Goal: Task Accomplishment & Management: Manage account settings

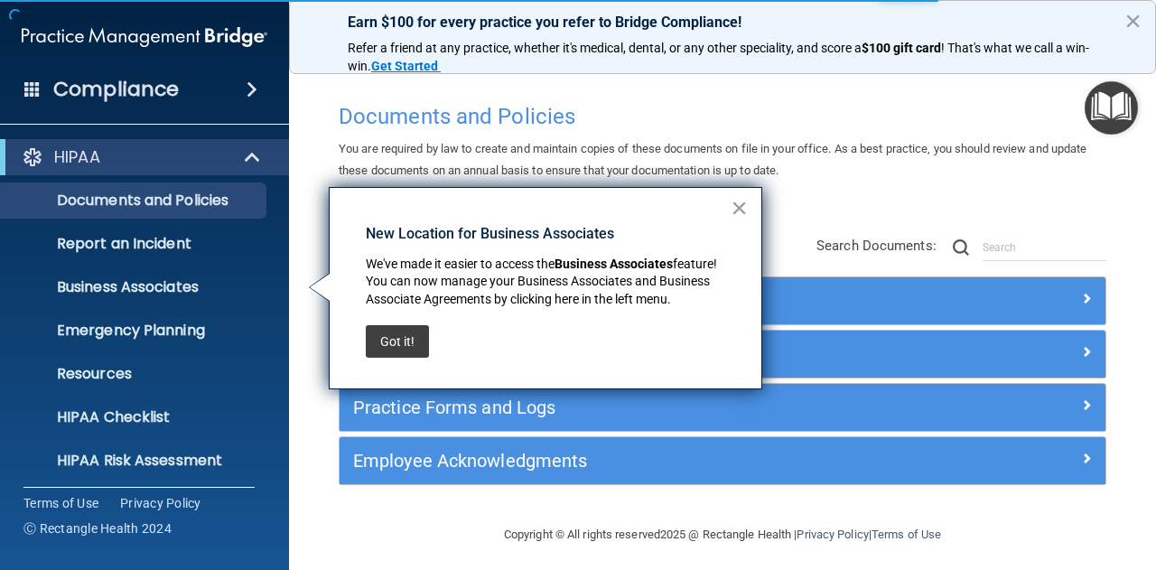
scroll to position [179, 0]
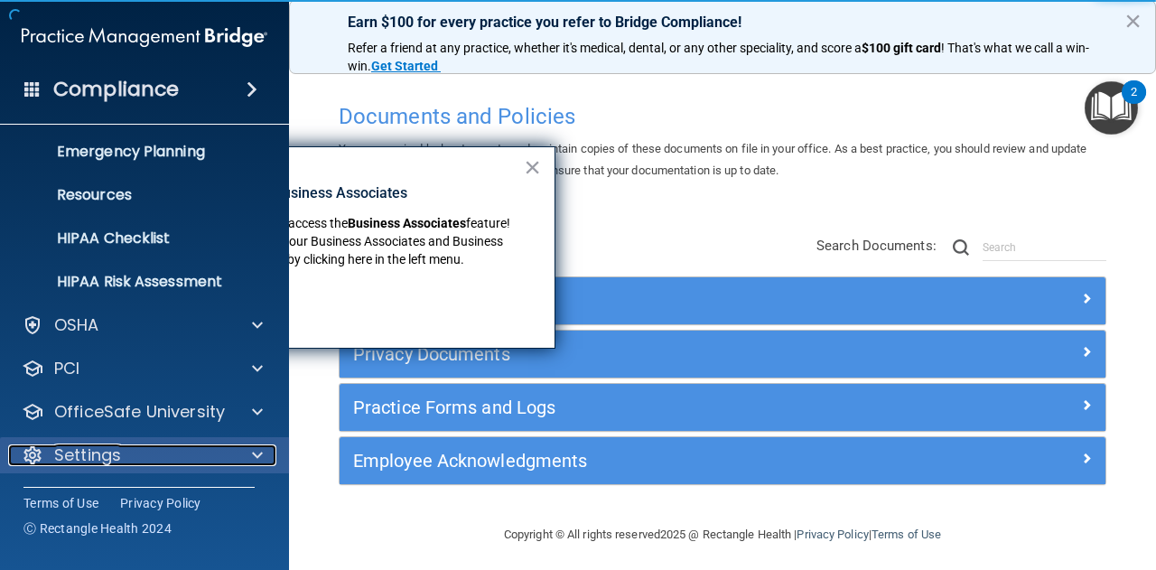
click at [199, 445] on div "Settings" at bounding box center [120, 455] width 224 height 22
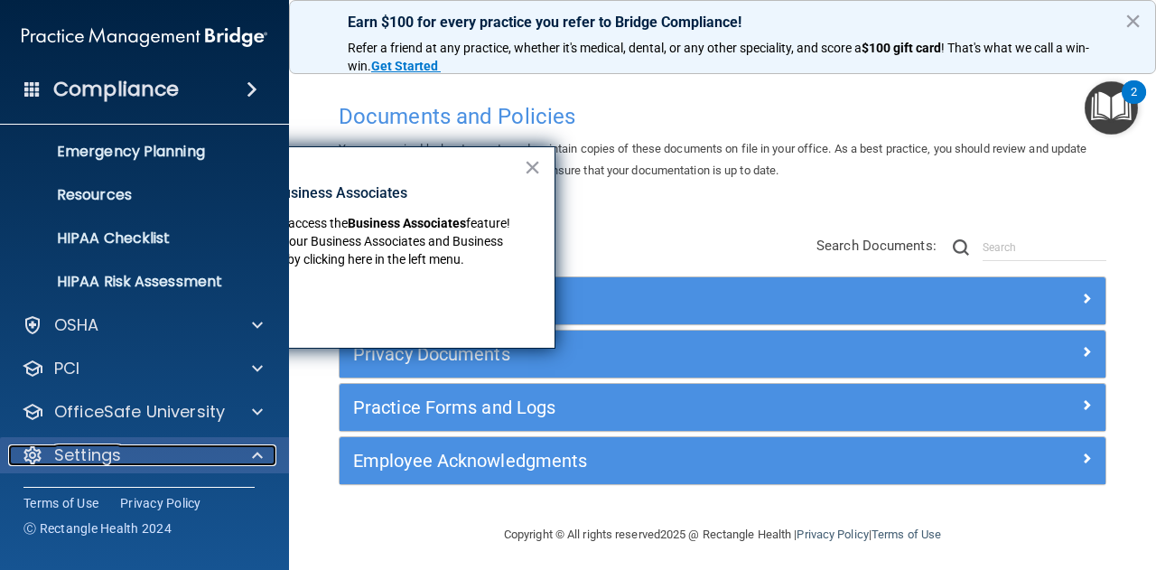
scroll to position [352, 0]
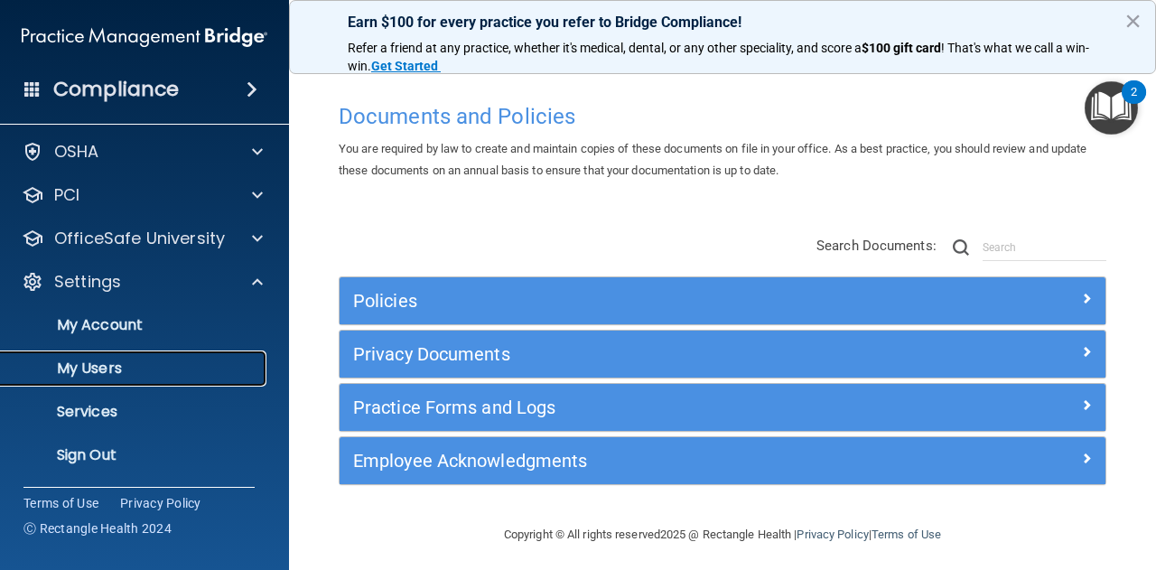
click at [159, 373] on p "My Users" at bounding box center [135, 368] width 246 height 18
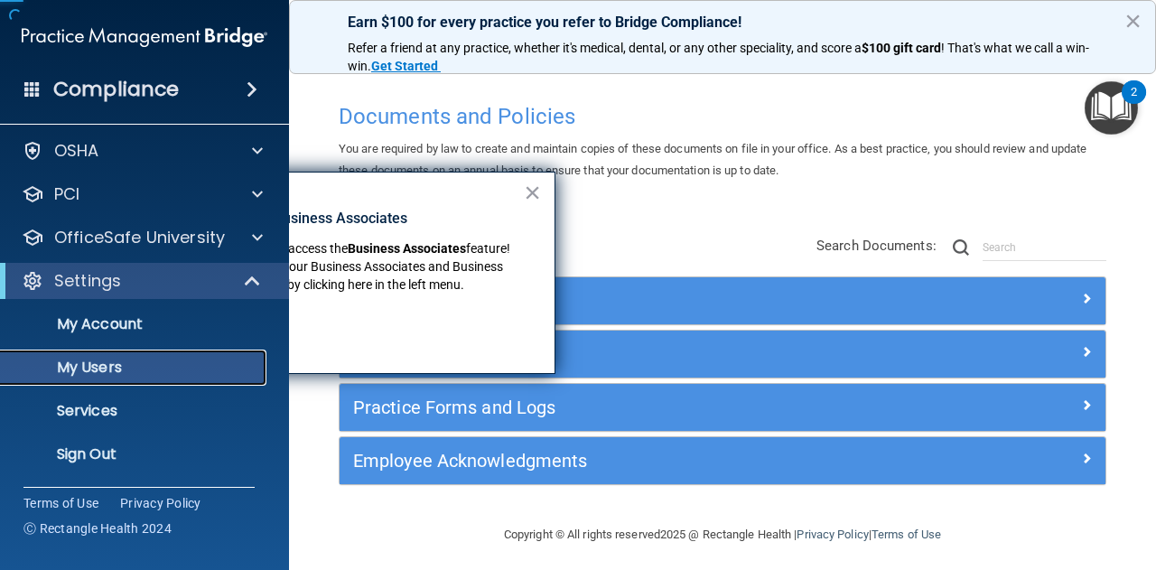
scroll to position [49, 0]
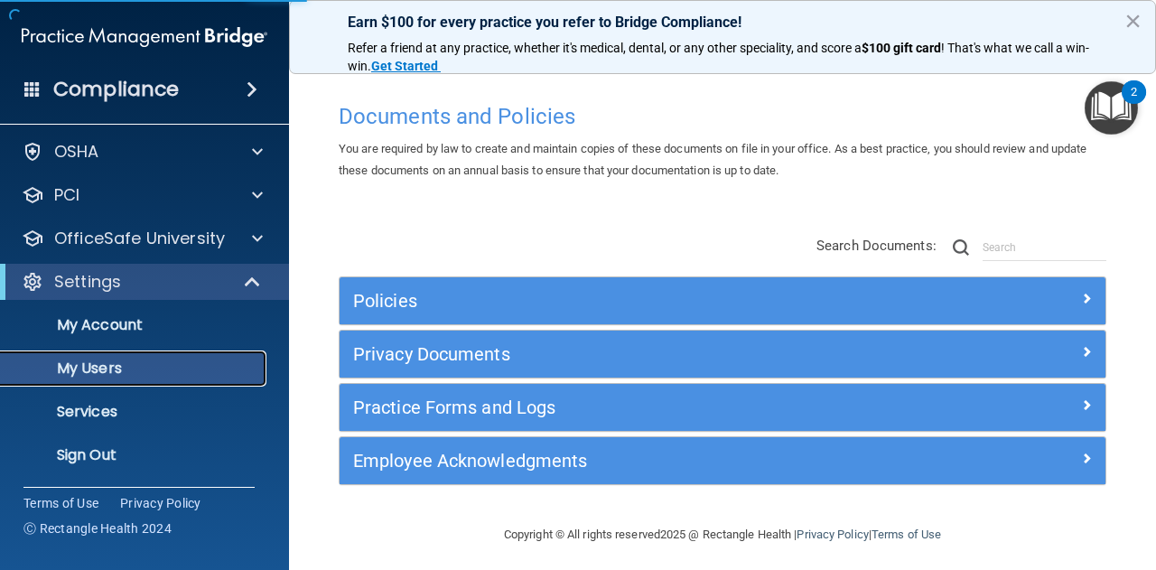
click at [113, 371] on p "My Users" at bounding box center [135, 368] width 246 height 18
select select "20"
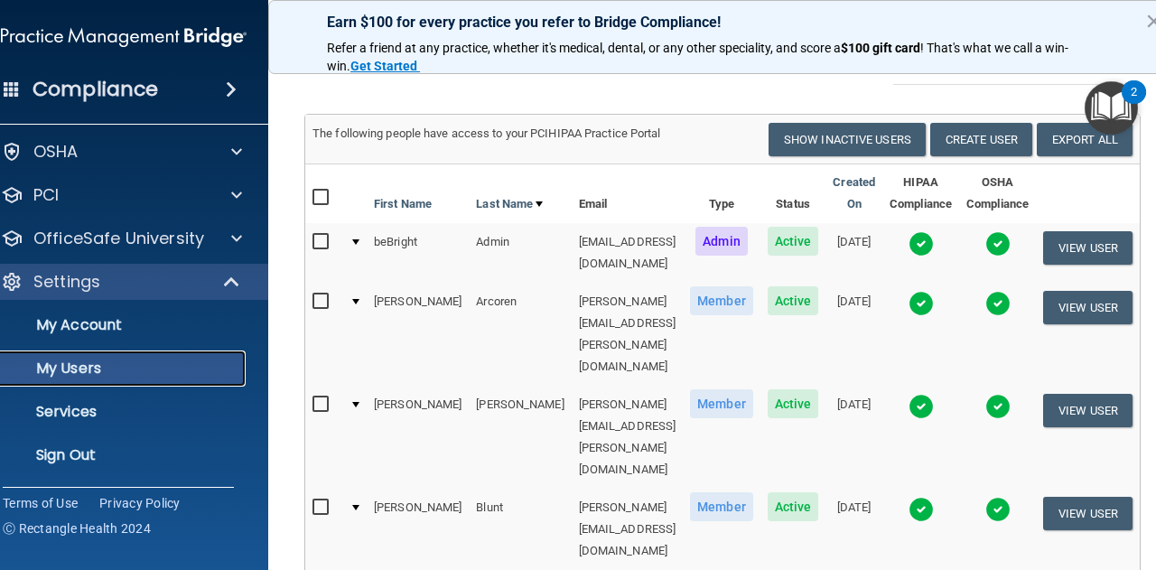
scroll to position [181, 0]
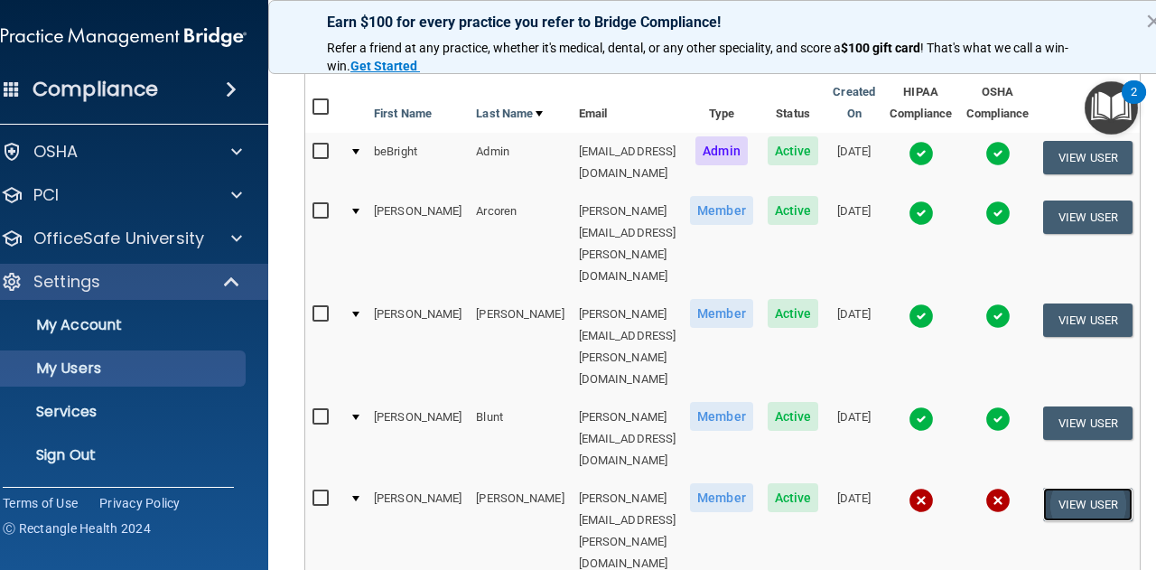
click at [1080, 487] on button "View User" at bounding box center [1087, 503] width 89 height 33
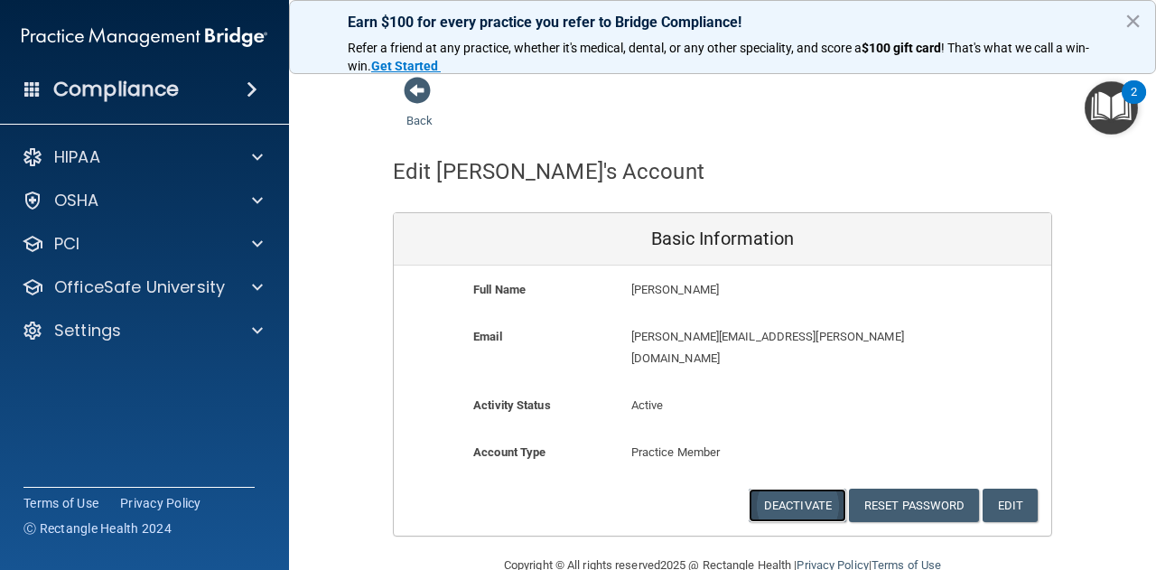
click at [803, 488] on button "Deactivate" at bounding box center [796, 504] width 97 height 33
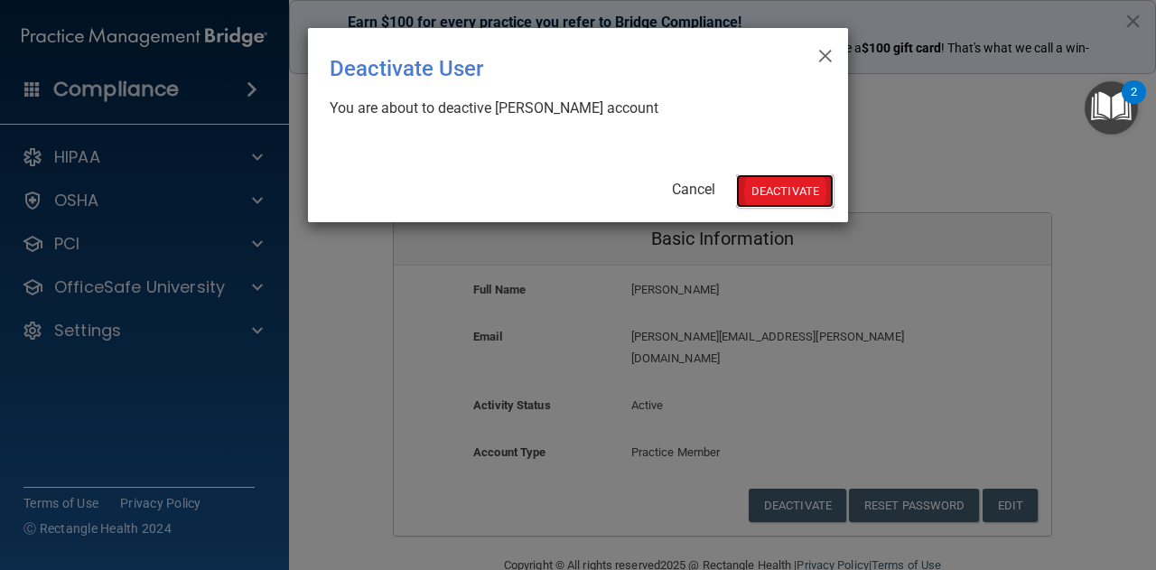
click at [803, 189] on button "Deactivate" at bounding box center [784, 190] width 97 height 33
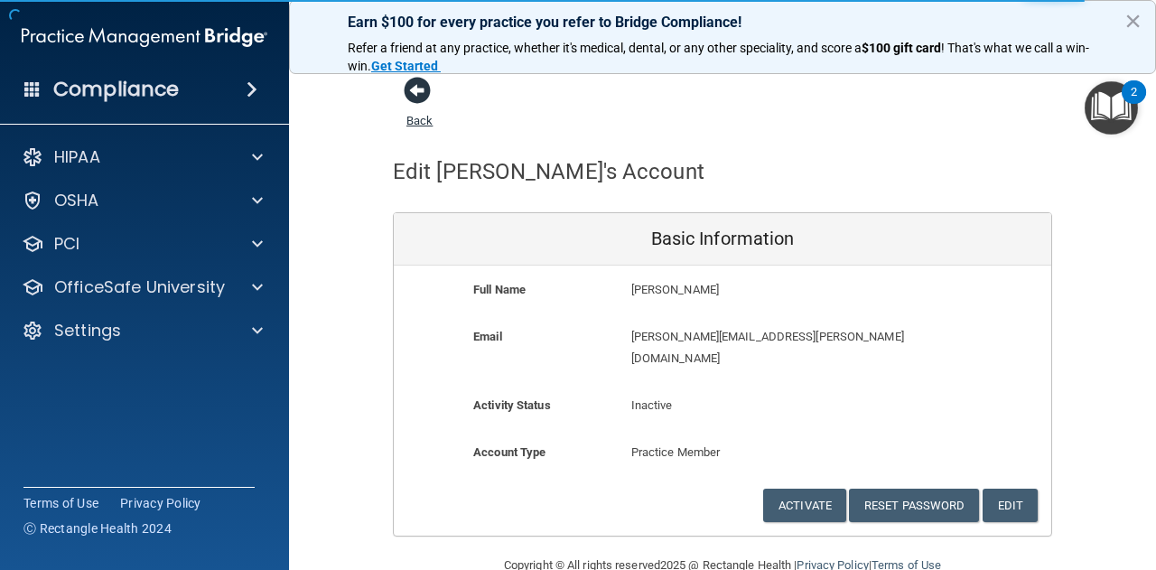
click at [413, 93] on span at bounding box center [417, 90] width 27 height 27
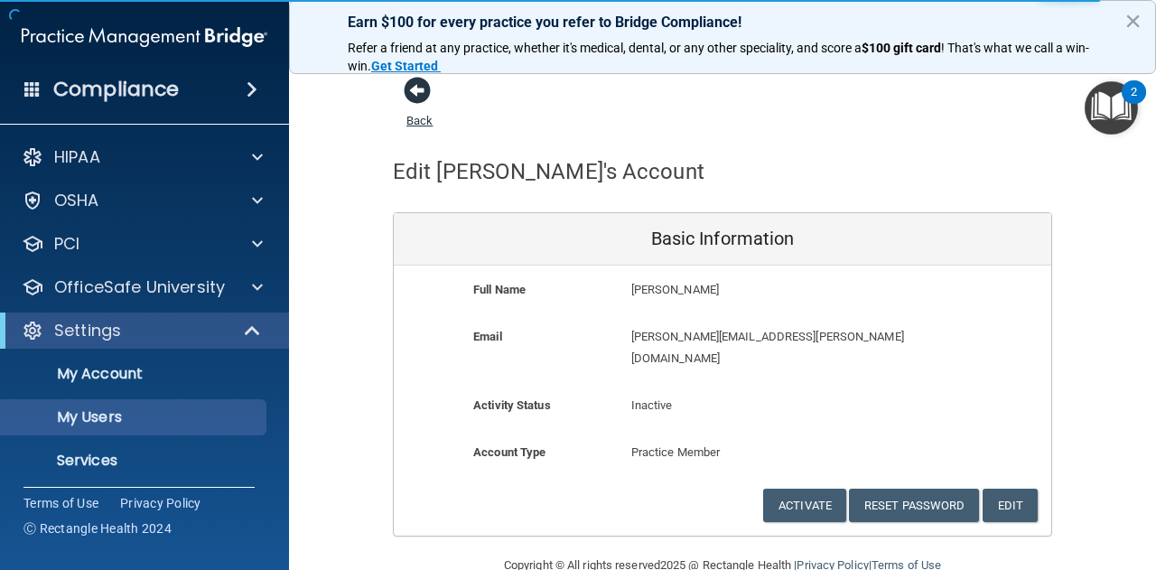
select select "20"
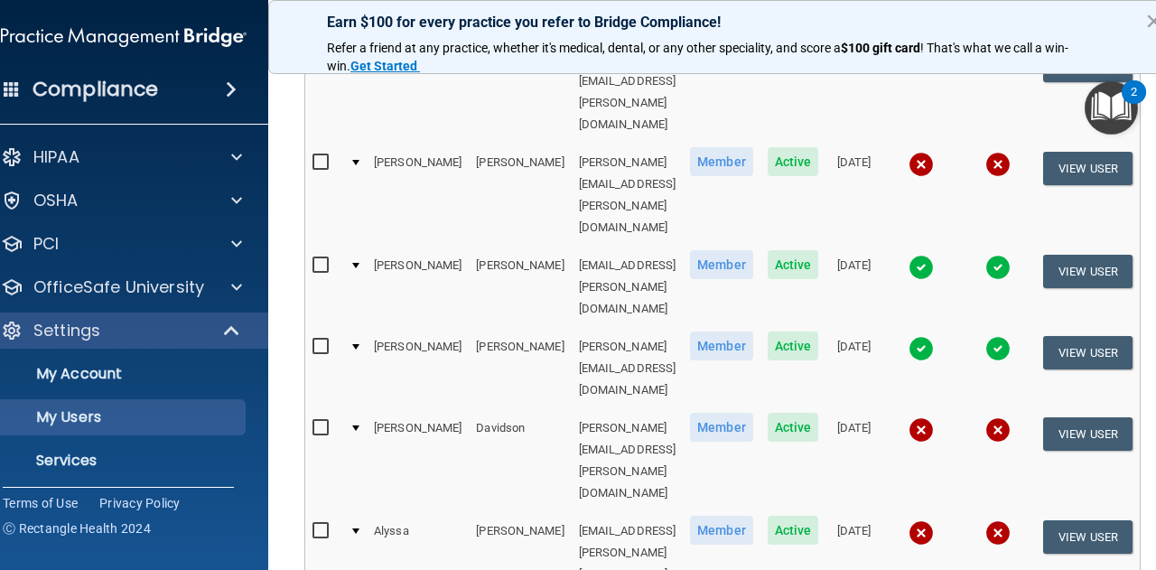
scroll to position [812, 0]
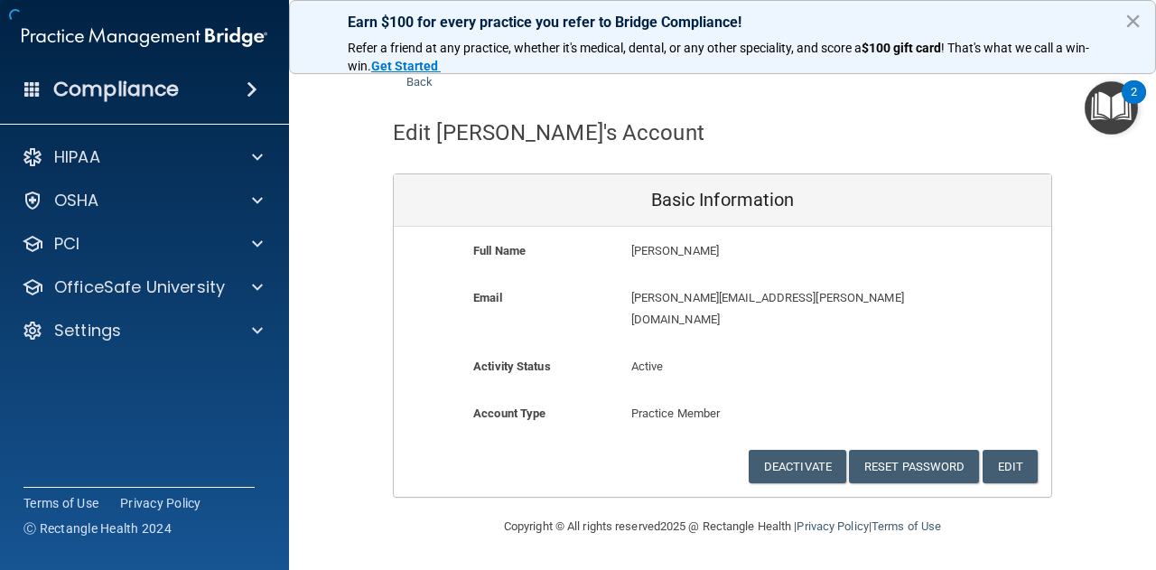
scroll to position [14, 0]
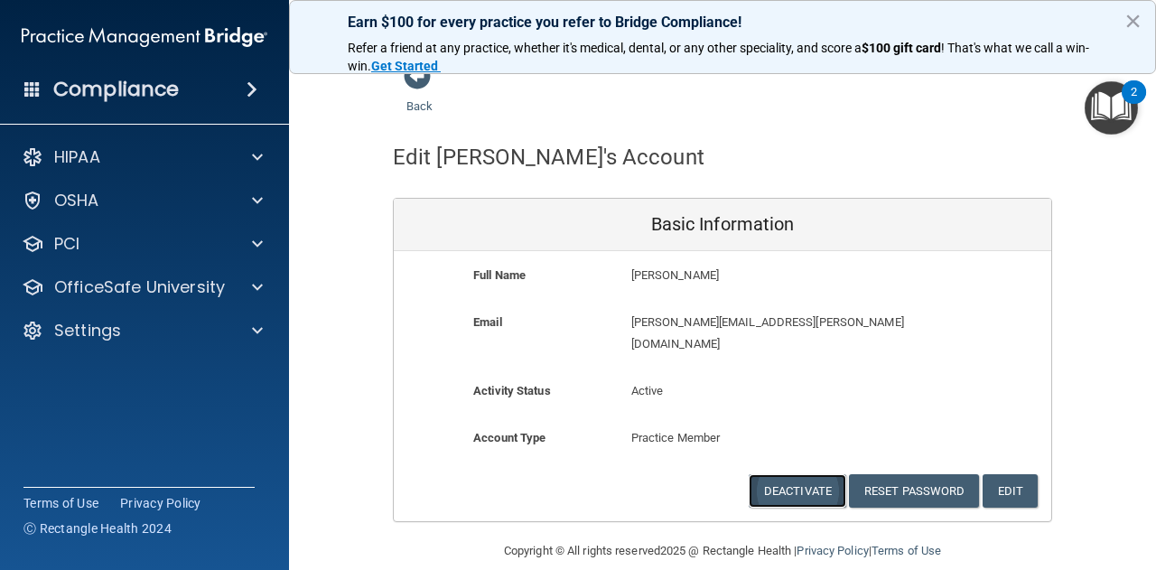
click at [789, 475] on button "Deactivate" at bounding box center [796, 490] width 97 height 33
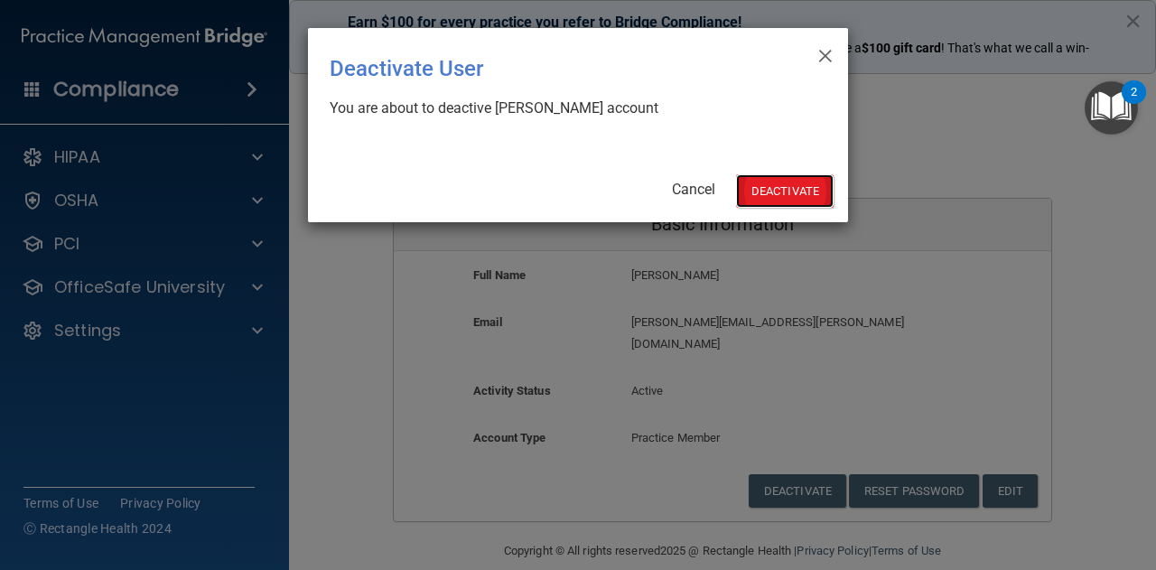
click at [798, 175] on button "Deactivate" at bounding box center [784, 190] width 97 height 33
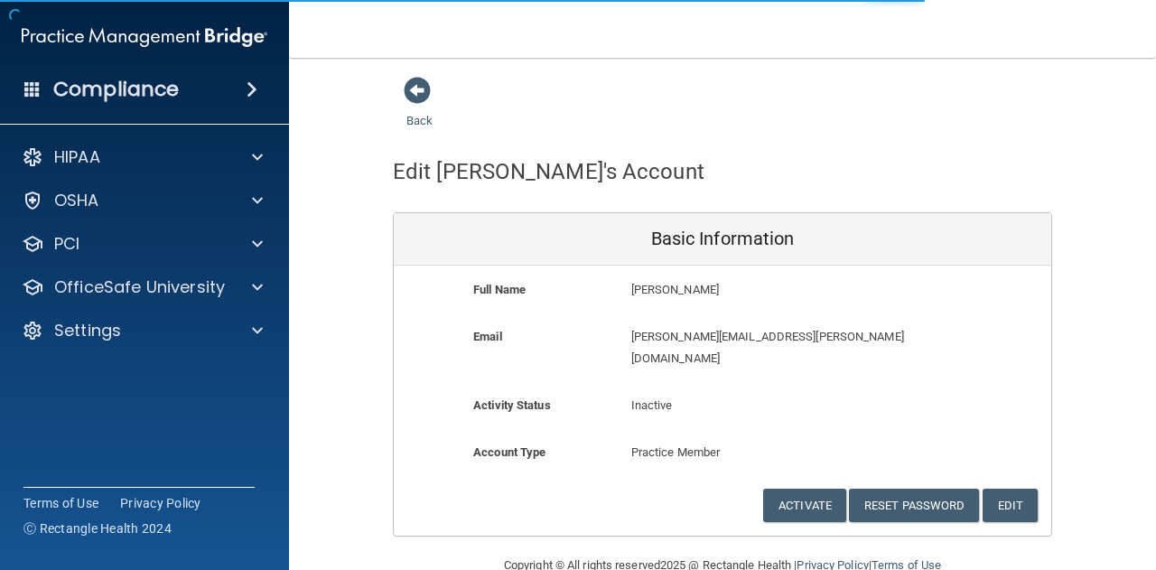
scroll to position [14, 0]
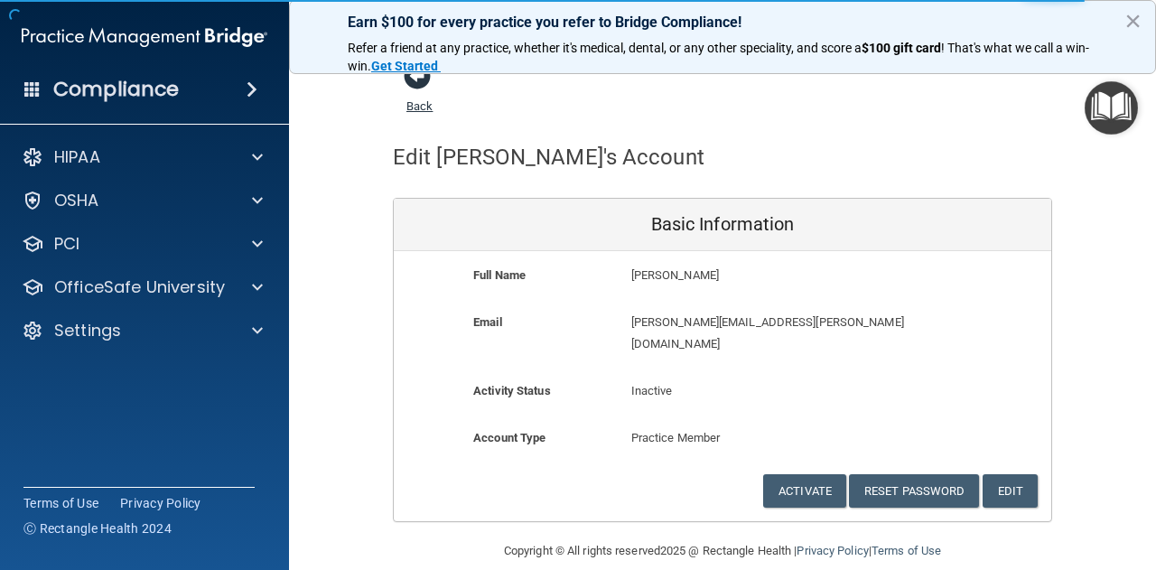
click at [412, 88] on span at bounding box center [417, 75] width 27 height 27
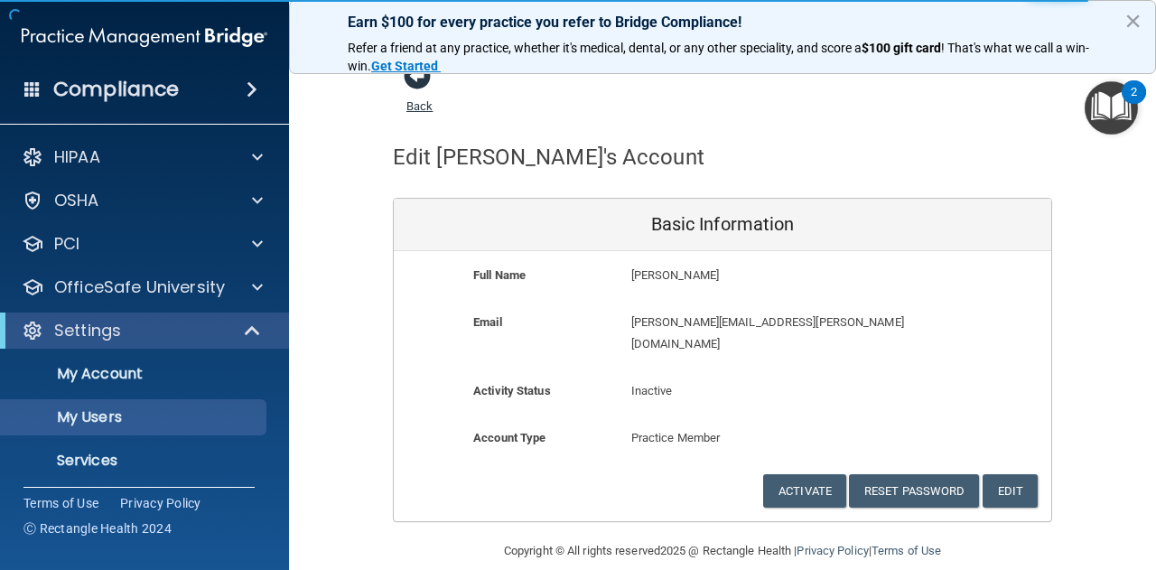
click at [405, 75] on span at bounding box center [417, 75] width 27 height 27
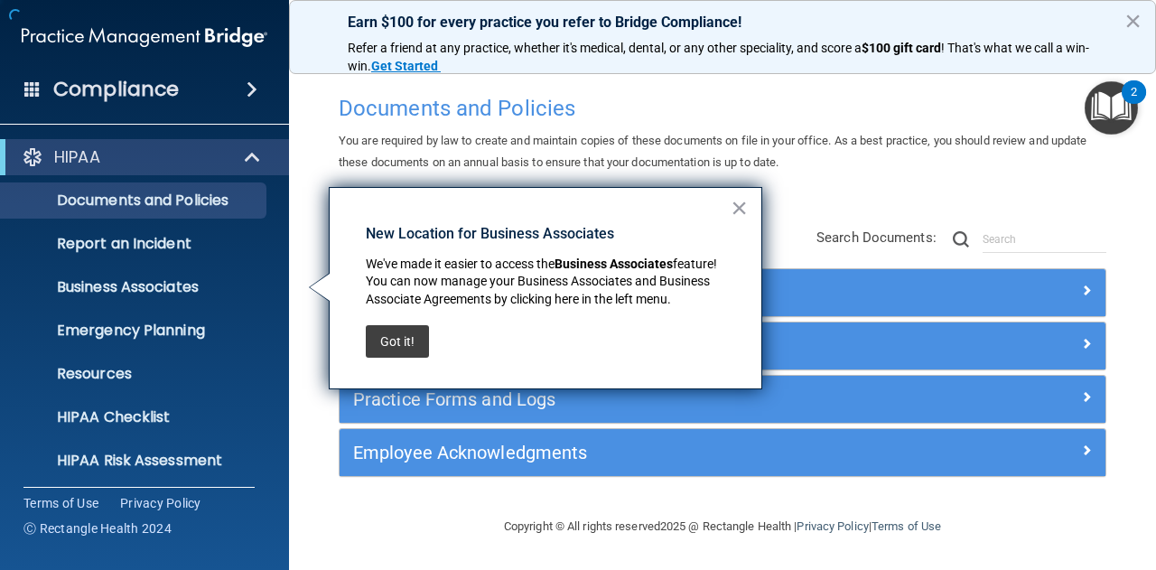
scroll to position [5, 0]
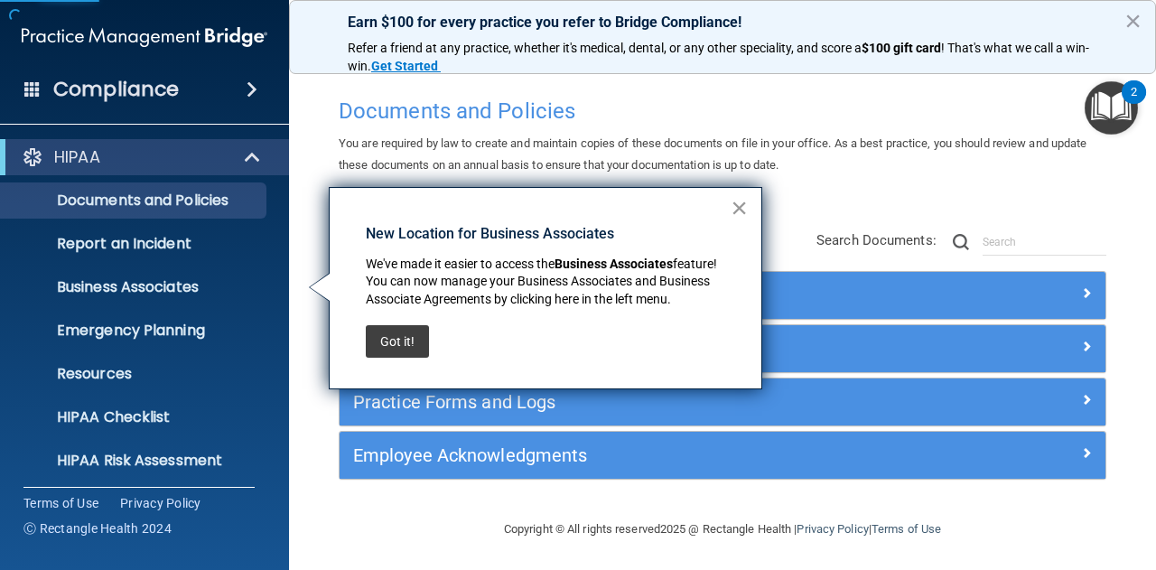
click at [740, 209] on button "×" at bounding box center [738, 207] width 17 height 29
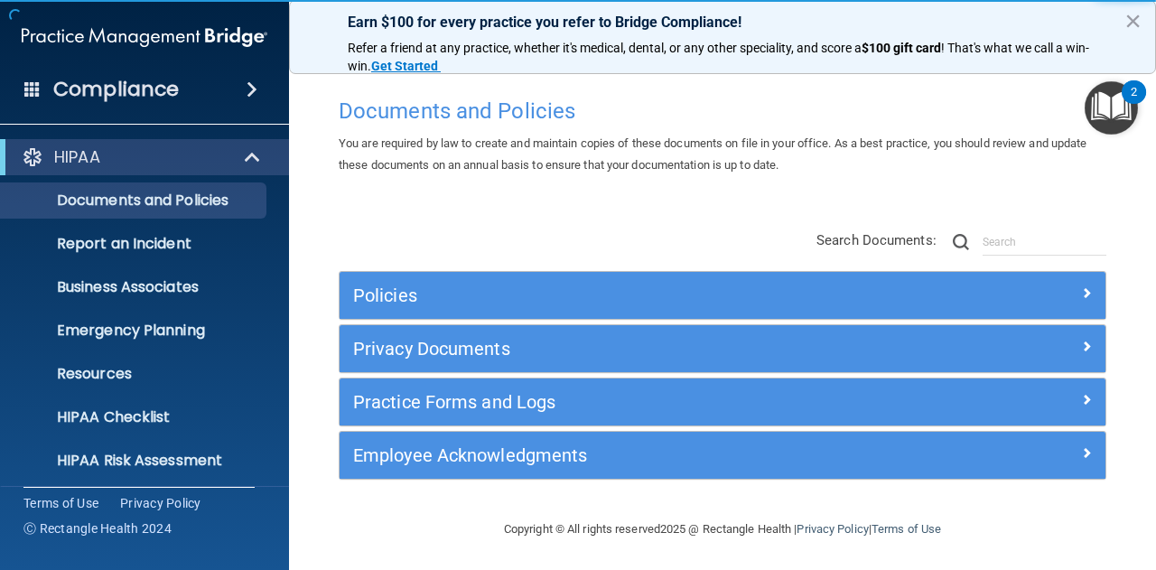
scroll to position [179, 0]
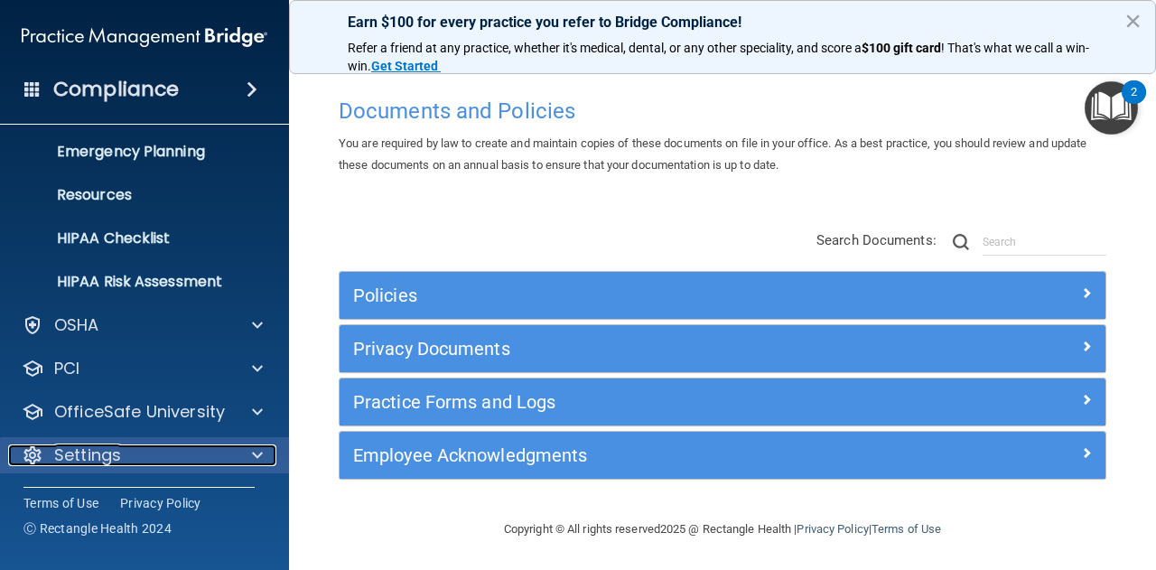
click at [130, 460] on div "Settings" at bounding box center [120, 455] width 224 height 22
click at [101, 456] on p "Settings" at bounding box center [87, 455] width 67 height 22
click at [107, 451] on p "Settings" at bounding box center [87, 455] width 67 height 22
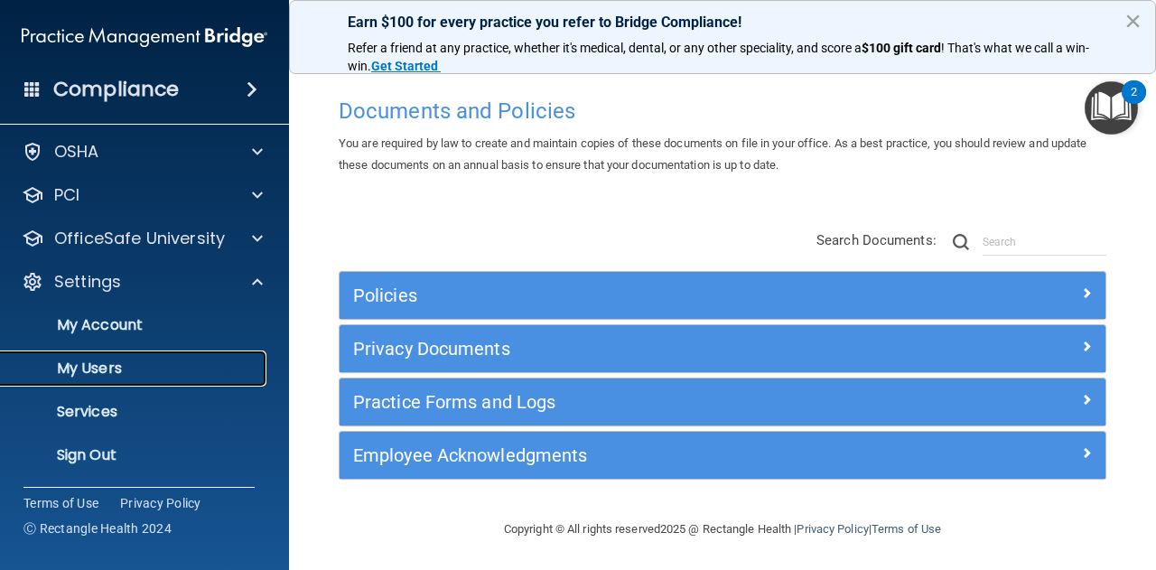
click at [101, 362] on p "My Users" at bounding box center [135, 368] width 246 height 18
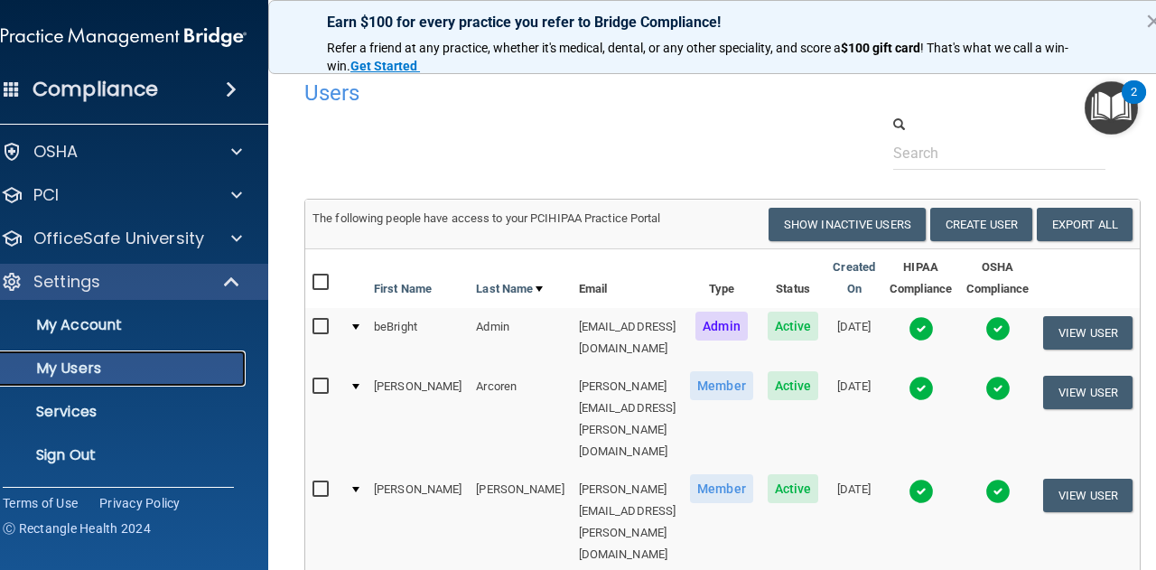
scroll to position [953, 0]
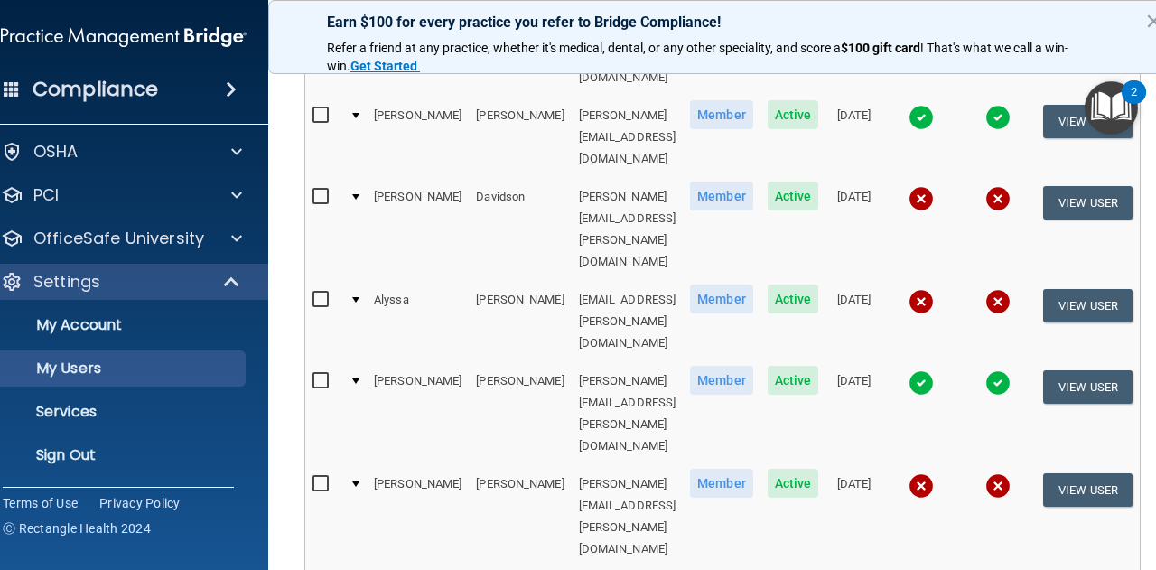
select select "75"
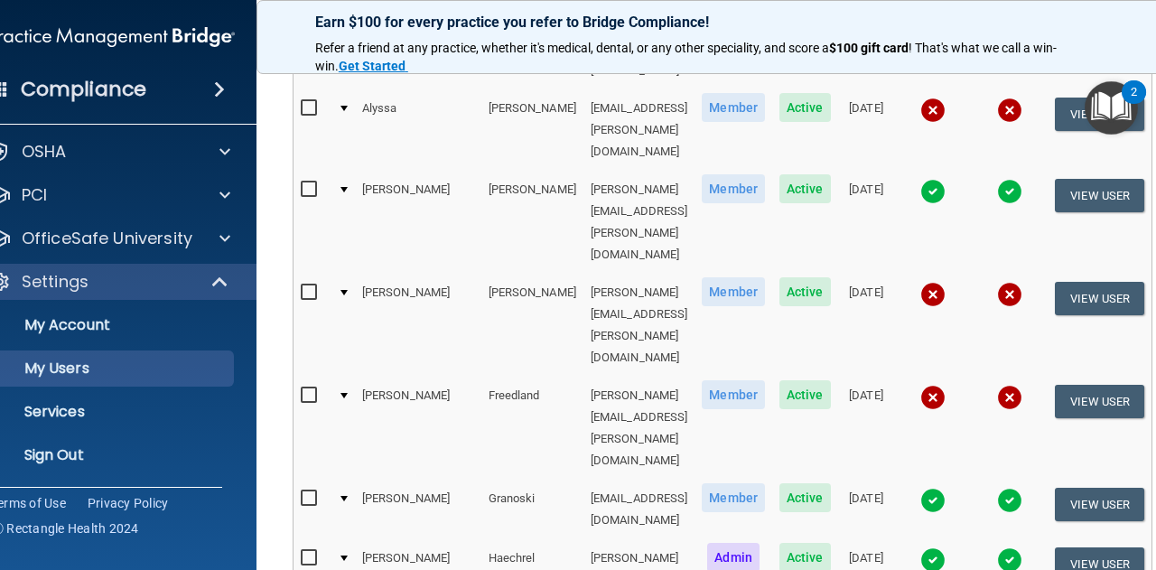
scroll to position [1174, 0]
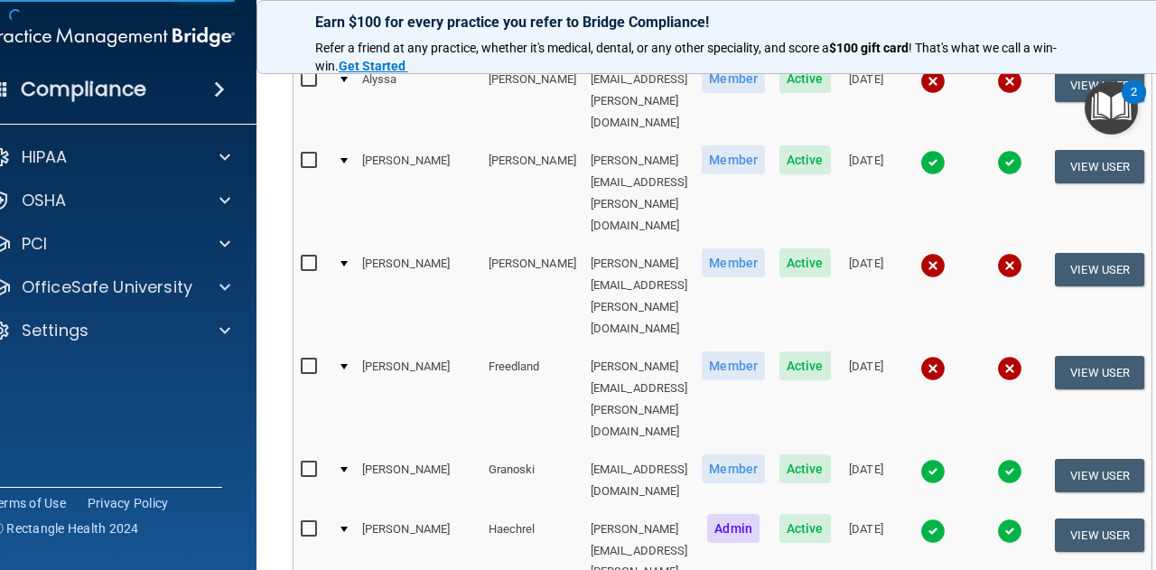
scroll to position [14, 0]
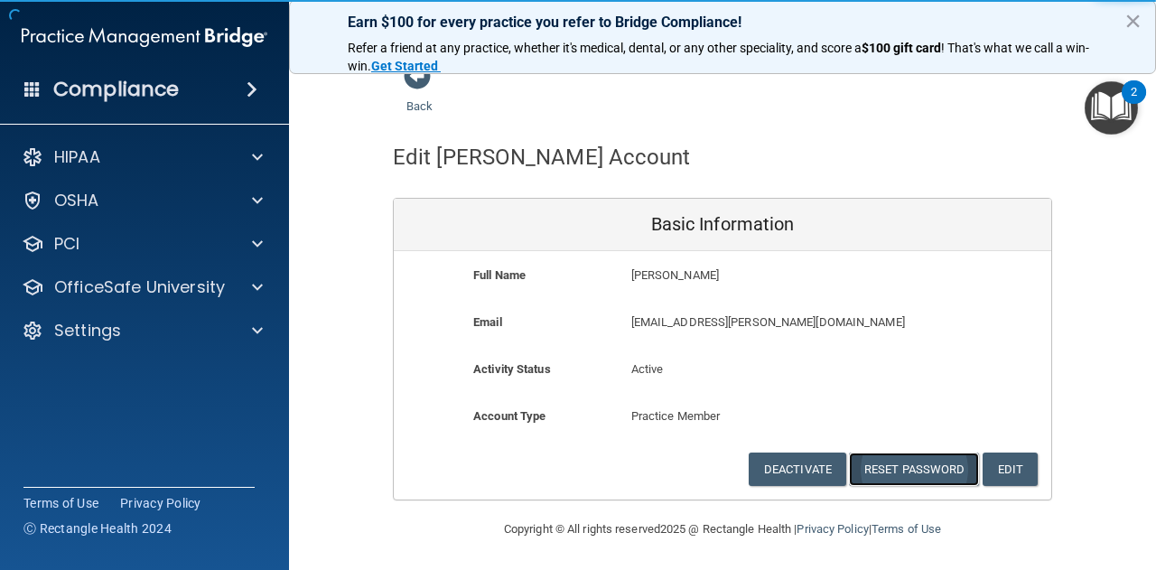
click at [887, 457] on button "Reset Password" at bounding box center [914, 468] width 130 height 33
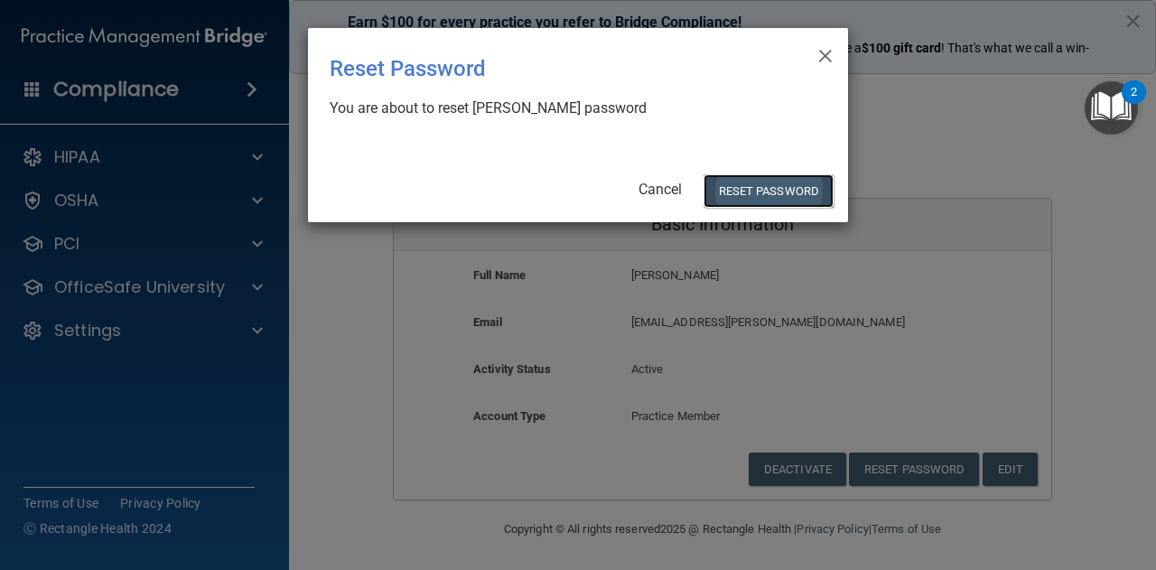
click at [753, 194] on button "Reset Password" at bounding box center [768, 190] width 130 height 33
click at [789, 192] on div "× Close Reset Password There was an error while resetting the password ... You …" at bounding box center [578, 125] width 540 height 194
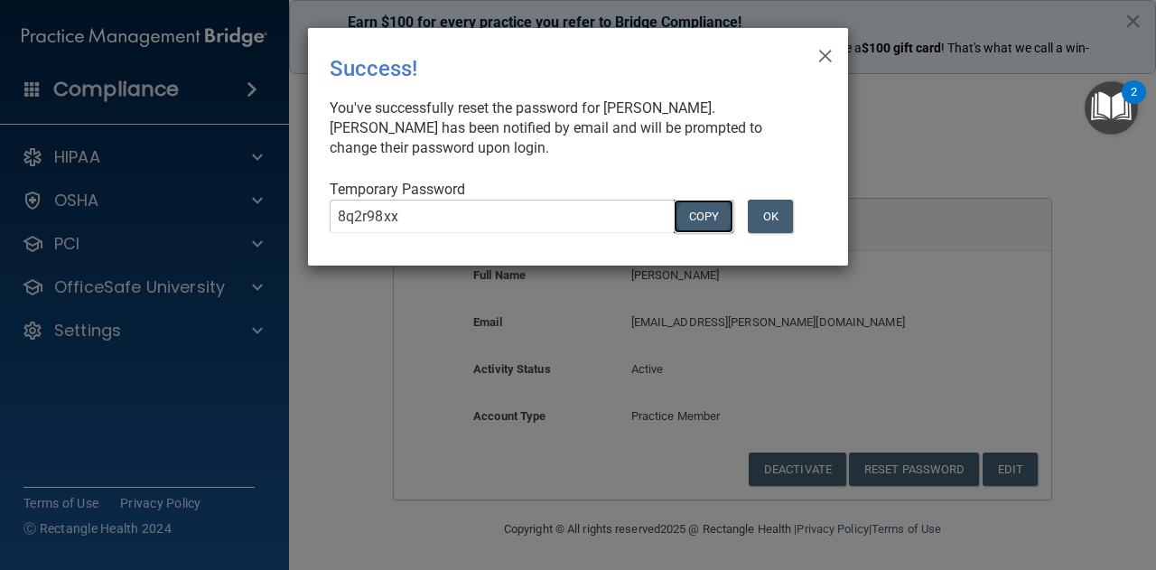
click at [706, 223] on button "COPY" at bounding box center [703, 216] width 60 height 33
click at [782, 214] on button "OK" at bounding box center [769, 216] width 45 height 33
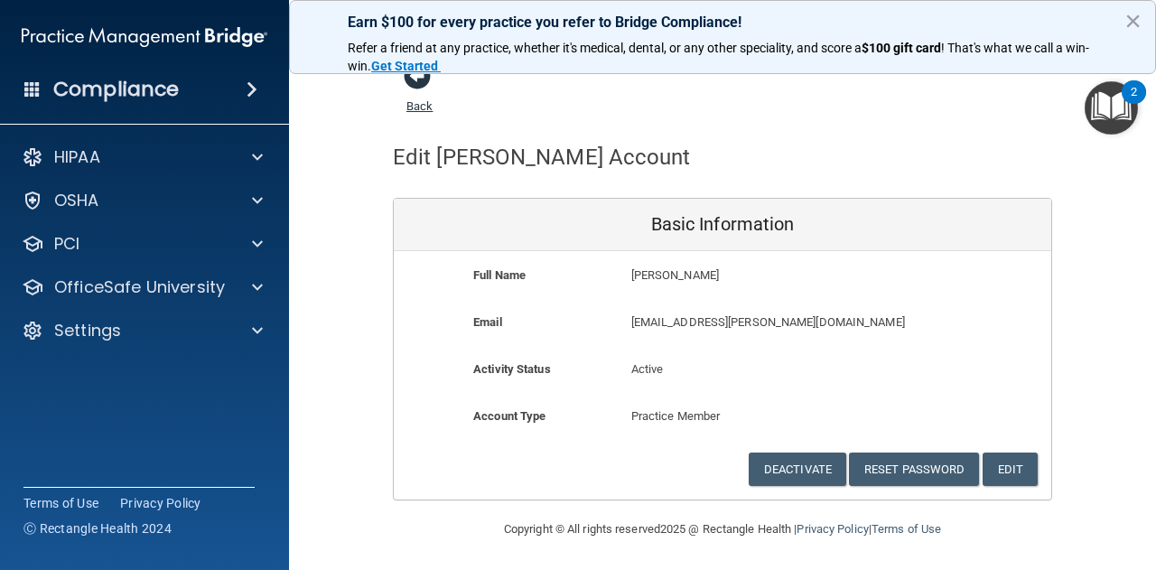
click at [410, 79] on span at bounding box center [417, 75] width 27 height 27
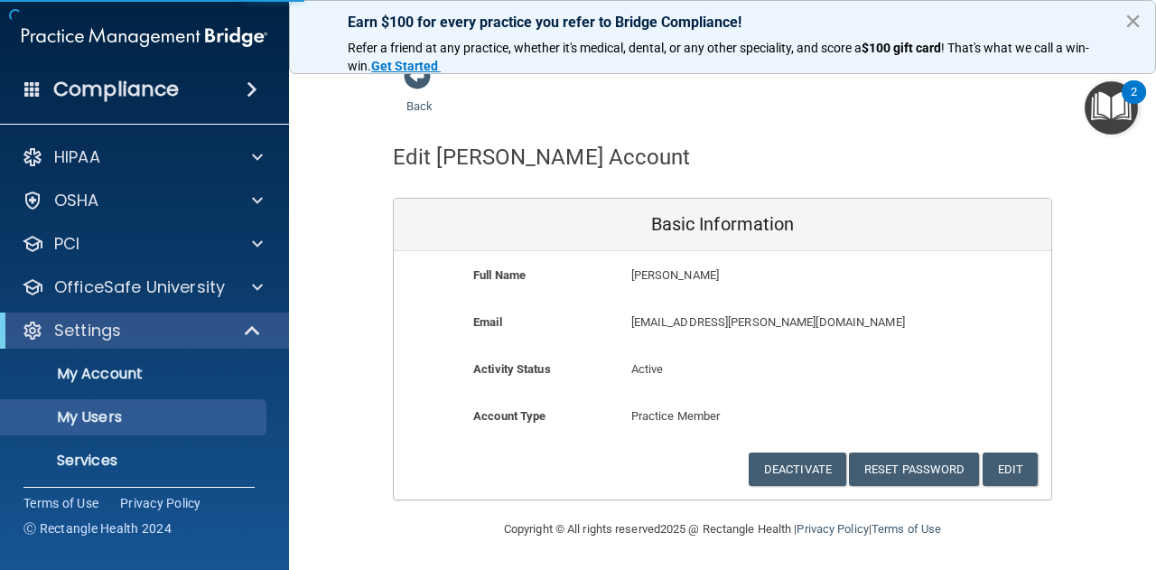
click at [1136, 18] on button "×" at bounding box center [1132, 20] width 17 height 29
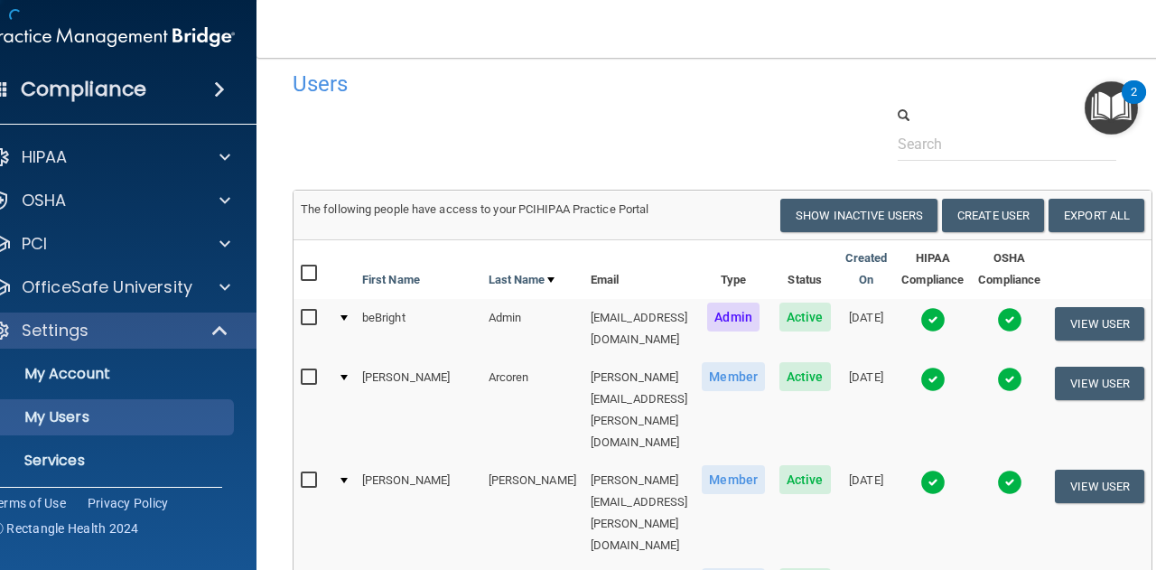
scroll to position [3677, 0]
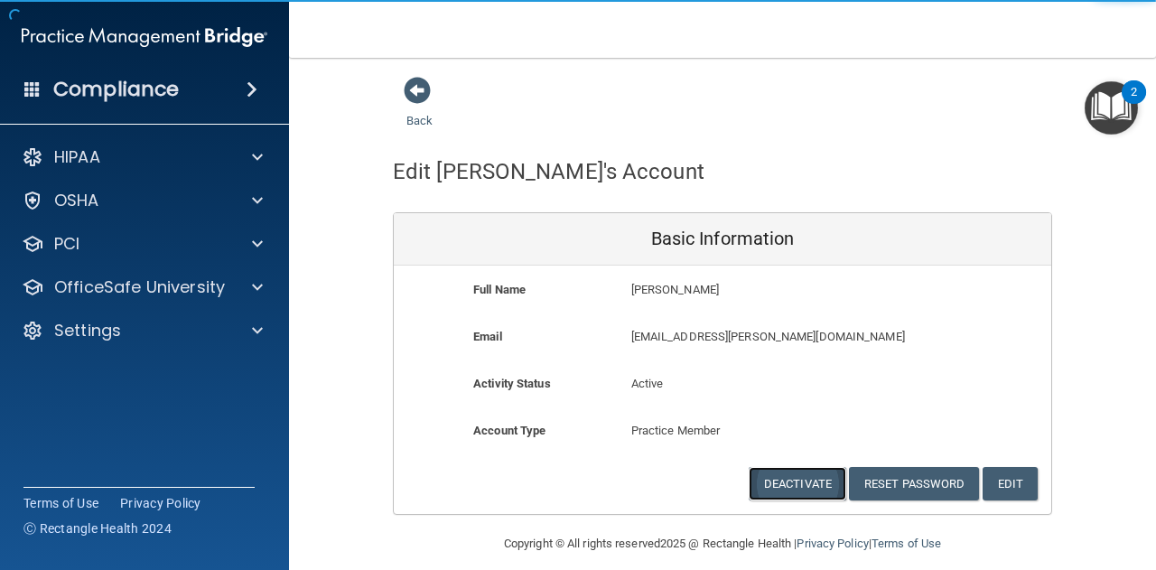
click at [809, 484] on button "Deactivate" at bounding box center [796, 483] width 97 height 33
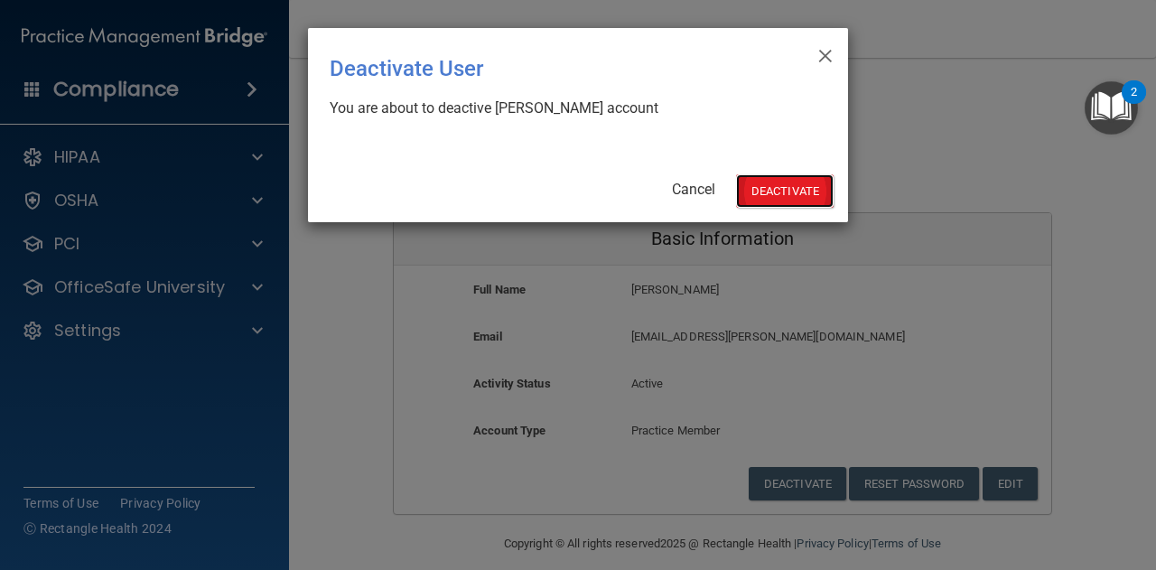
click at [772, 195] on button "Deactivate" at bounding box center [784, 190] width 97 height 33
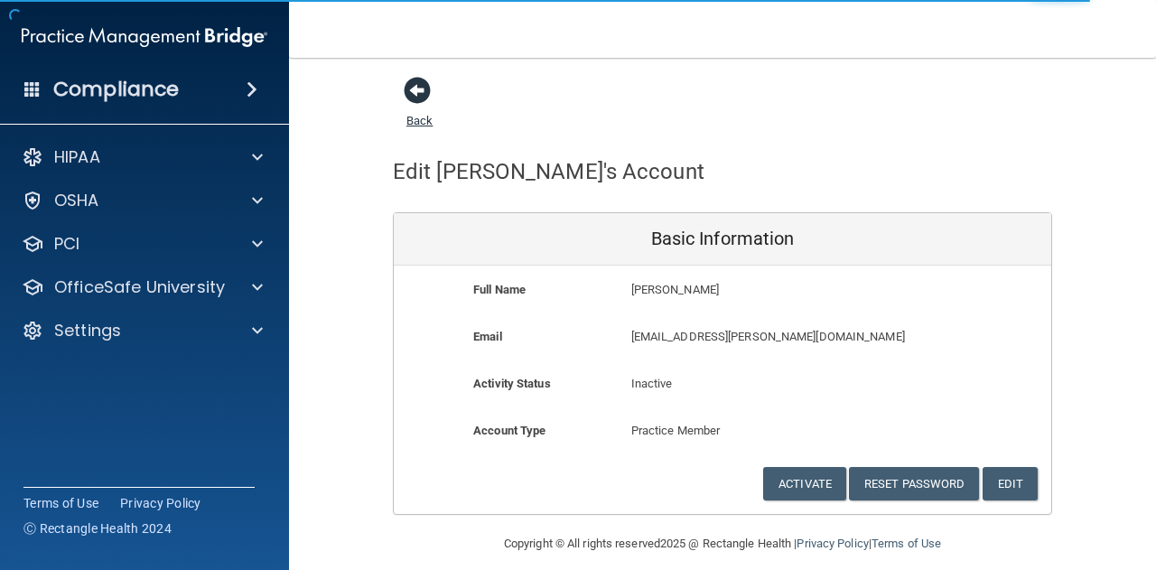
click at [416, 95] on span at bounding box center [417, 90] width 27 height 27
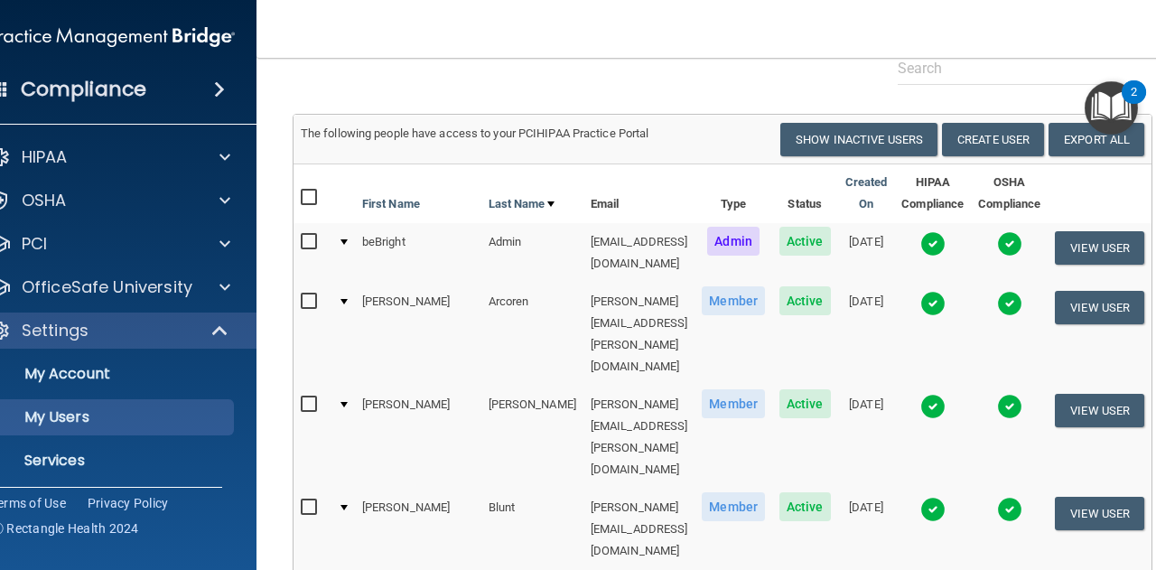
scroll to position [181, 0]
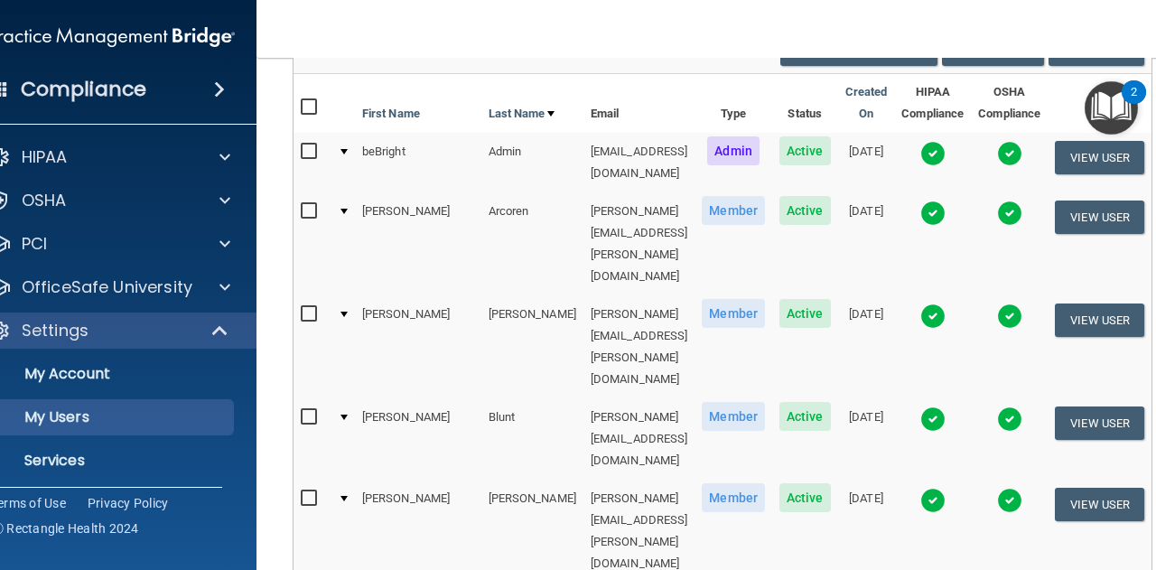
click at [301, 410] on input "checkbox" at bounding box center [311, 417] width 21 height 14
checkbox input "true"
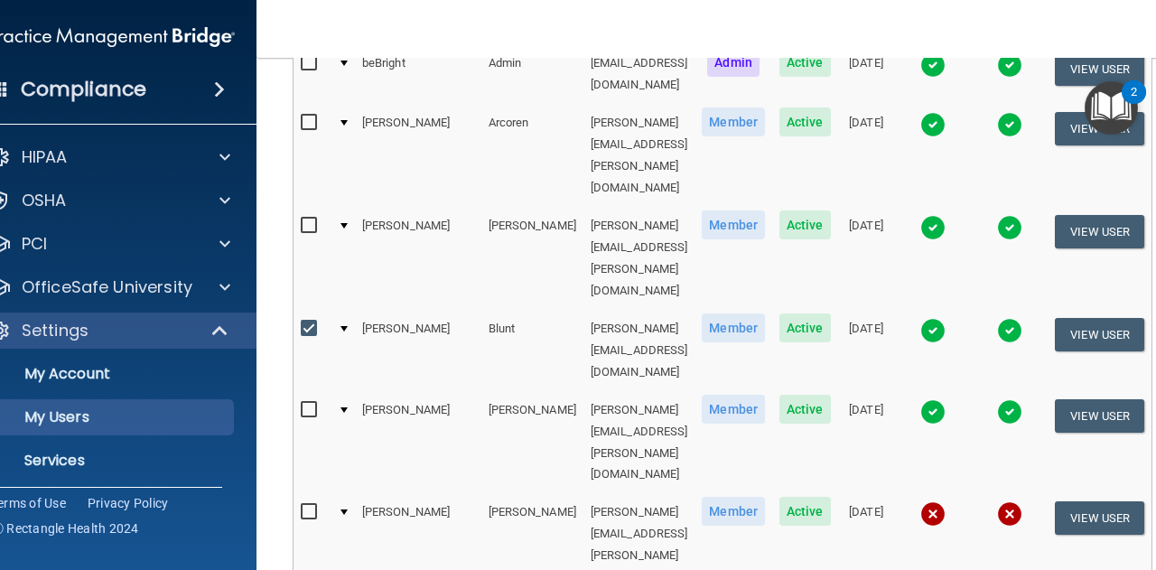
scroll to position [451, 0]
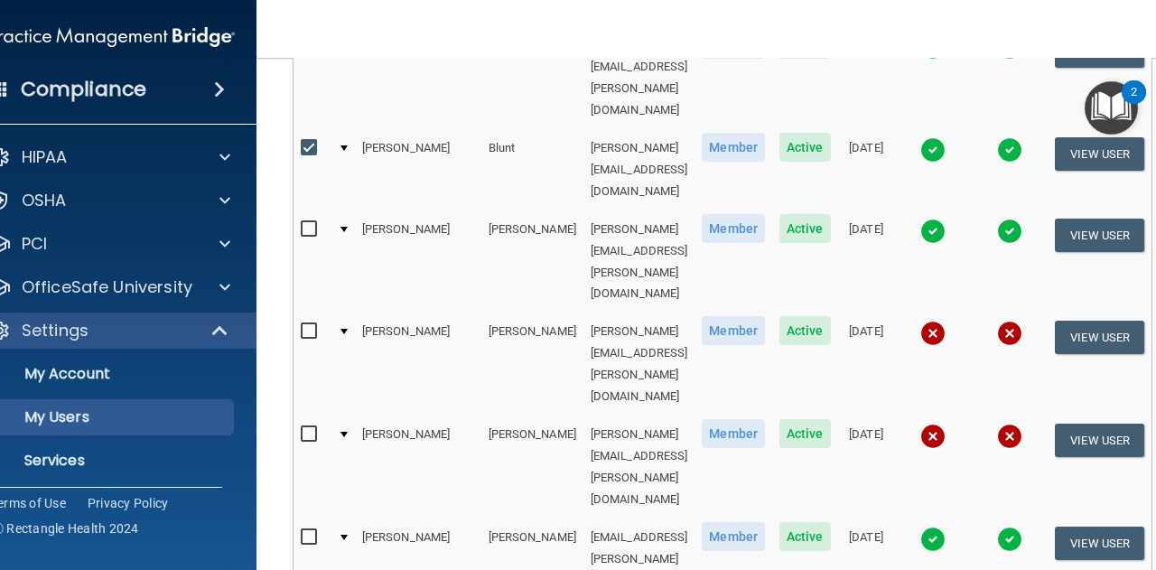
checkbox input "true"
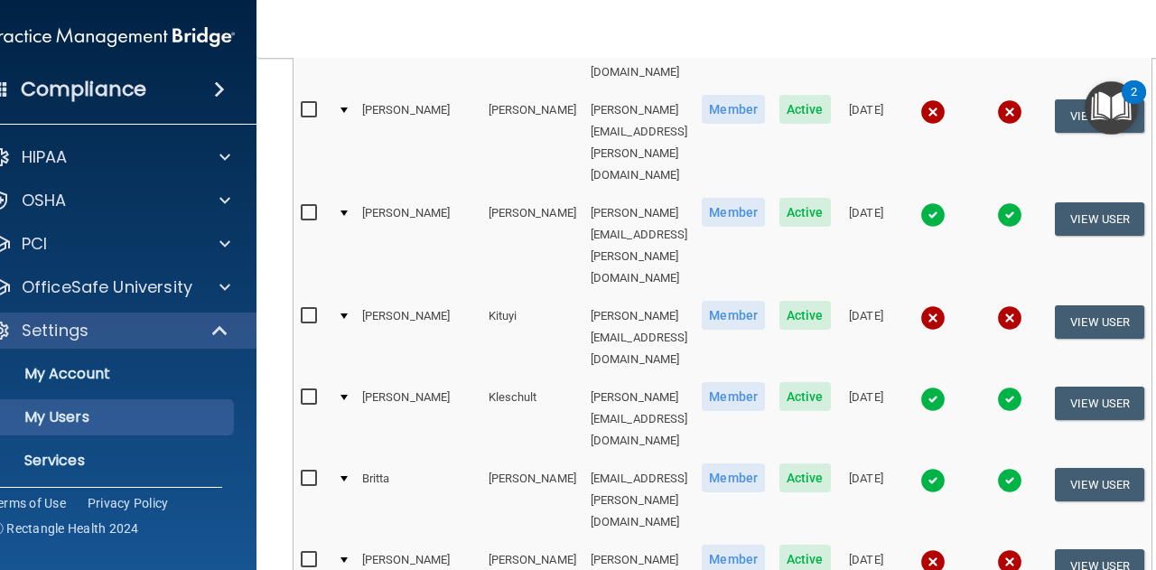
scroll to position [1806, 0]
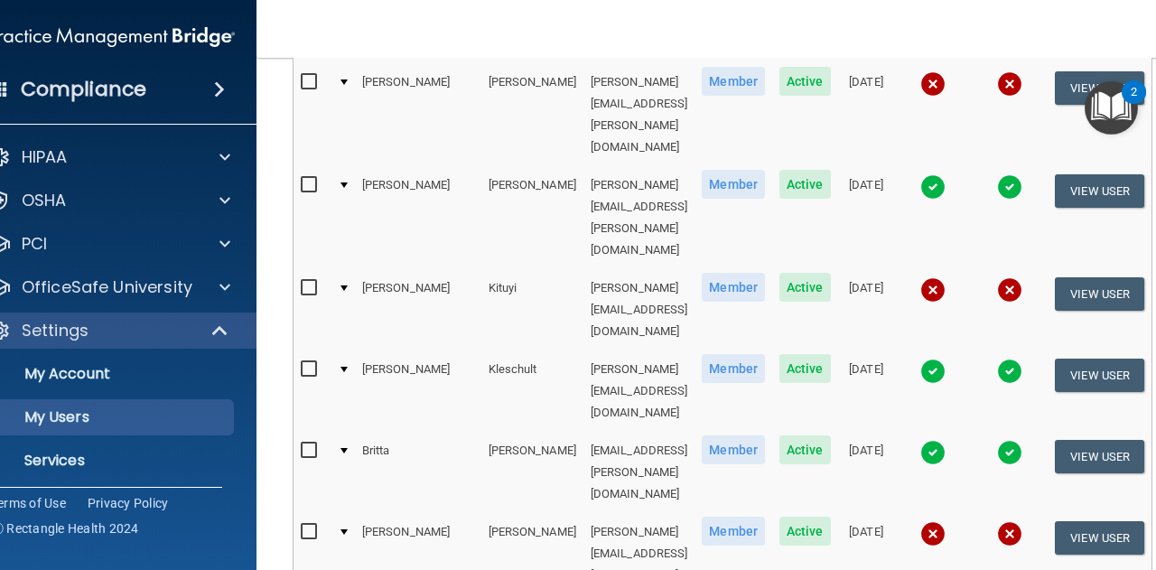
checkbox input "true"
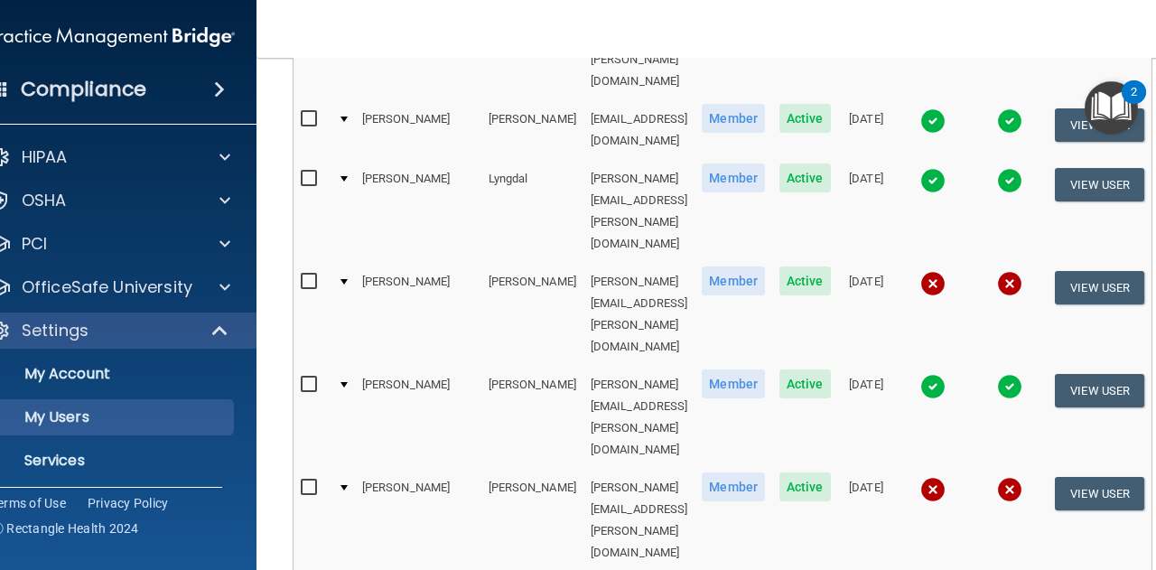
scroll to position [2799, 0]
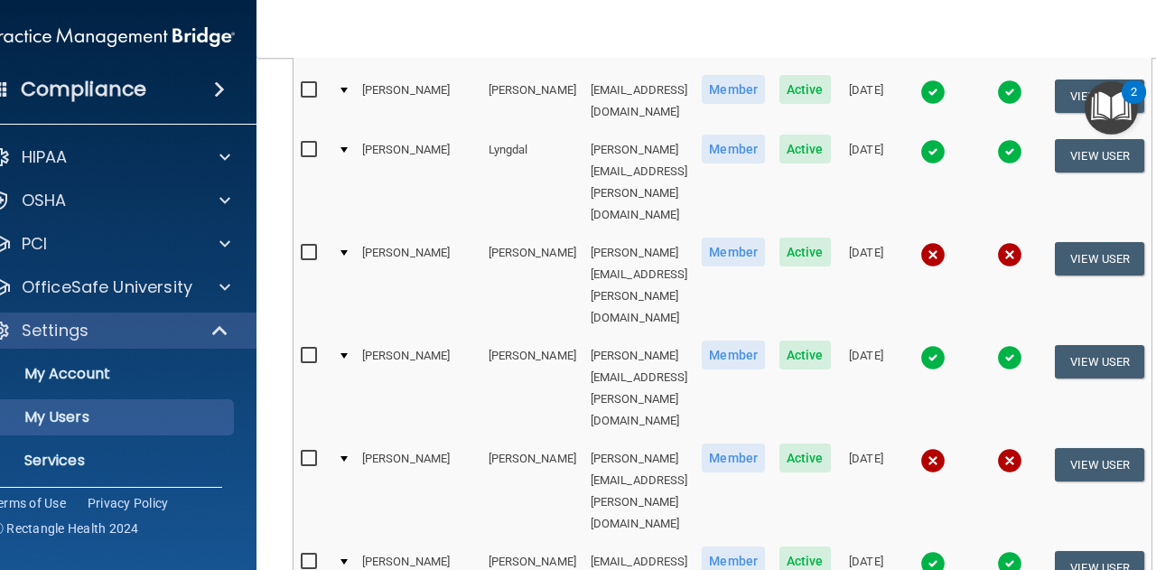
checkbox input "true"
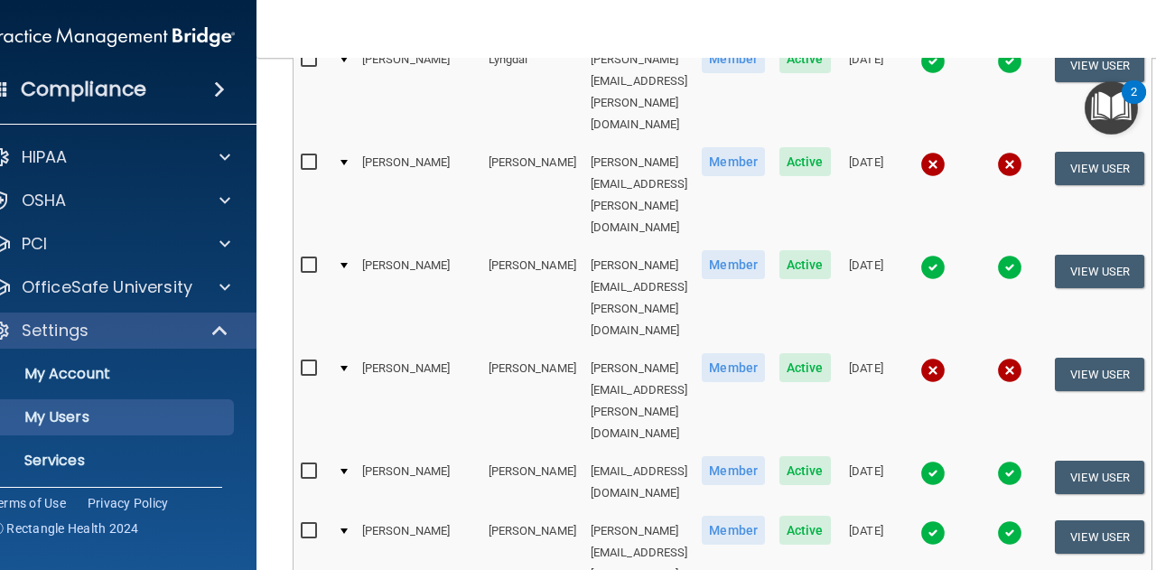
checkbox input "true"
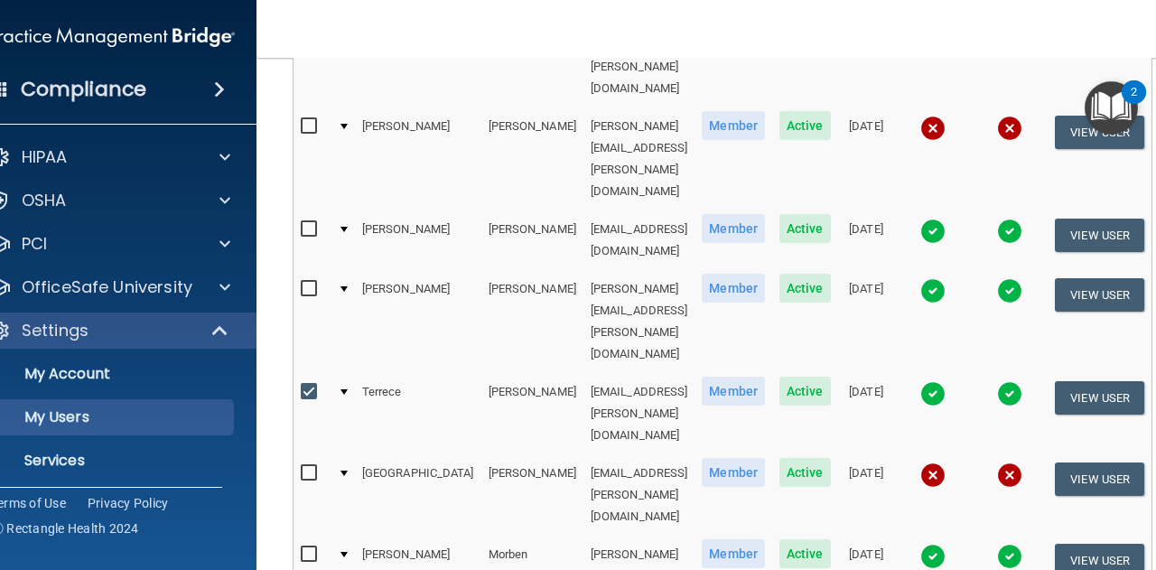
scroll to position [3160, 0]
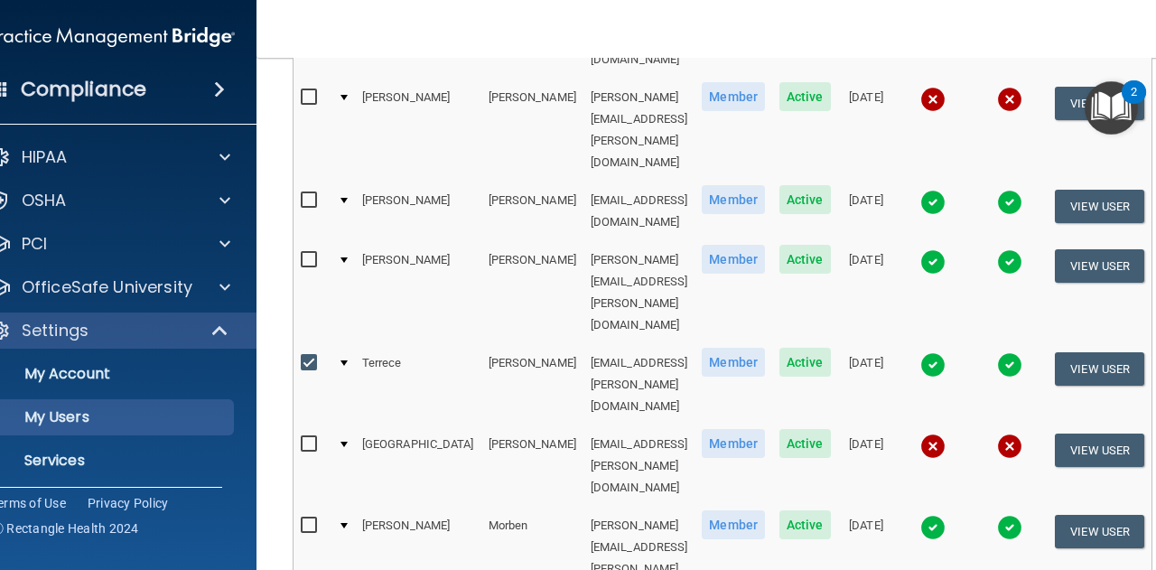
checkbox input "true"
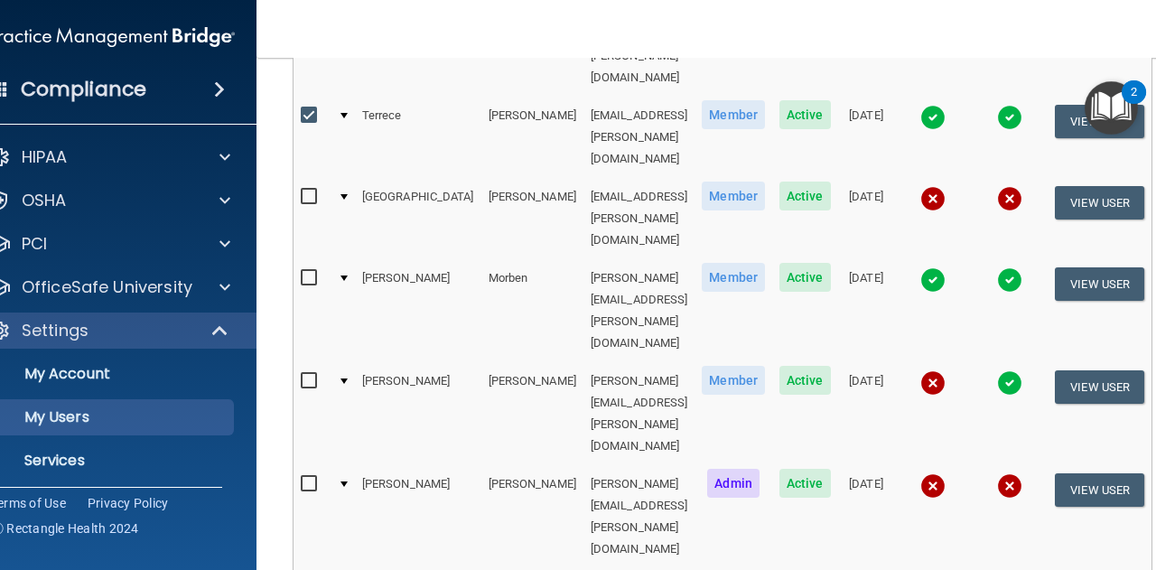
scroll to position [3431, 0]
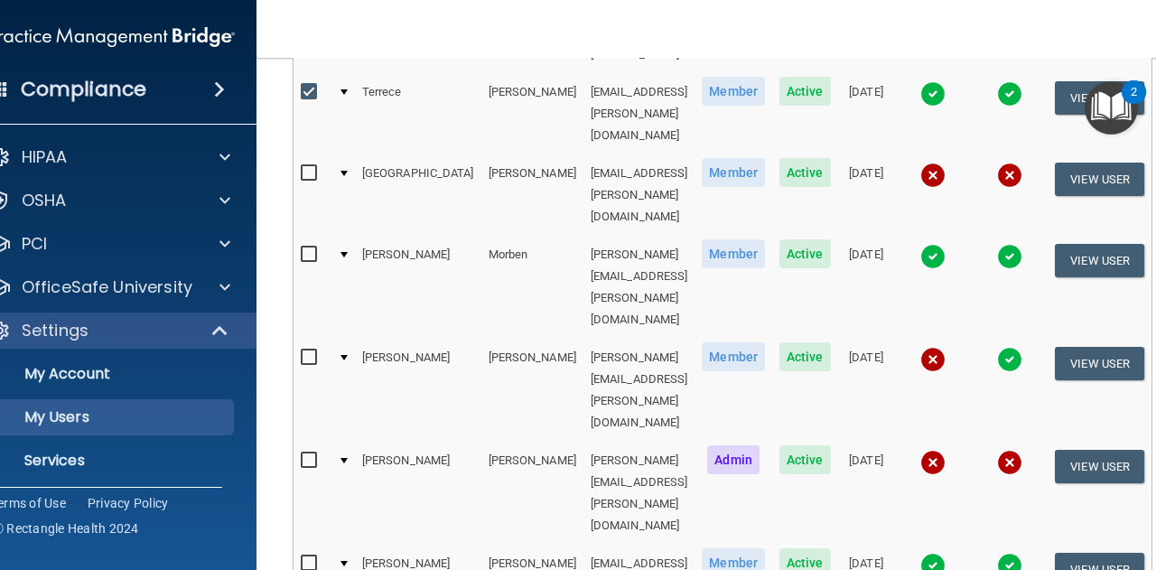
checkbox input "true"
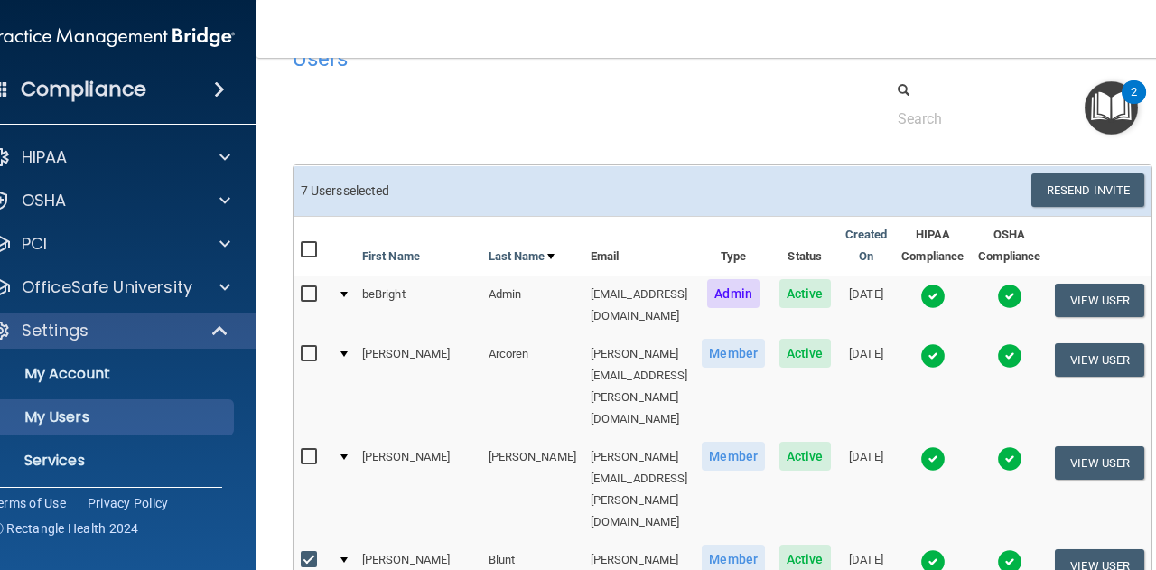
scroll to position [0, 0]
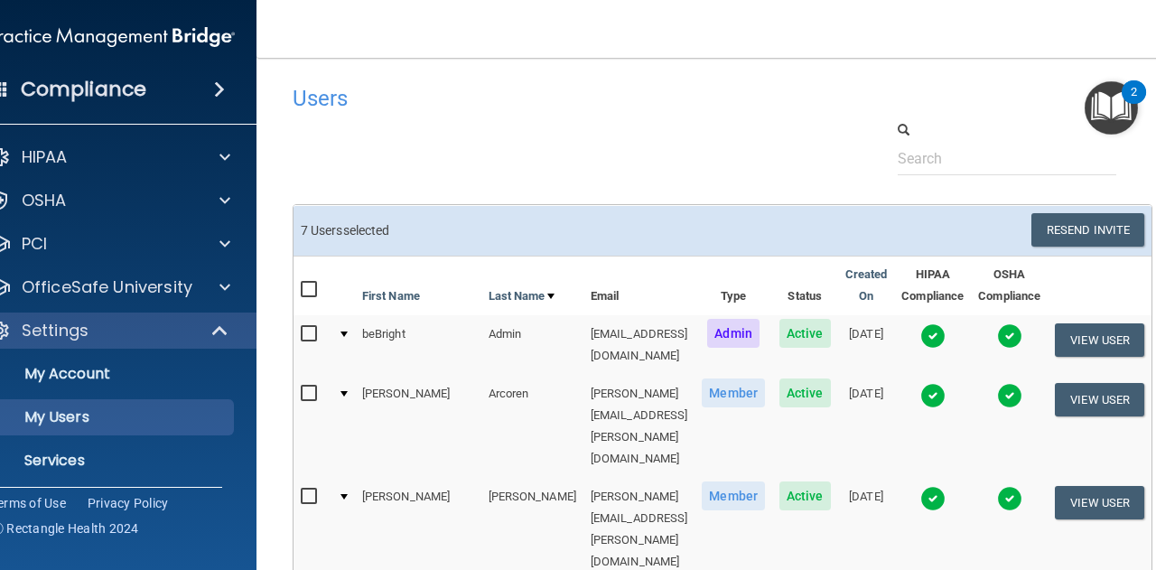
drag, startPoint x: 344, startPoint y: 476, endPoint x: 324, endPoint y: 483, distance: 21.1
click at [1072, 163] on input "text" at bounding box center [1006, 158] width 219 height 33
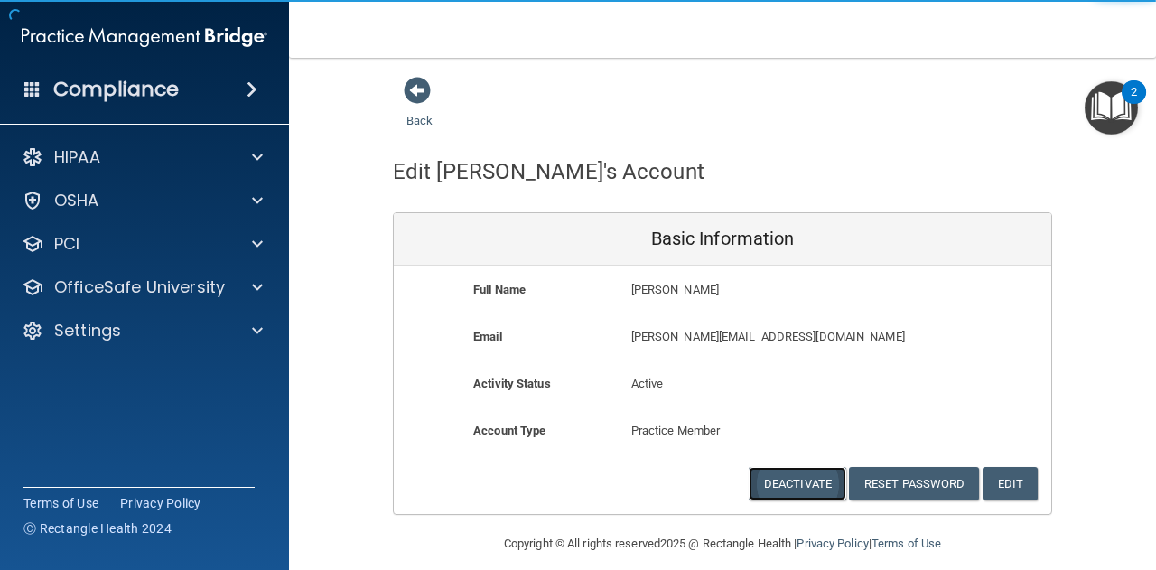
click at [798, 479] on button "Deactivate" at bounding box center [796, 483] width 97 height 33
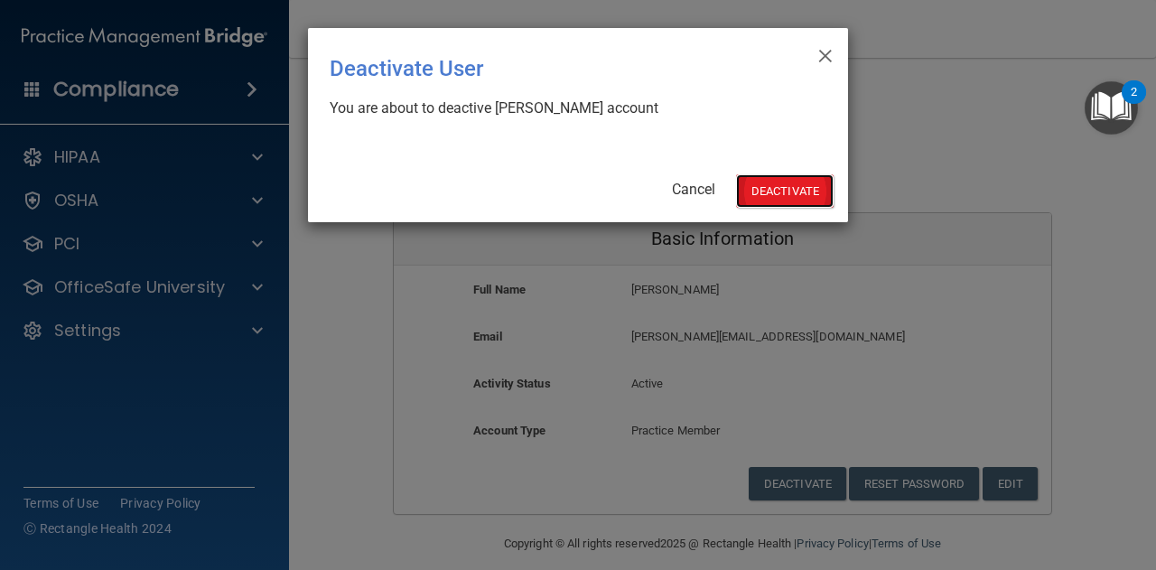
click at [747, 190] on button "Deactivate" at bounding box center [784, 190] width 97 height 33
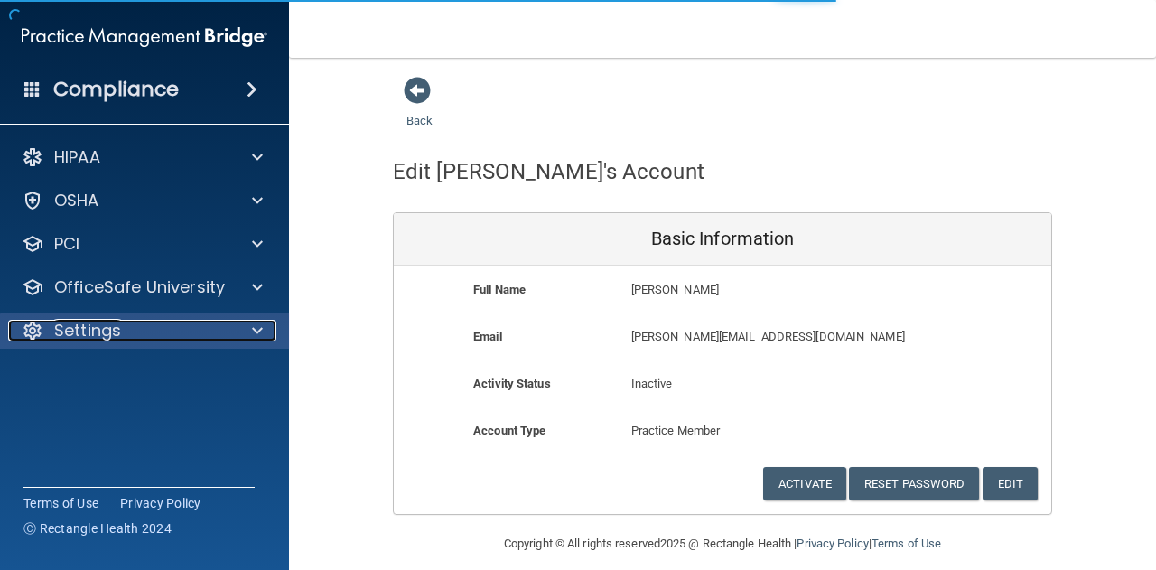
click at [155, 326] on div "Settings" at bounding box center [120, 331] width 224 height 22
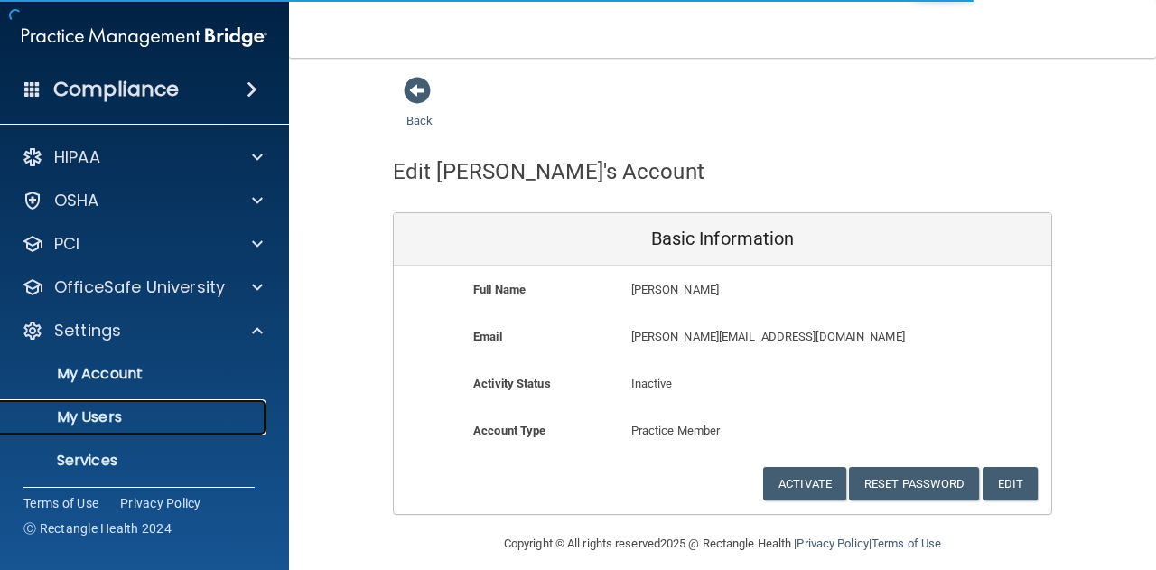
click at [155, 423] on p "My Users" at bounding box center [135, 417] width 246 height 18
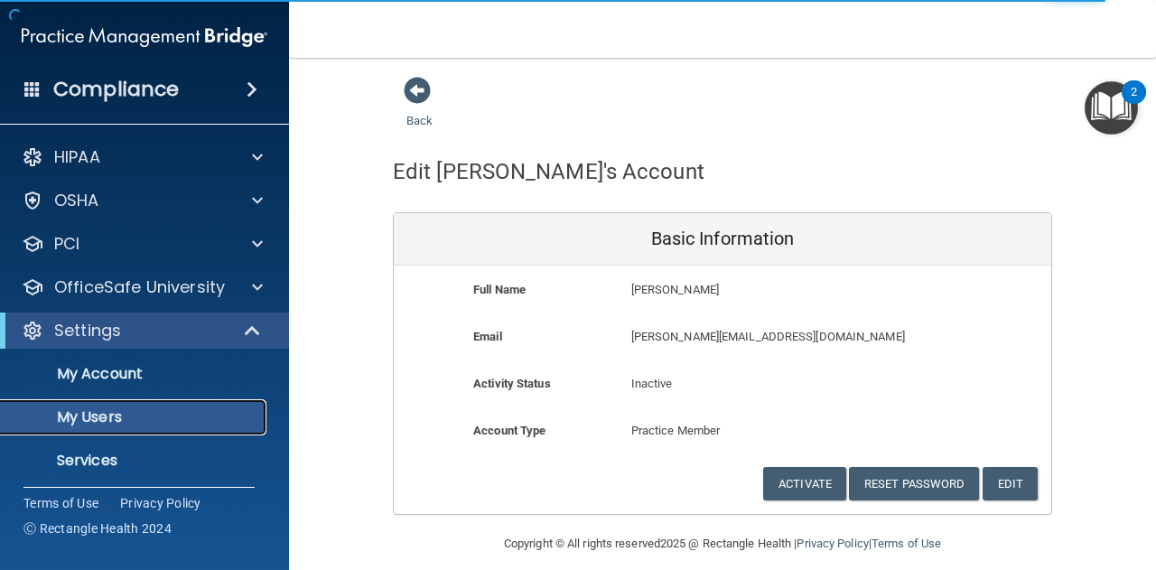
select select "20"
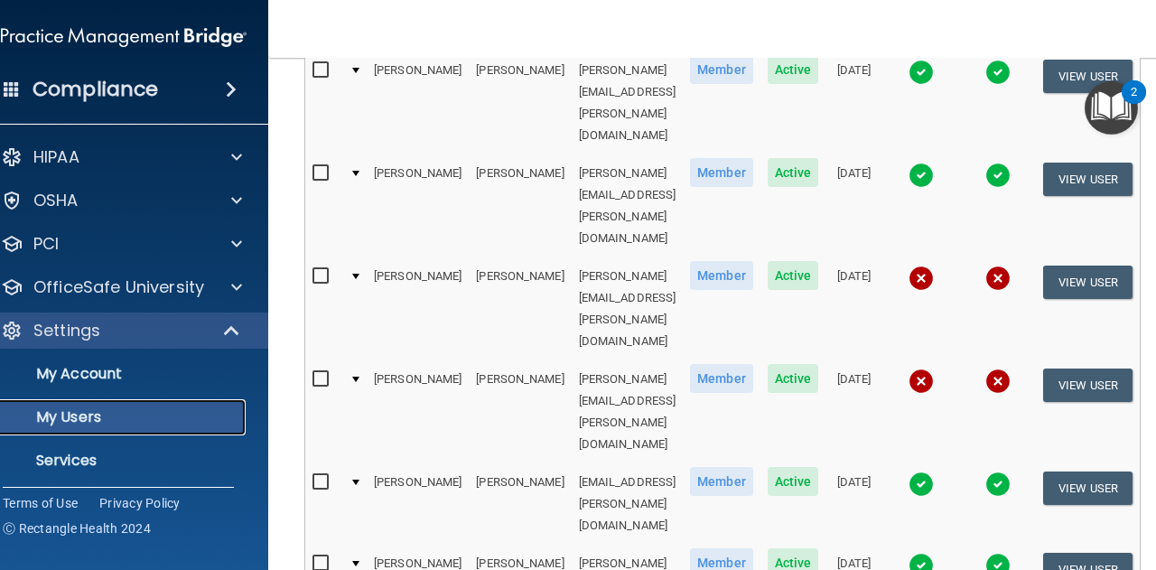
scroll to position [451, 0]
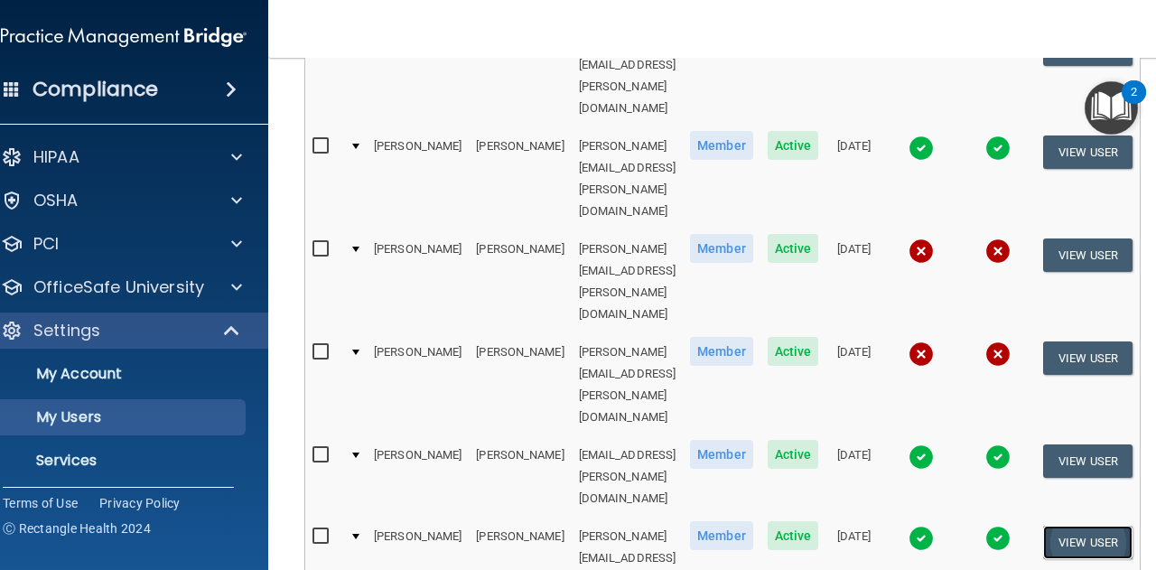
click at [1076, 525] on button "View User" at bounding box center [1087, 541] width 89 height 33
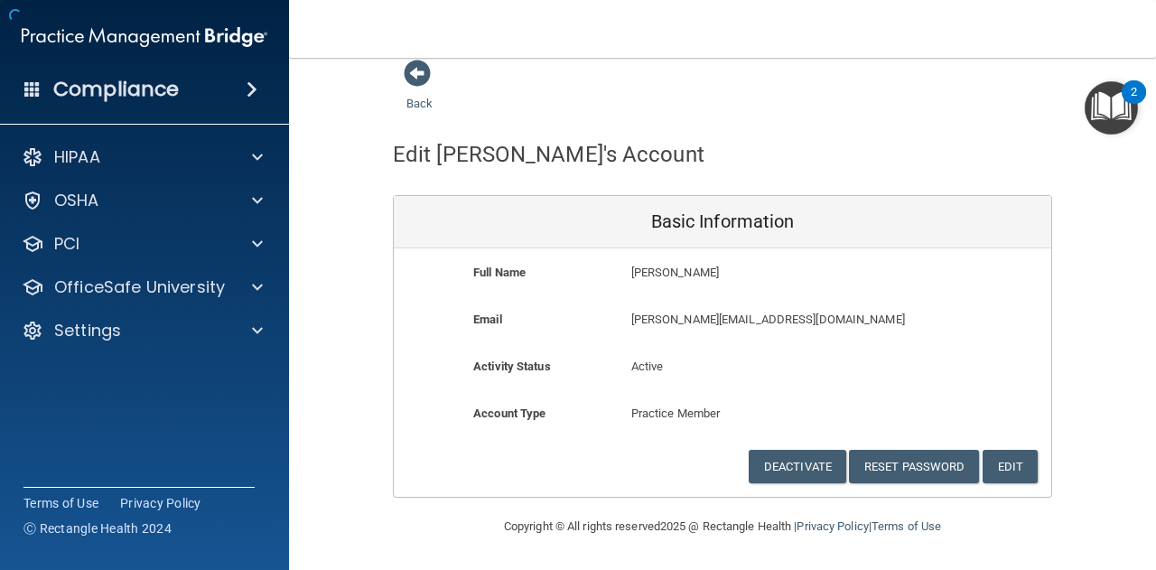
scroll to position [14, 0]
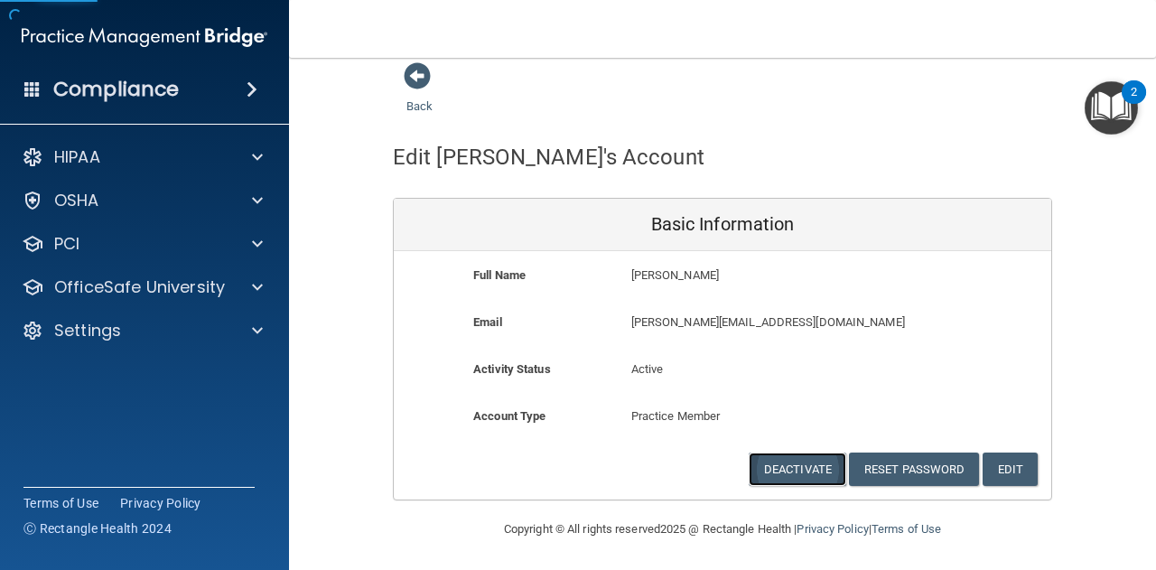
click at [785, 460] on button "Deactivate" at bounding box center [796, 468] width 97 height 33
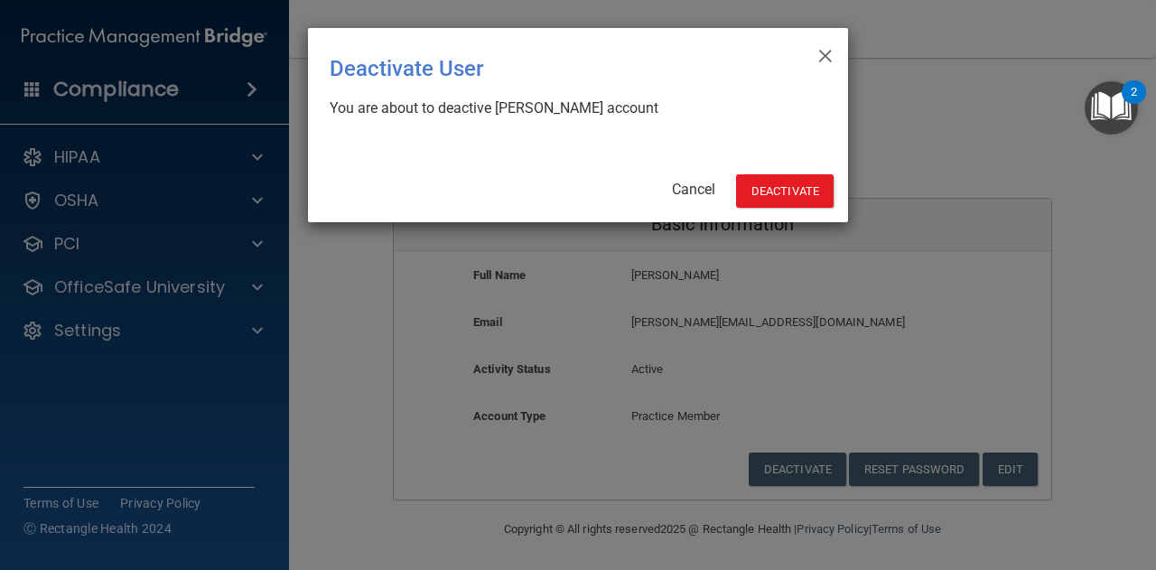
click at [769, 171] on div "× Close Deactivate User You are about to deactive [PERSON_NAME] account Cancel …" at bounding box center [578, 125] width 540 height 194
click at [773, 196] on button "Deactivate" at bounding box center [784, 190] width 97 height 33
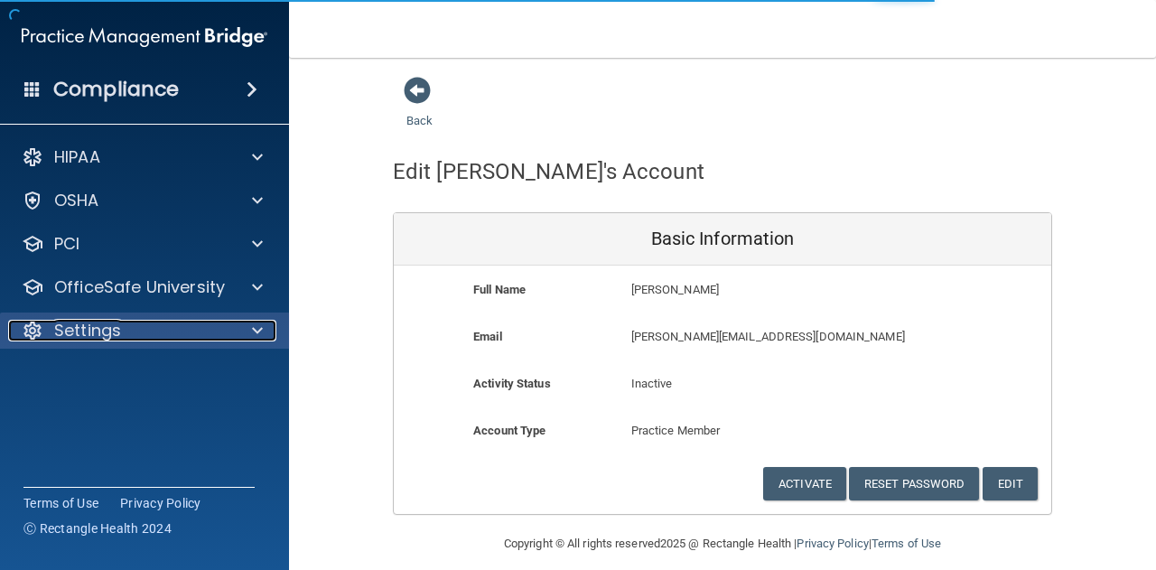
click at [116, 322] on p "Settings" at bounding box center [87, 331] width 67 height 22
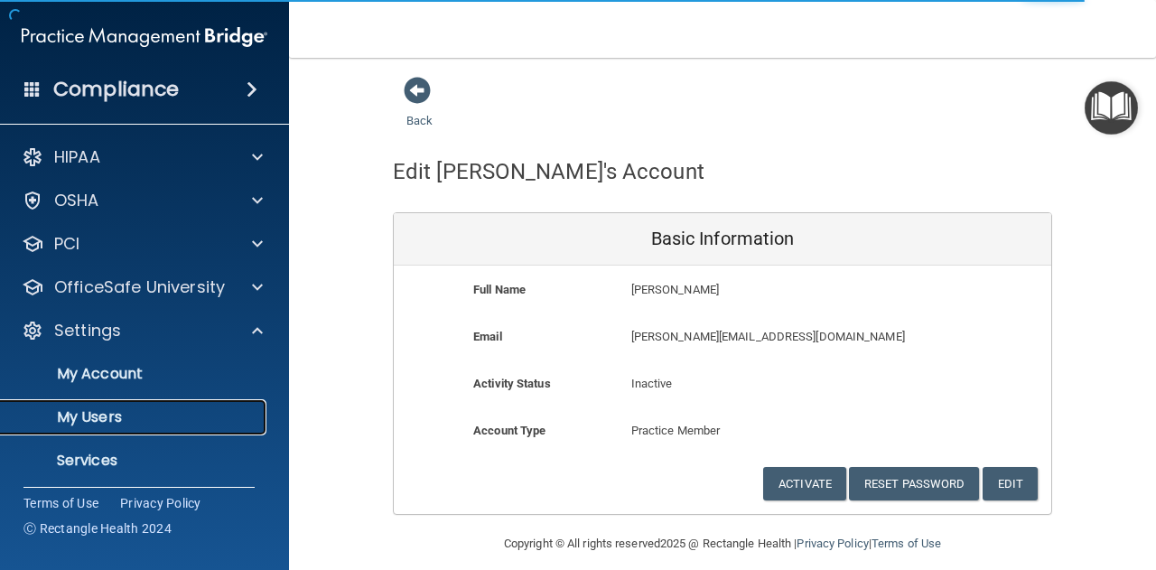
click at [146, 413] on p "My Users" at bounding box center [135, 417] width 246 height 18
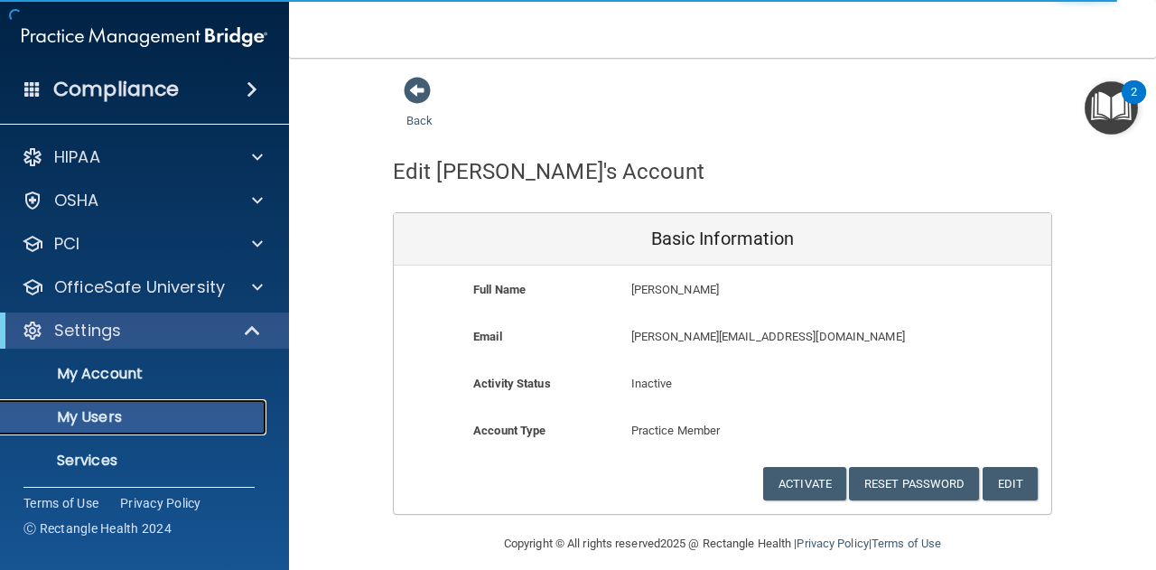
select select "20"
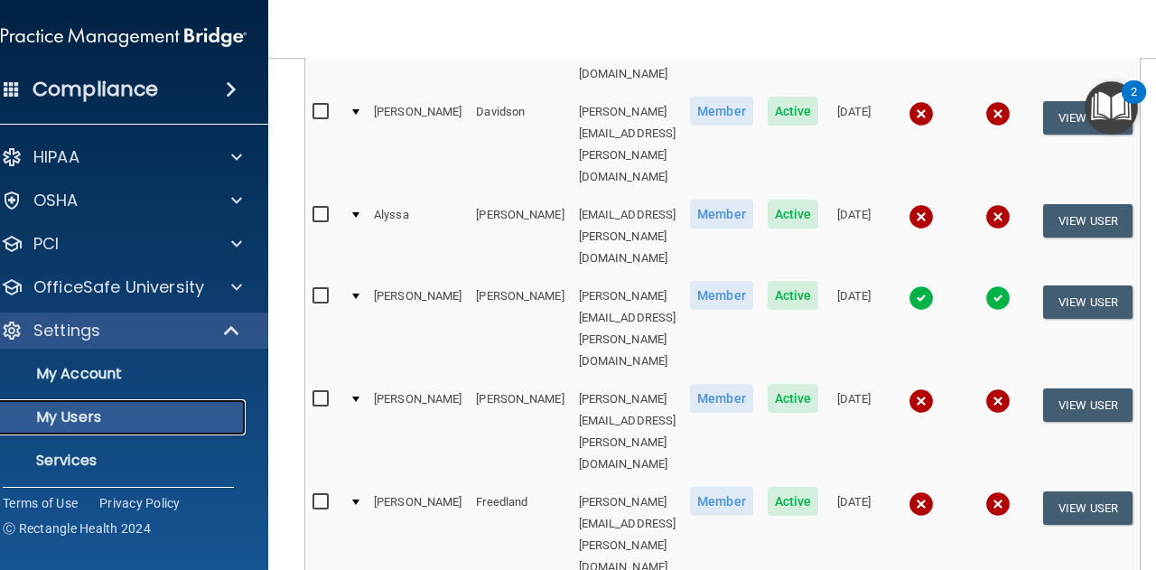
scroll to position [903, 0]
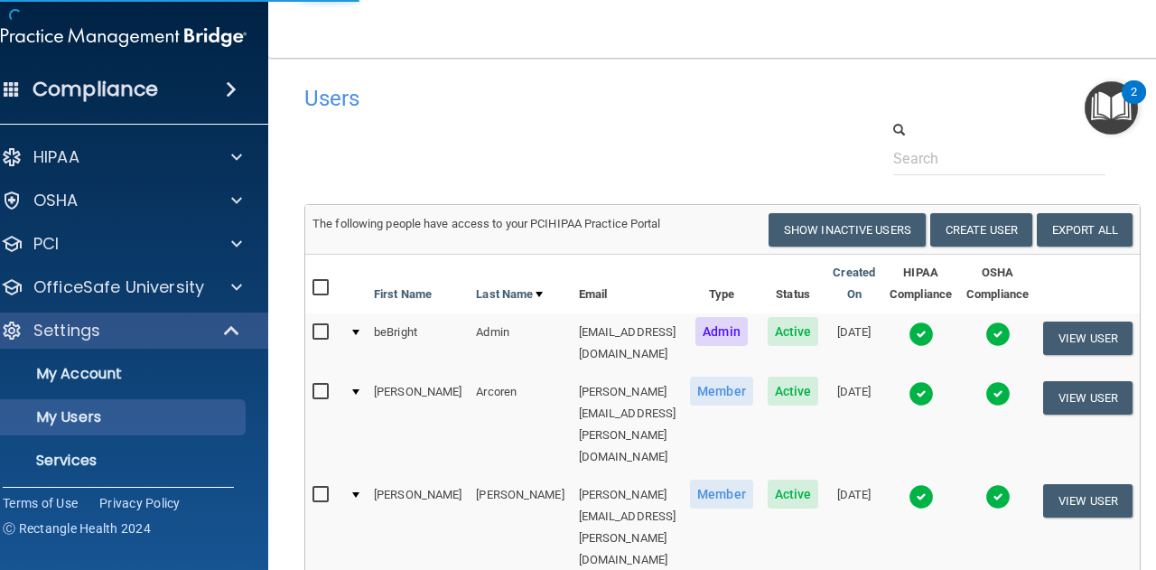
select select "20"
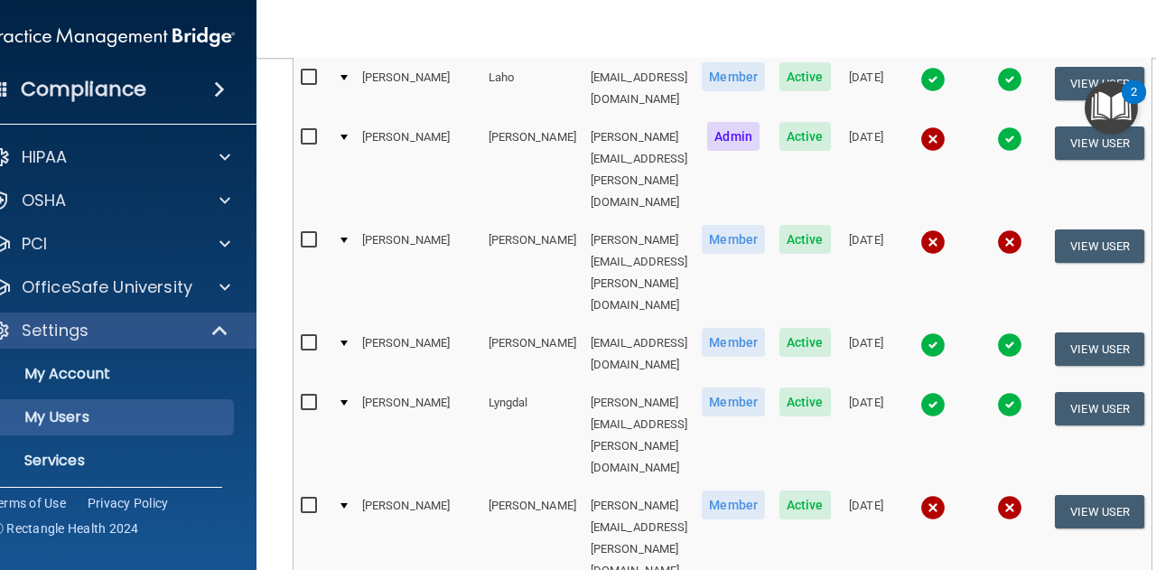
scroll to position [632, 0]
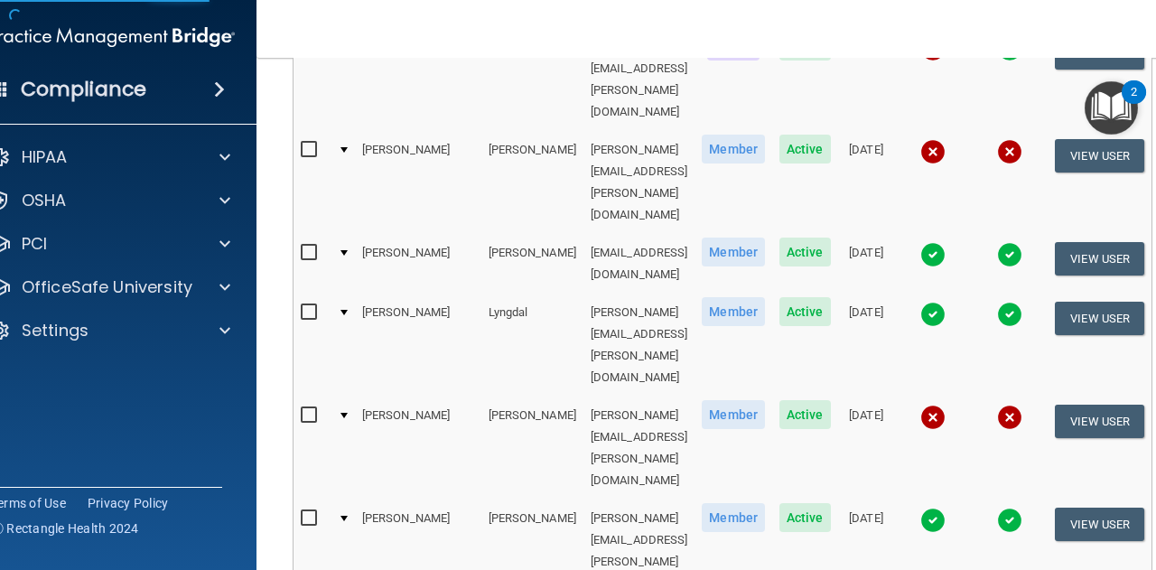
scroll to position [14, 0]
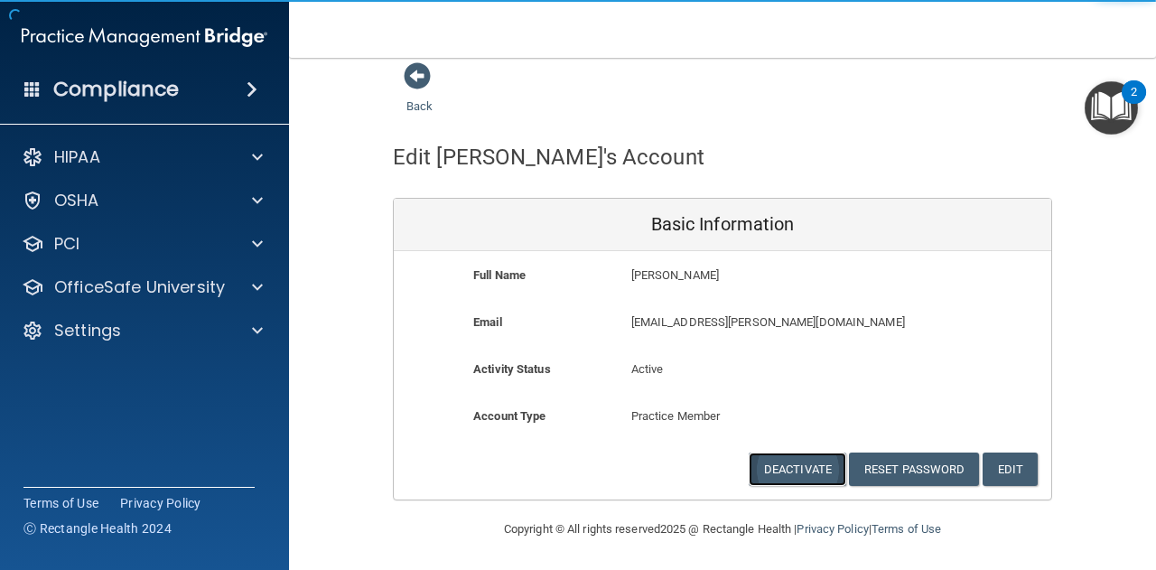
click at [827, 468] on button "Deactivate" at bounding box center [796, 468] width 97 height 33
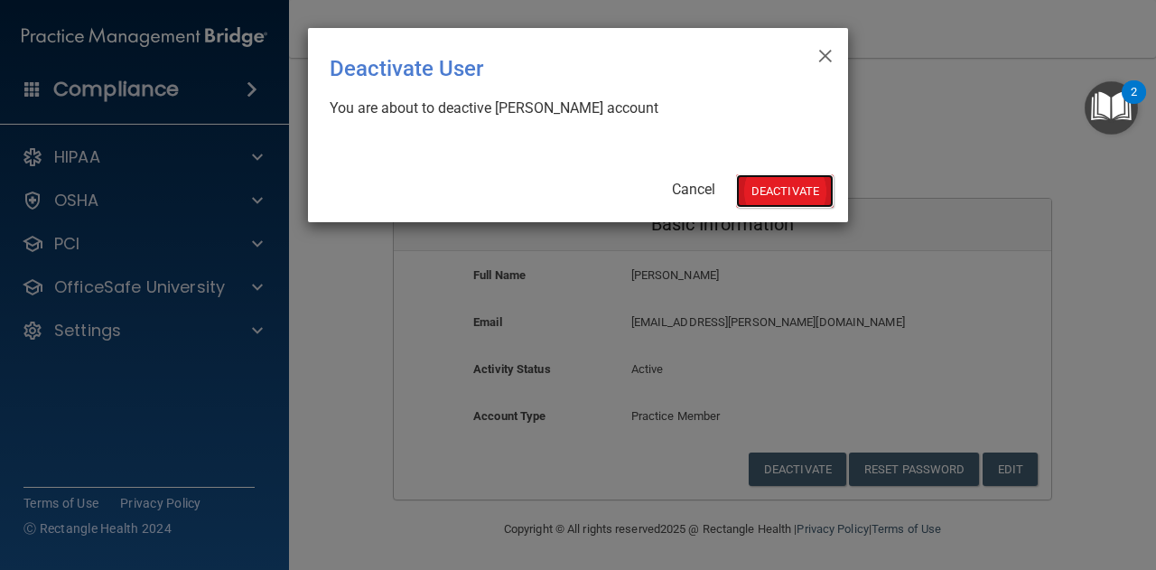
click at [778, 189] on button "Deactivate" at bounding box center [784, 190] width 97 height 33
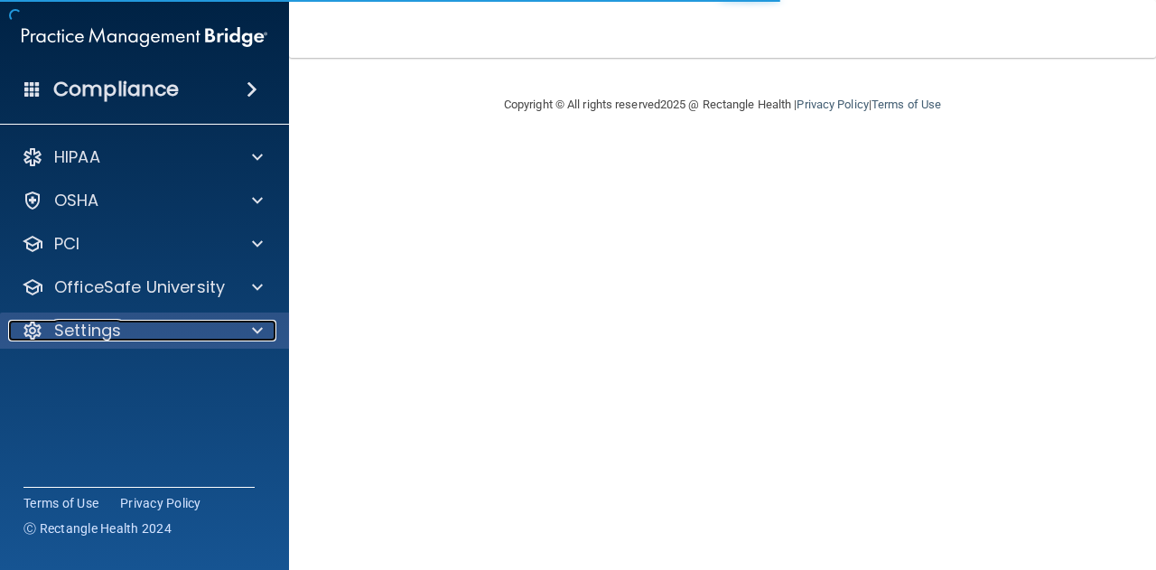
click at [134, 322] on div "Settings" at bounding box center [120, 331] width 224 height 22
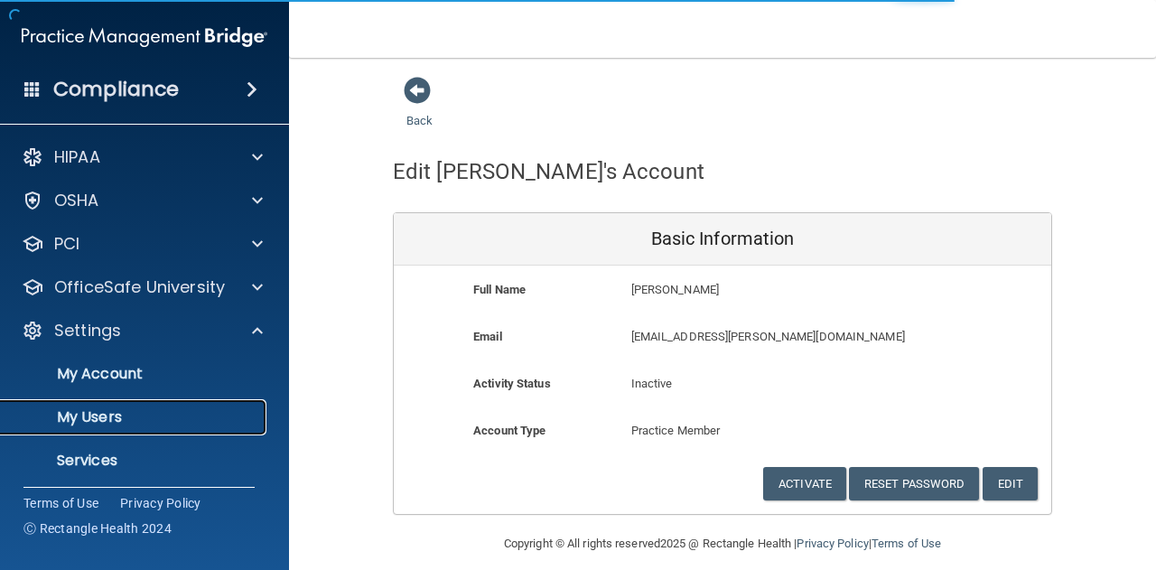
click at [148, 420] on p "My Users" at bounding box center [135, 417] width 246 height 18
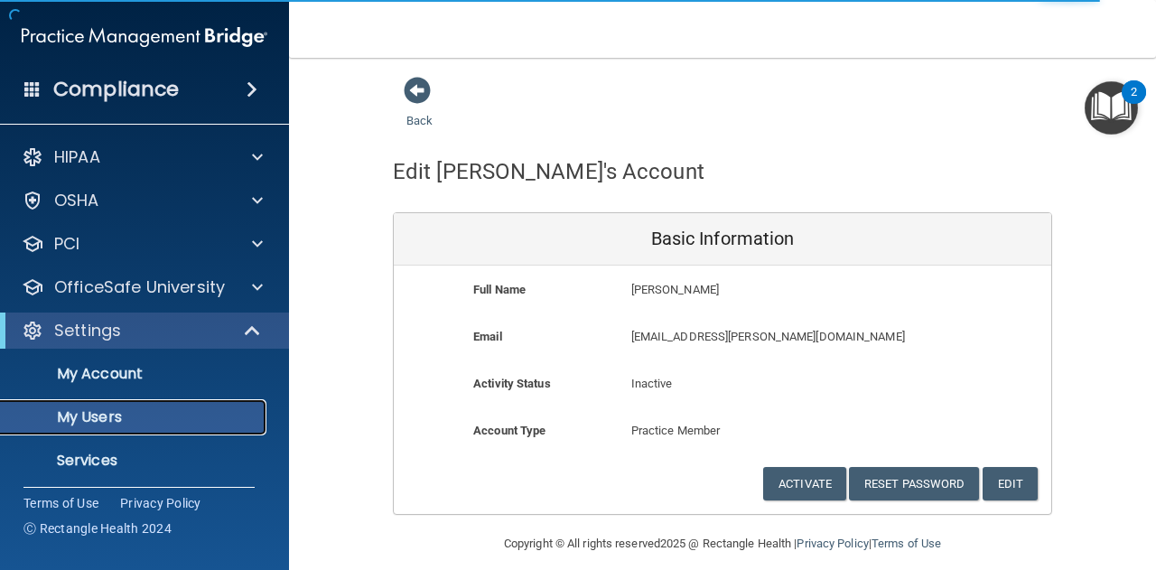
select select "20"
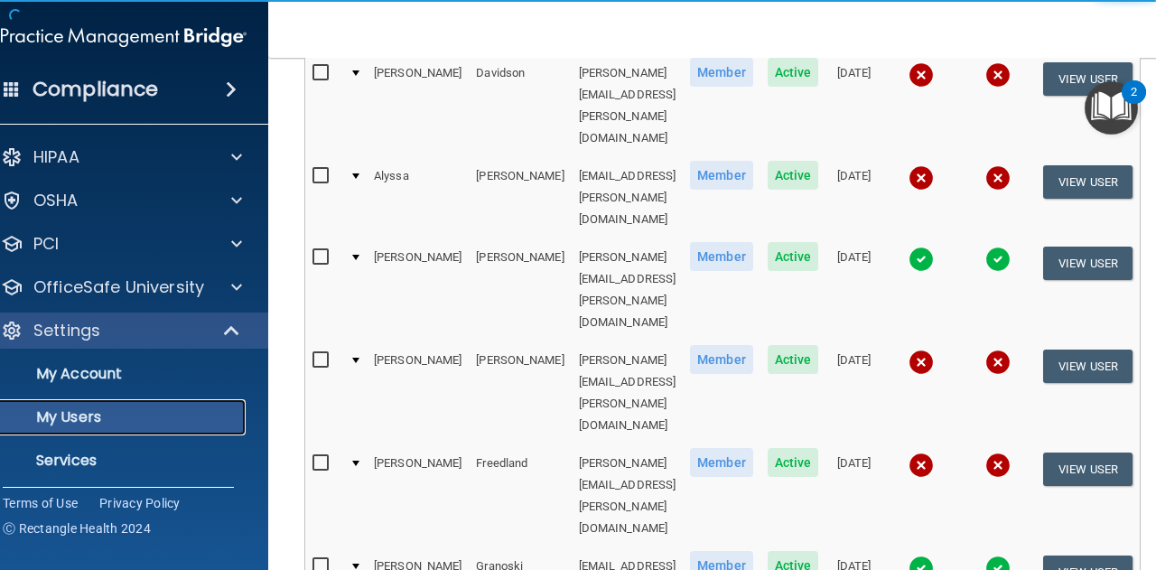
scroll to position [953, 0]
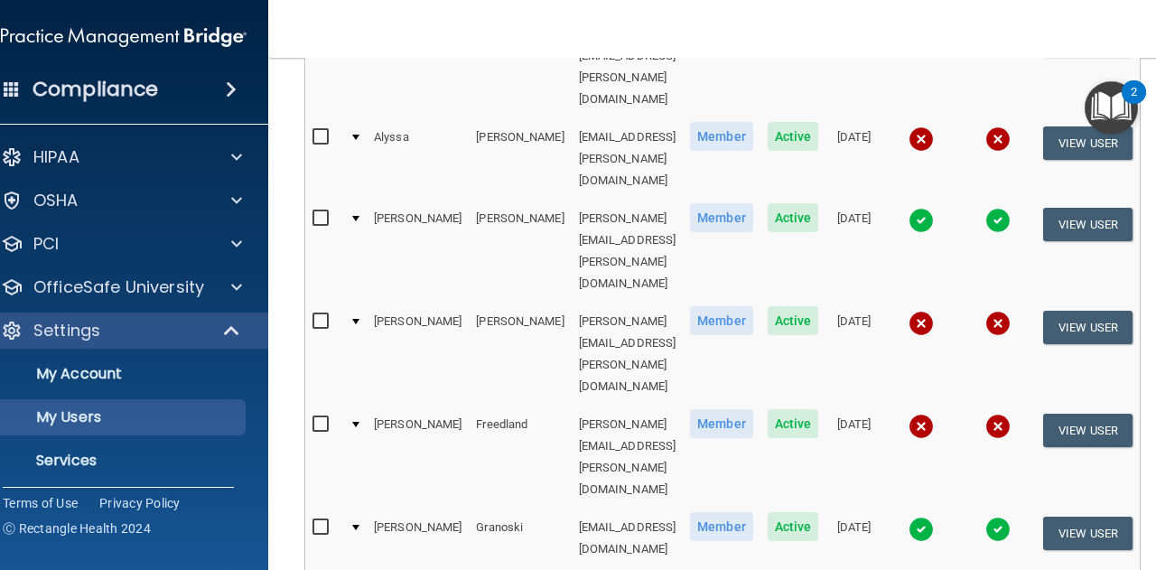
select select "20"
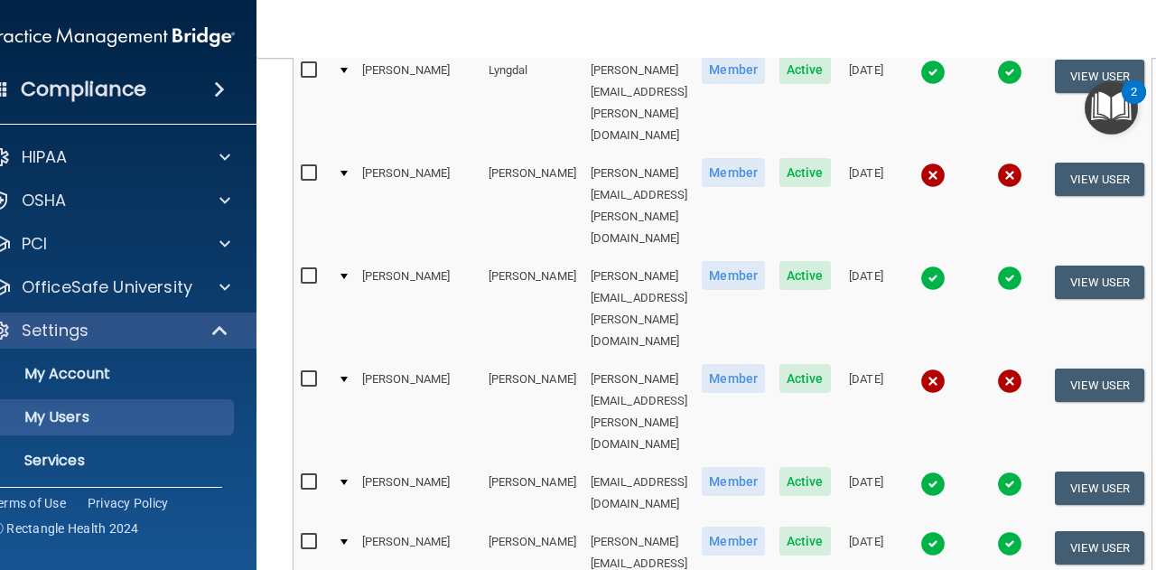
scroll to position [903, 0]
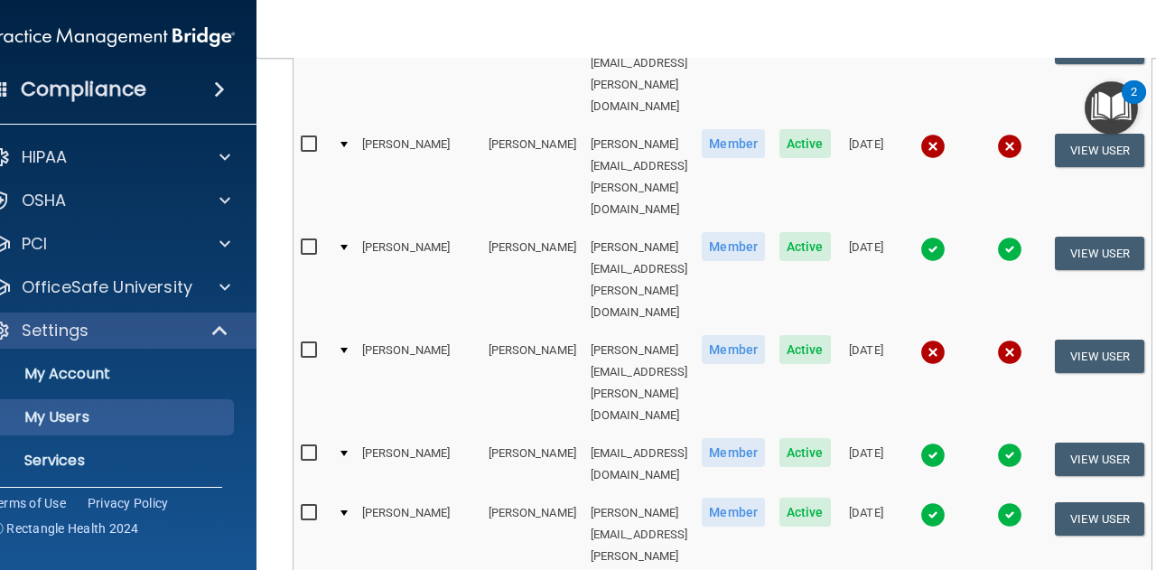
select select "20"
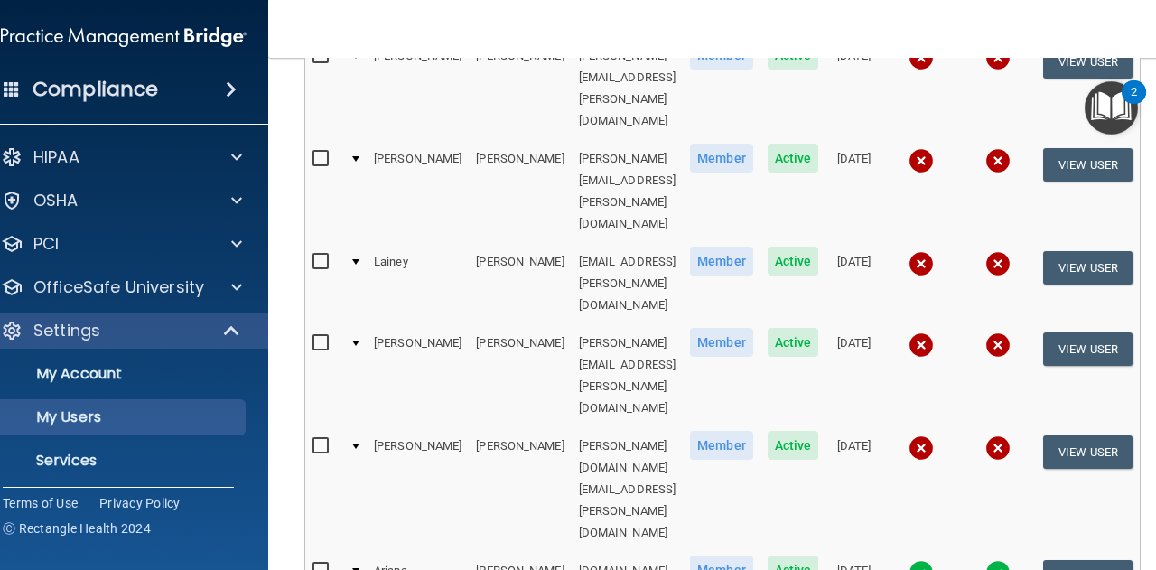
scroll to position [632, 0]
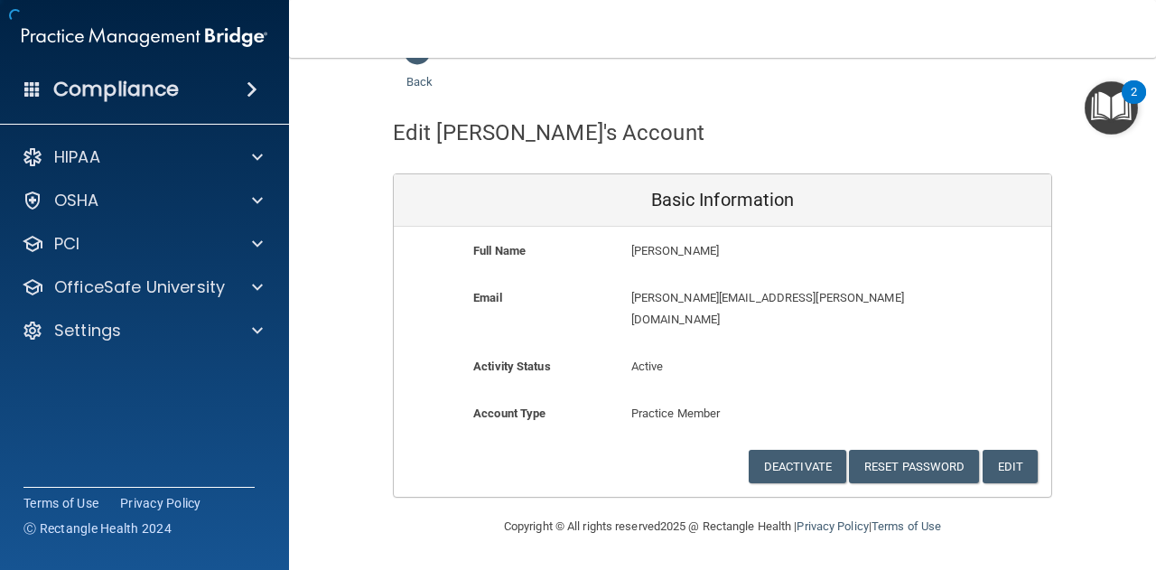
scroll to position [14, 0]
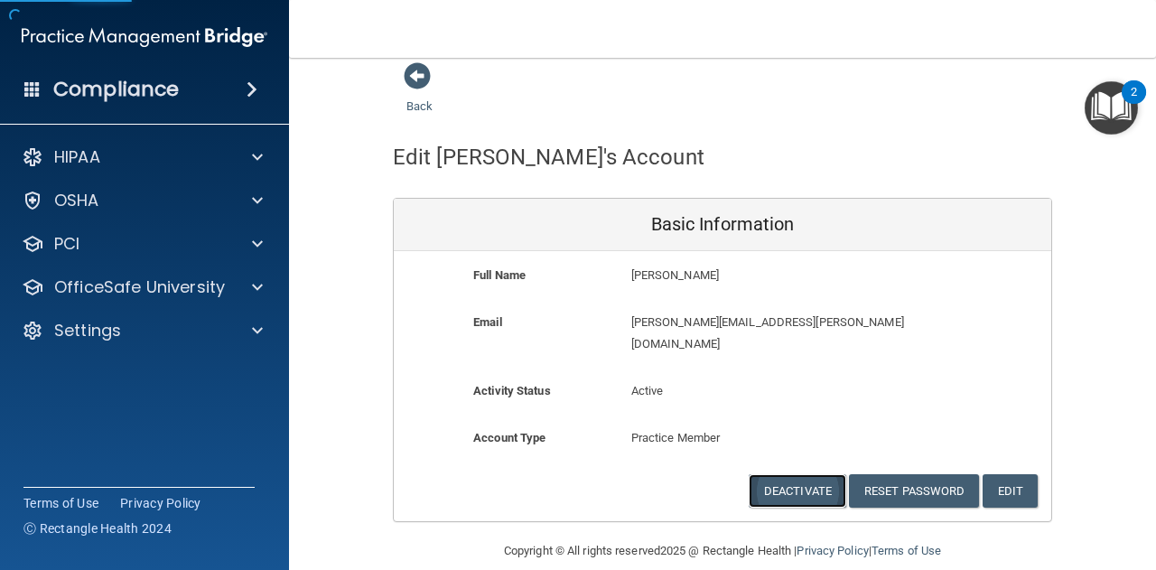
click at [809, 474] on button "Deactivate" at bounding box center [796, 490] width 97 height 33
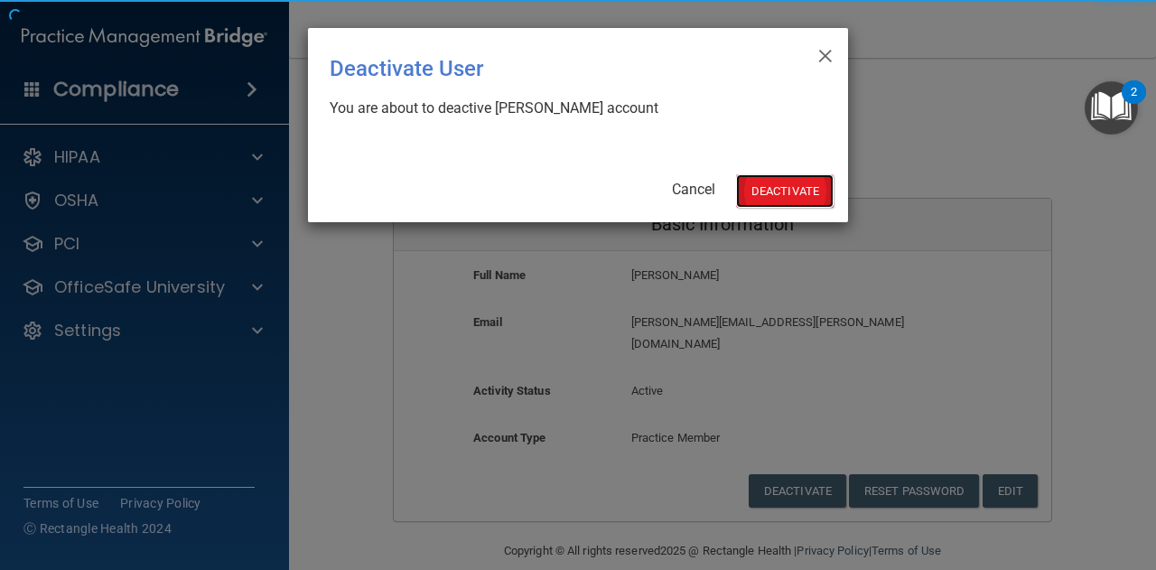
click at [783, 186] on button "Deactivate" at bounding box center [784, 190] width 97 height 33
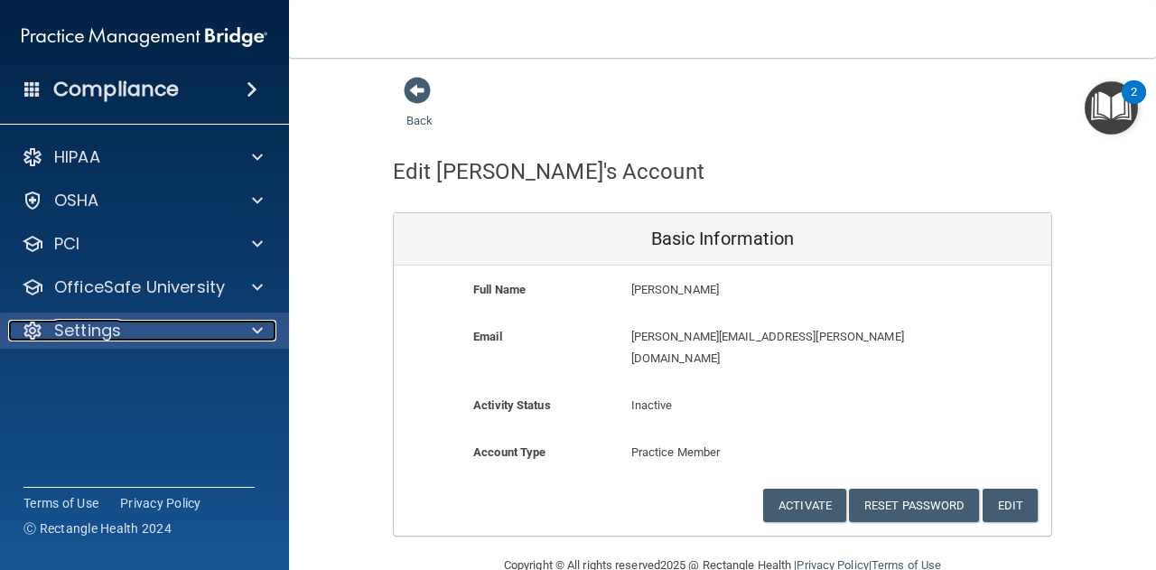
click at [105, 335] on p "Settings" at bounding box center [87, 331] width 67 height 22
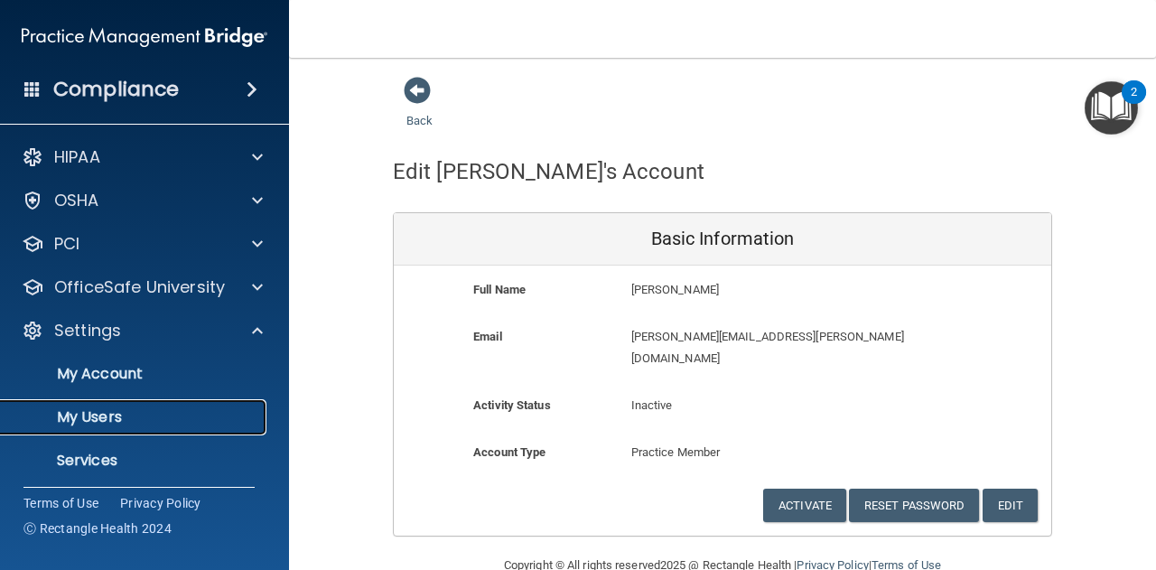
click at [131, 429] on link "My Users" at bounding box center [124, 417] width 284 height 36
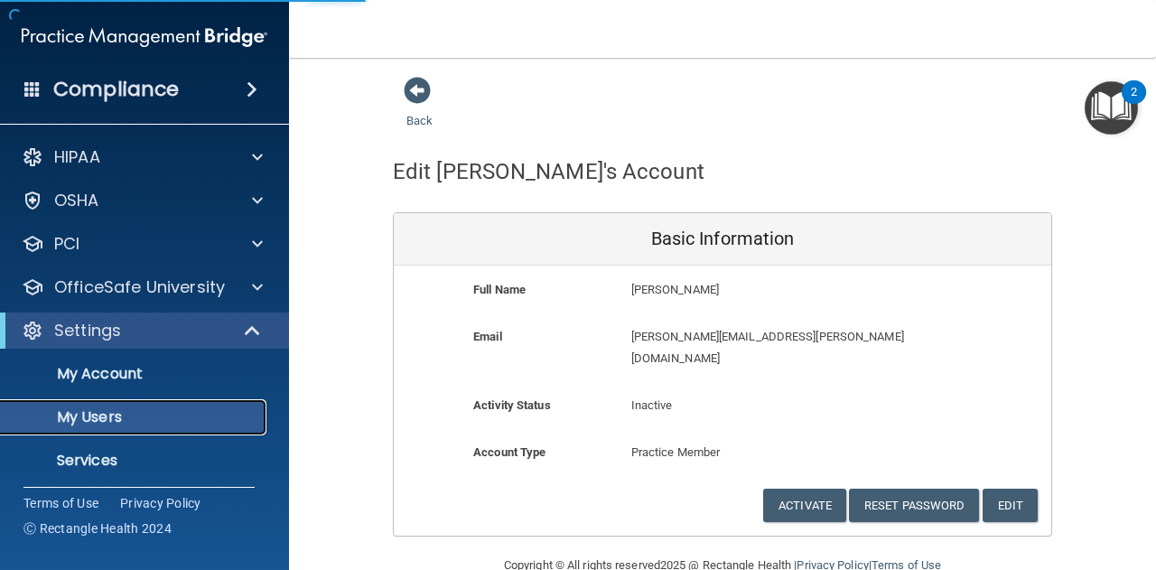
click at [173, 409] on p "My Users" at bounding box center [135, 417] width 246 height 18
select select "20"
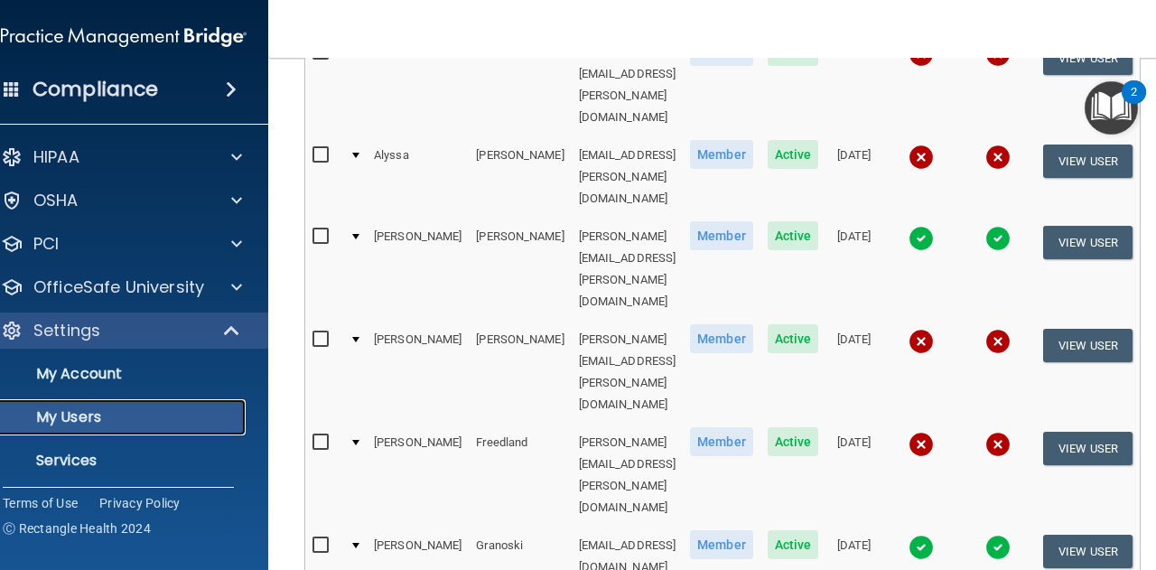
scroll to position [953, 0]
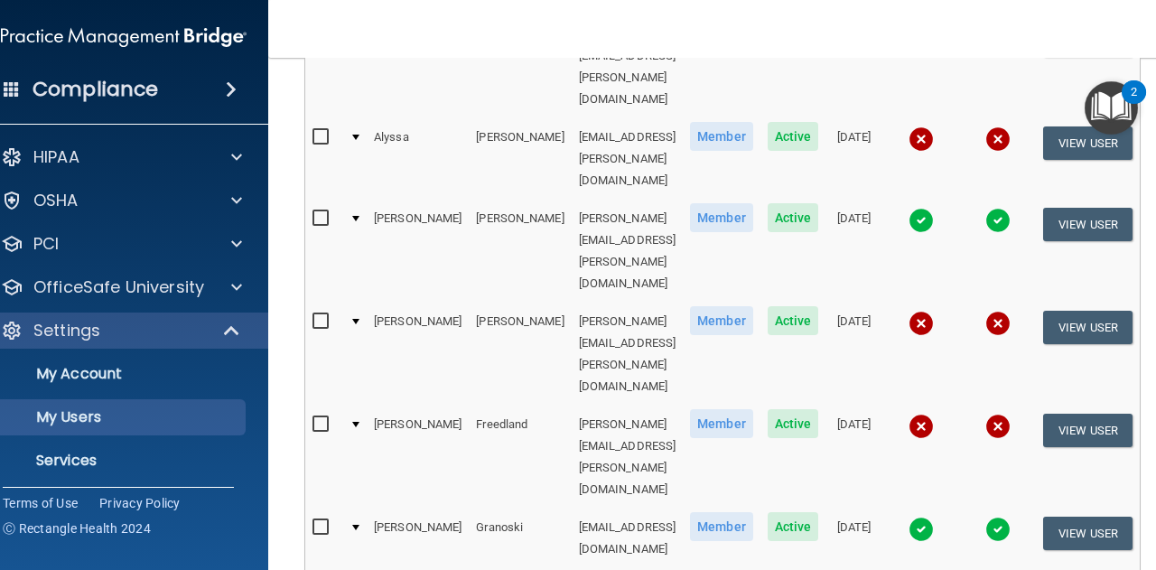
select select "20"
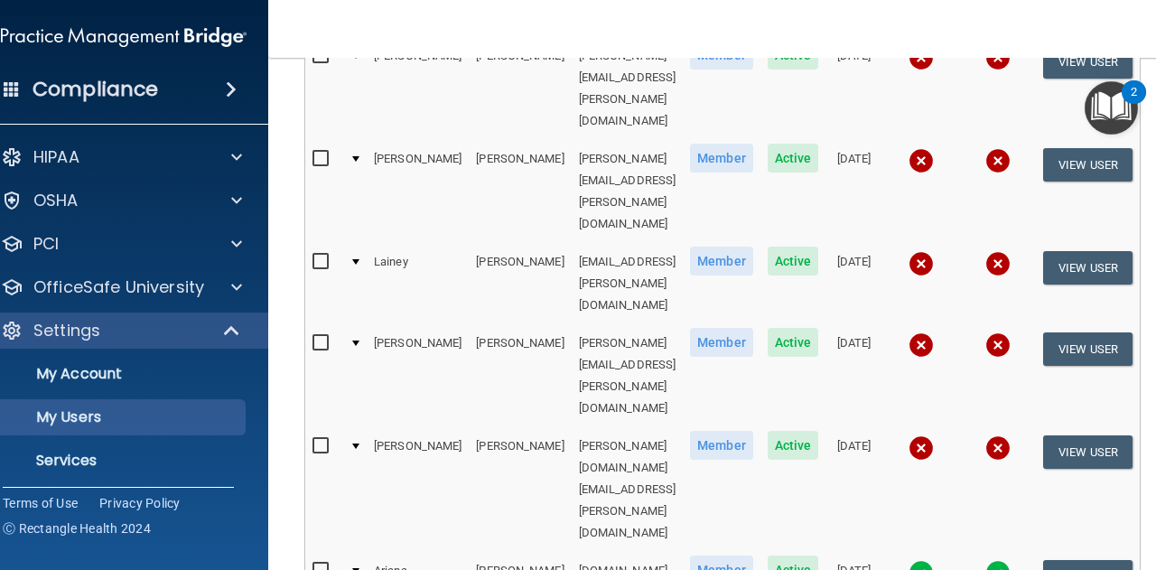
scroll to position [632, 0]
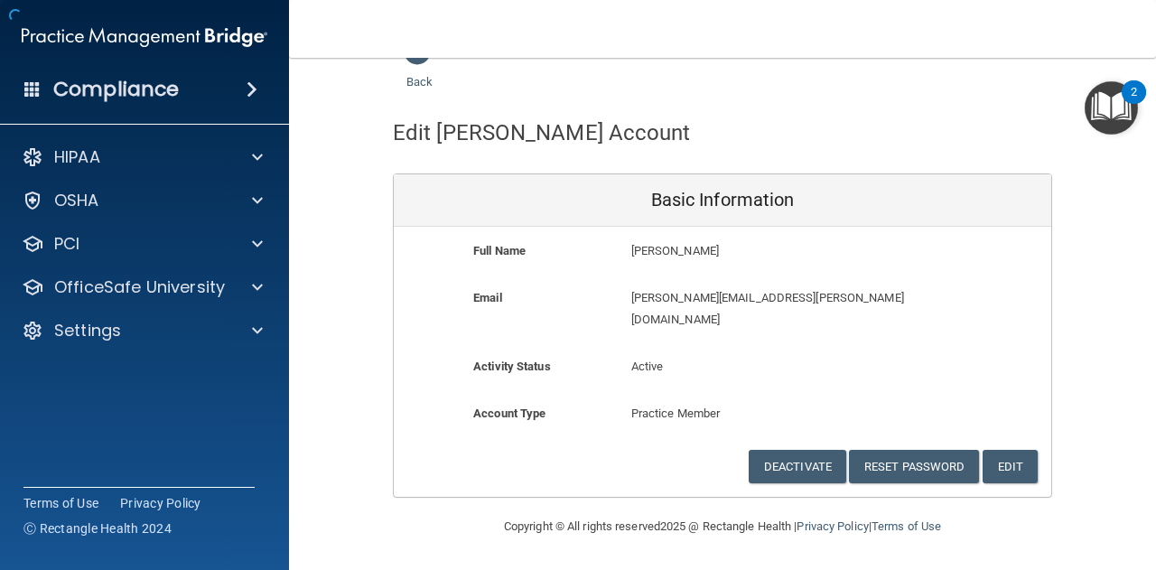
scroll to position [14, 0]
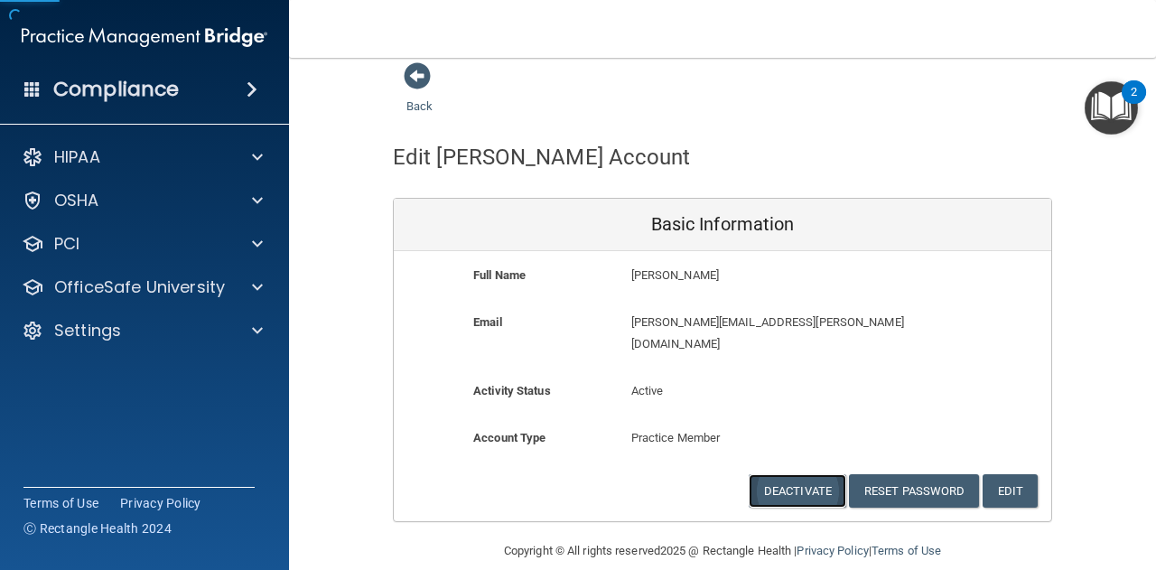
click at [810, 474] on button "Deactivate" at bounding box center [796, 490] width 97 height 33
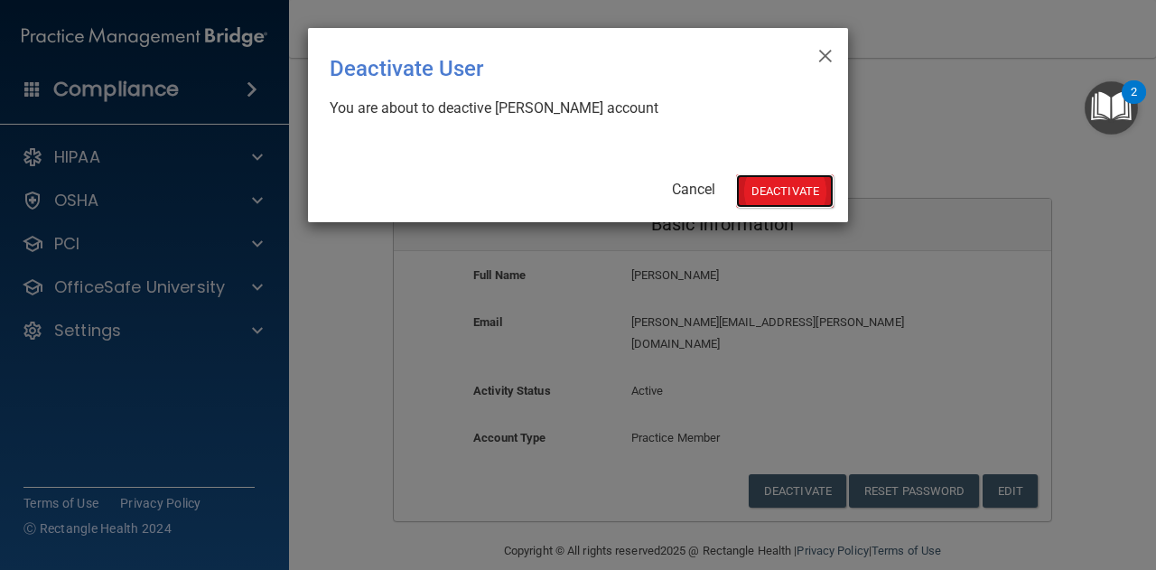
click at [777, 185] on button "Deactivate" at bounding box center [784, 190] width 97 height 33
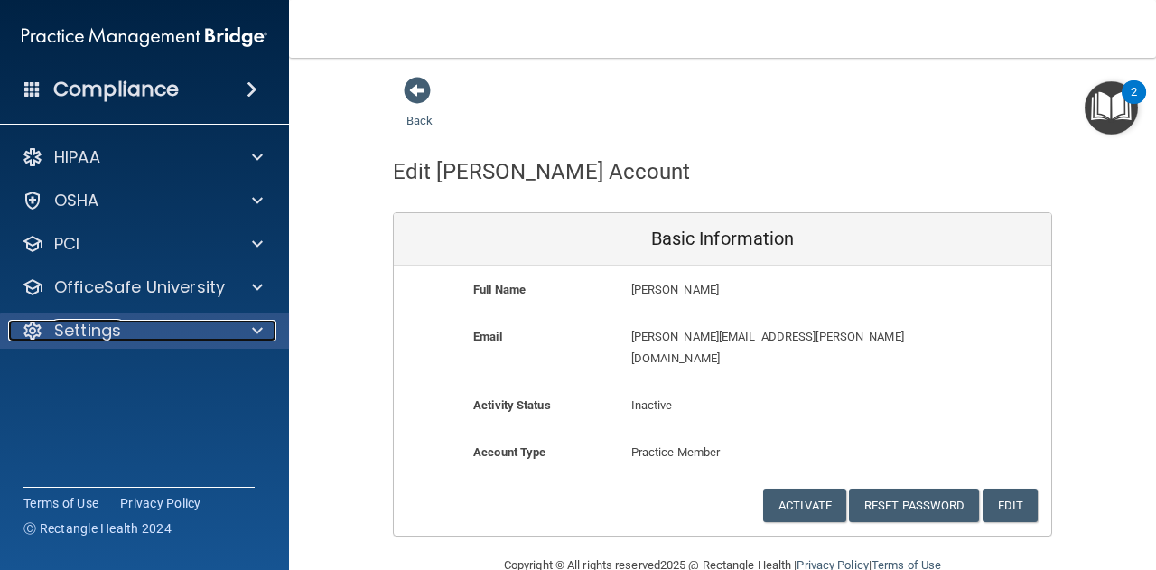
click at [97, 330] on p "Settings" at bounding box center [87, 331] width 67 height 22
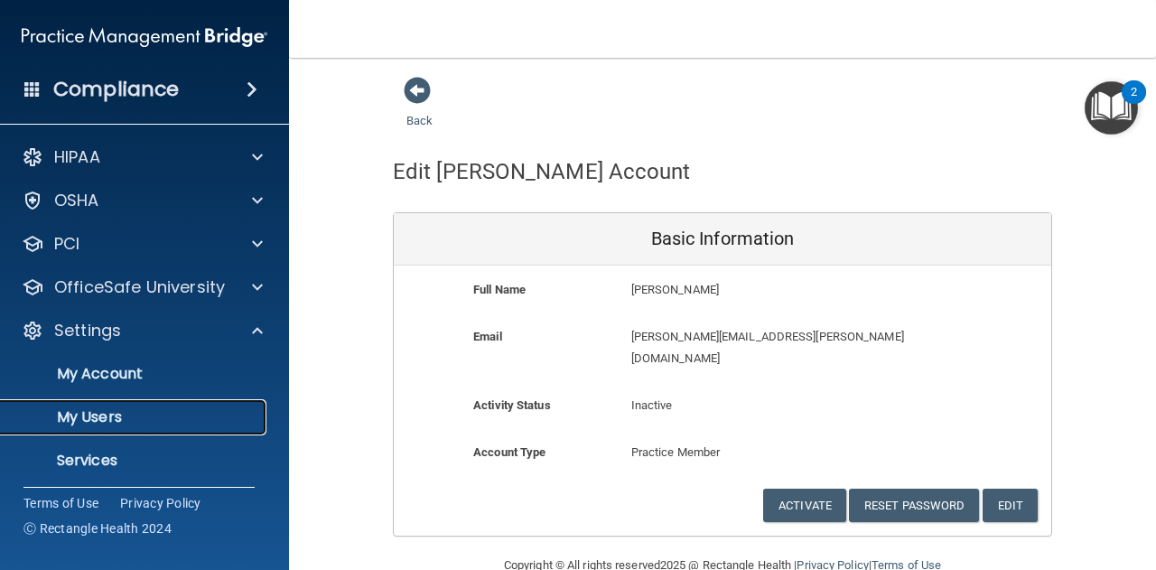
click at [125, 406] on link "My Users" at bounding box center [124, 417] width 284 height 36
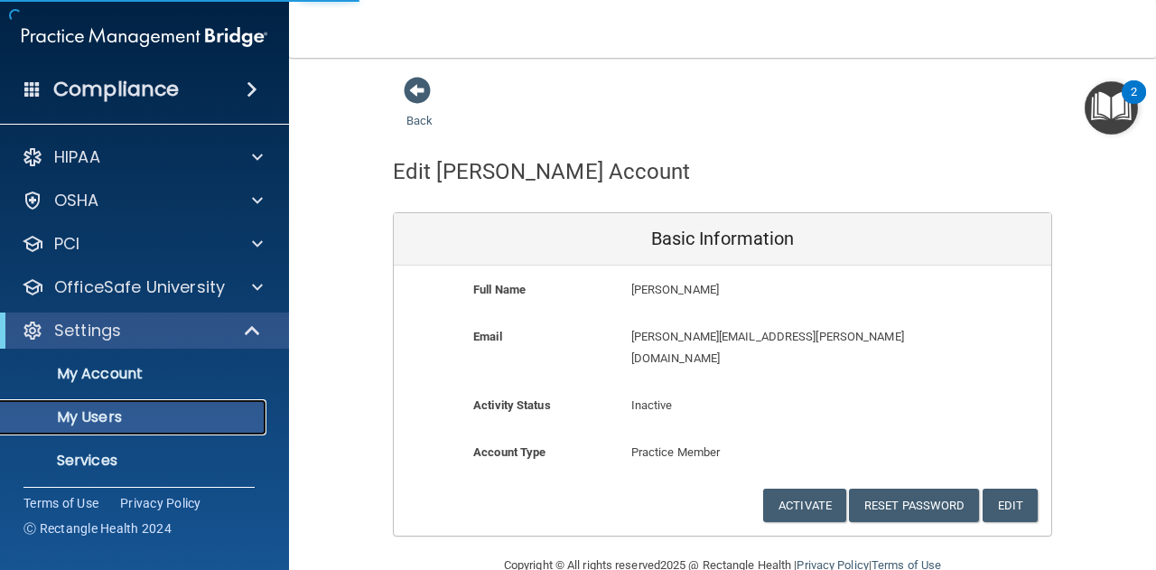
select select "20"
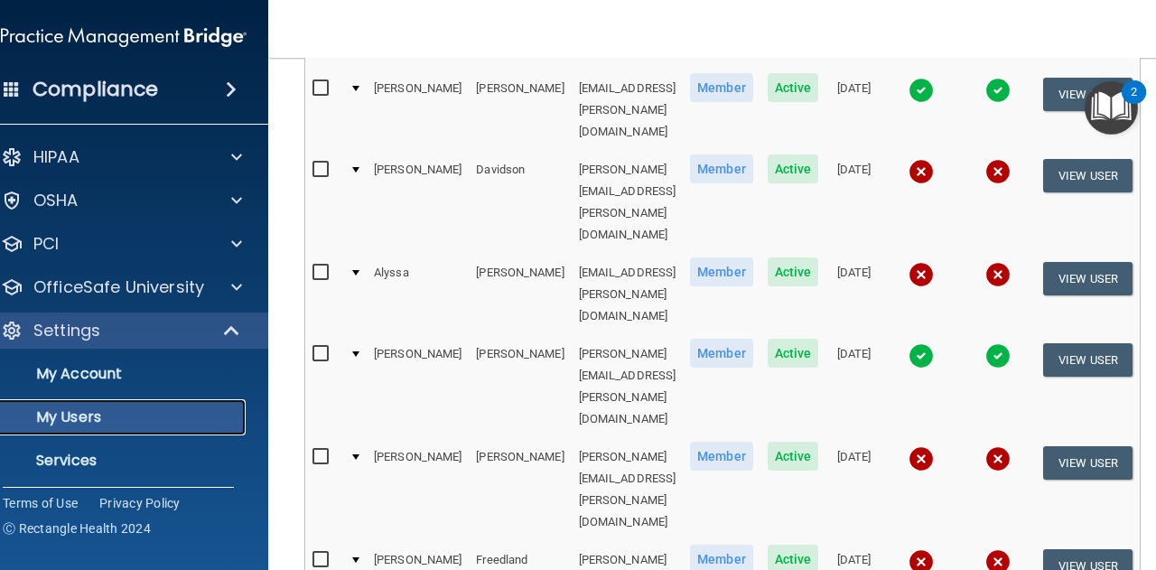
scroll to position [953, 0]
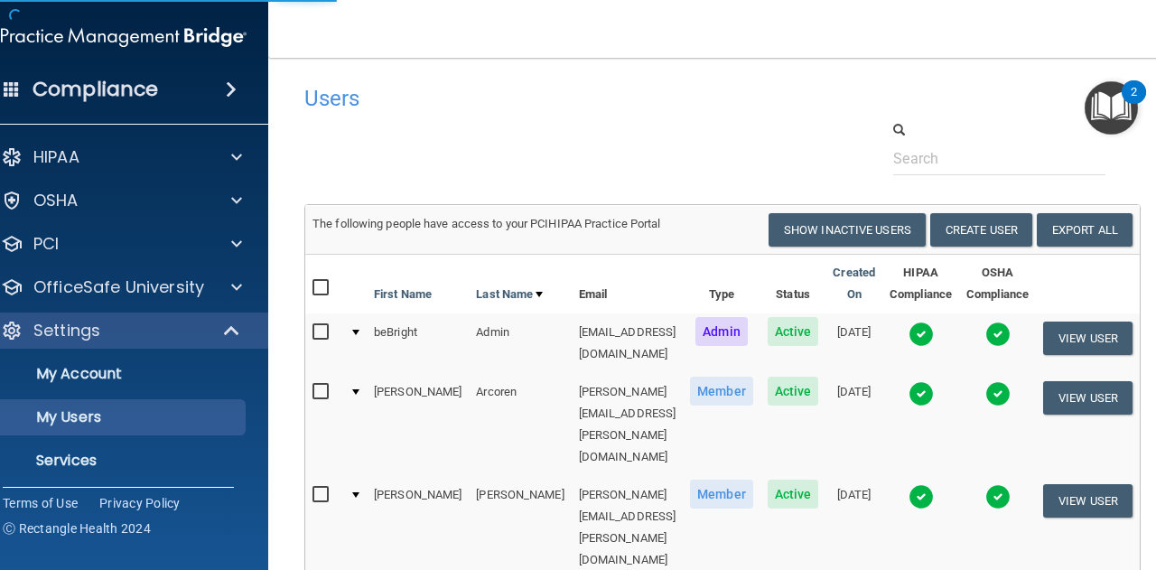
select select "20"
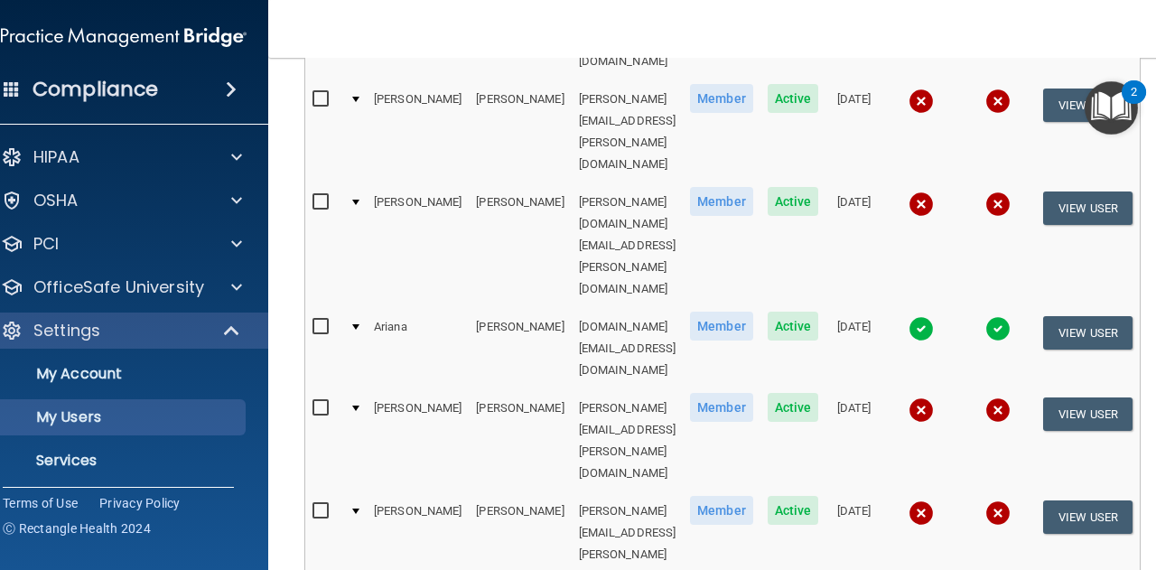
scroll to position [812, 0]
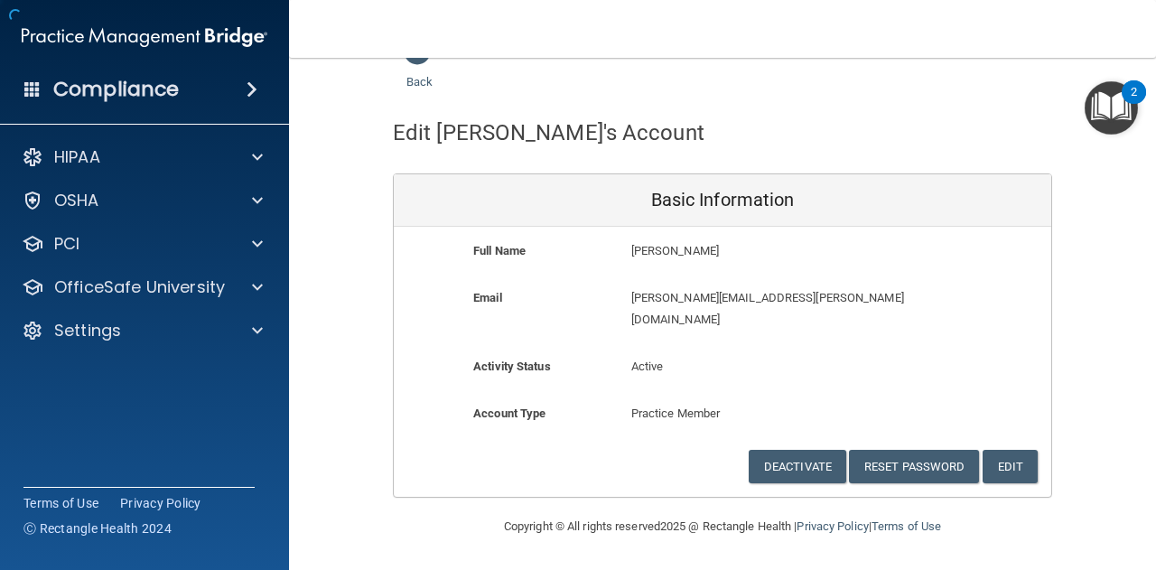
scroll to position [14, 0]
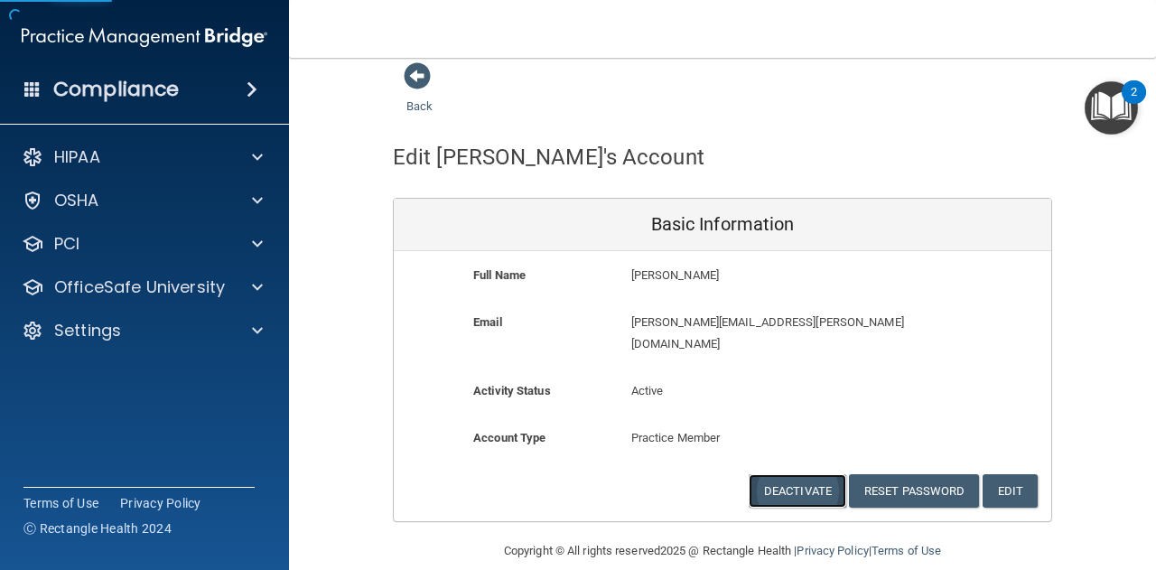
click at [805, 474] on button "Deactivate" at bounding box center [796, 490] width 97 height 33
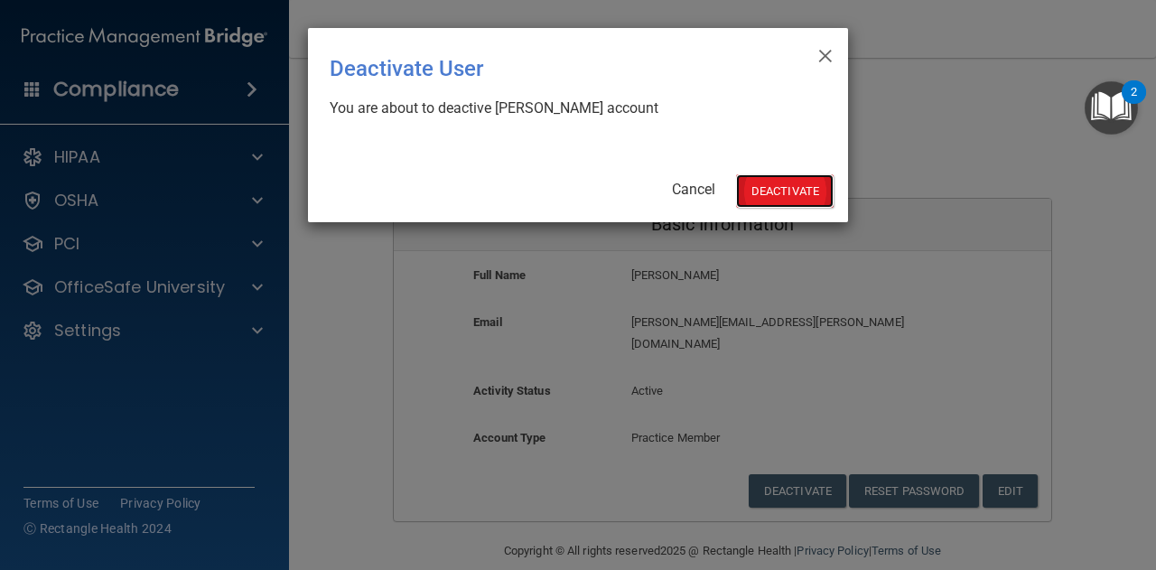
click at [780, 189] on button "Deactivate" at bounding box center [784, 190] width 97 height 33
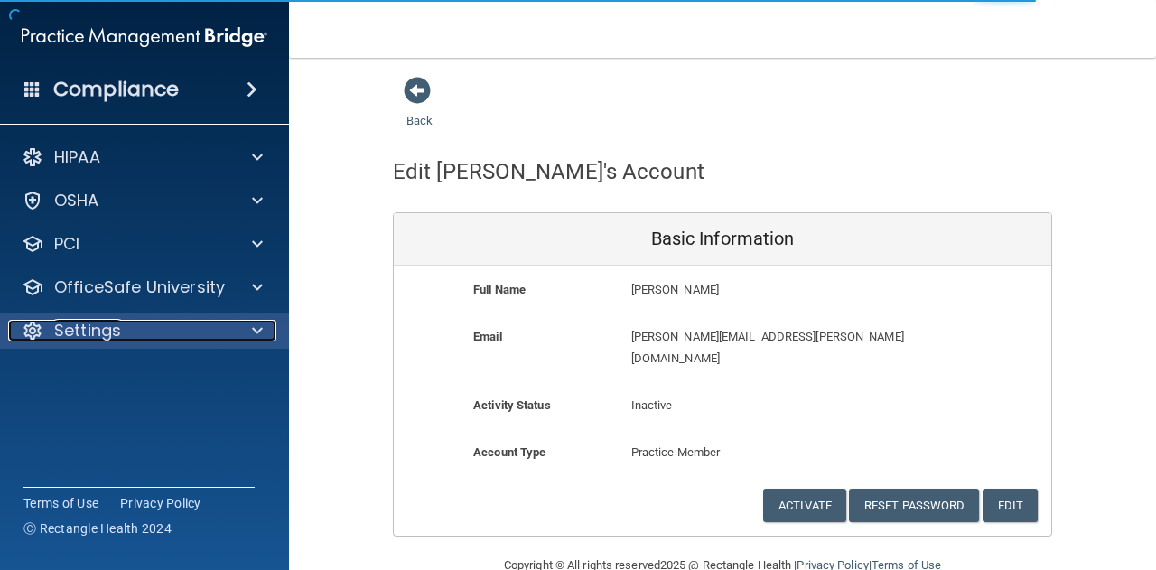
click at [141, 323] on div "Settings" at bounding box center [120, 331] width 224 height 22
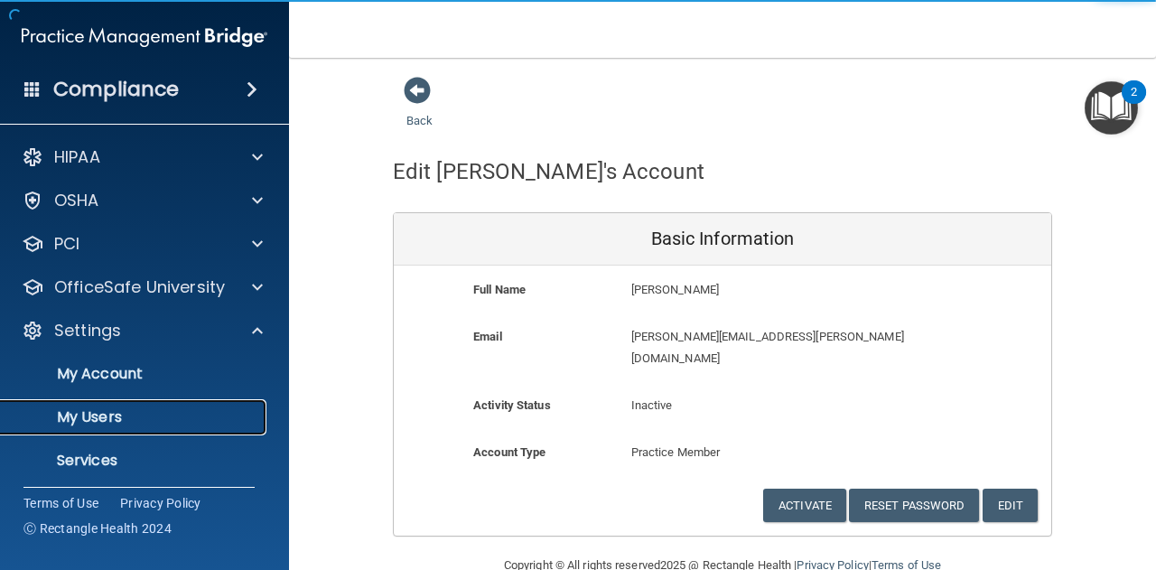
click at [140, 414] on p "My Users" at bounding box center [135, 417] width 246 height 18
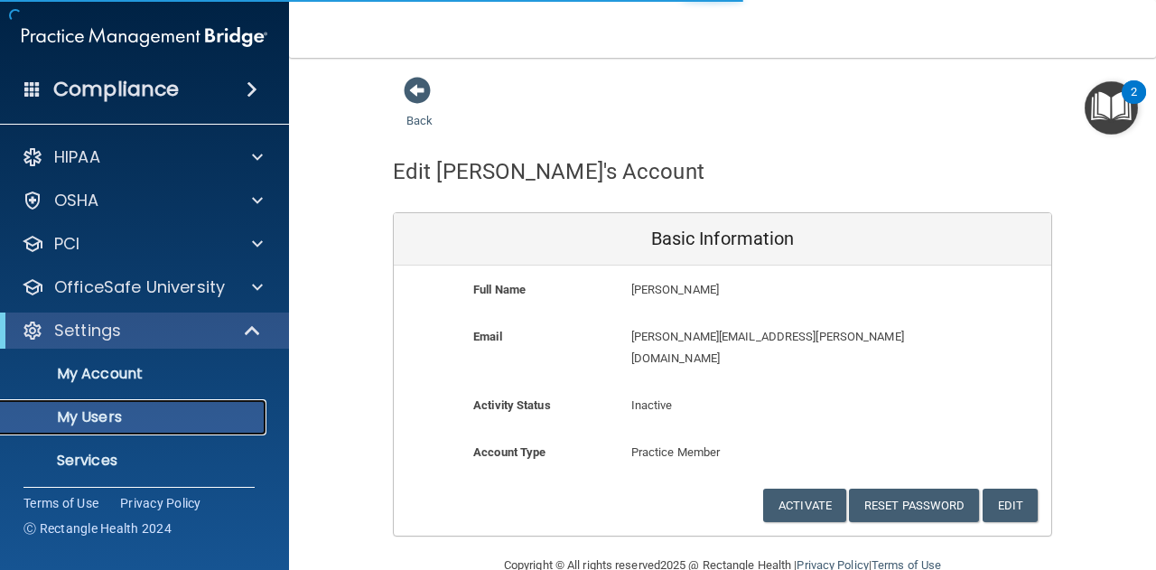
select select "20"
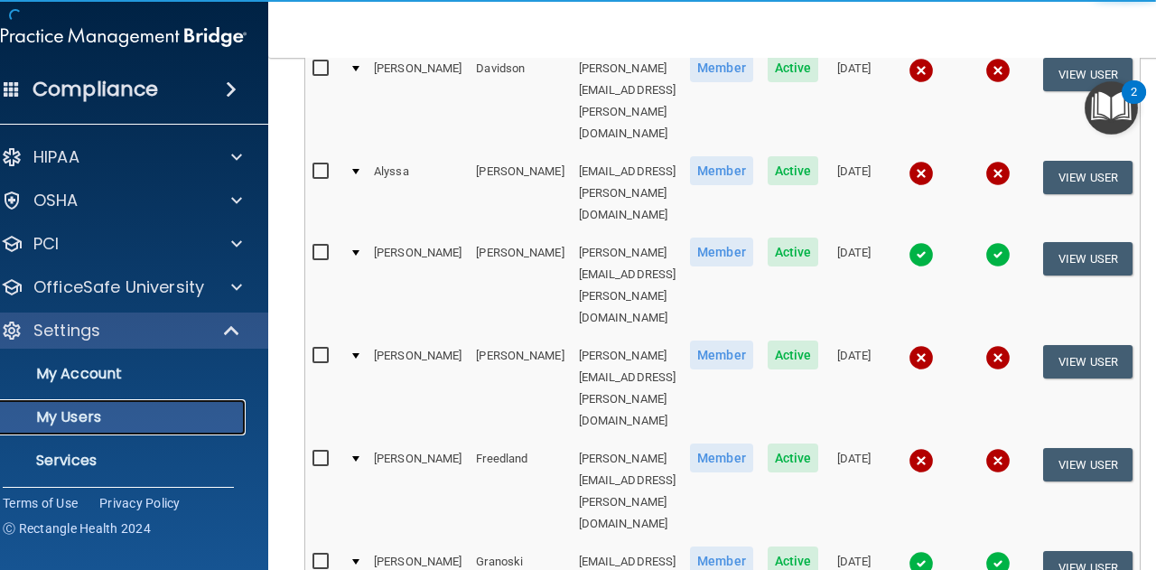
scroll to position [953, 0]
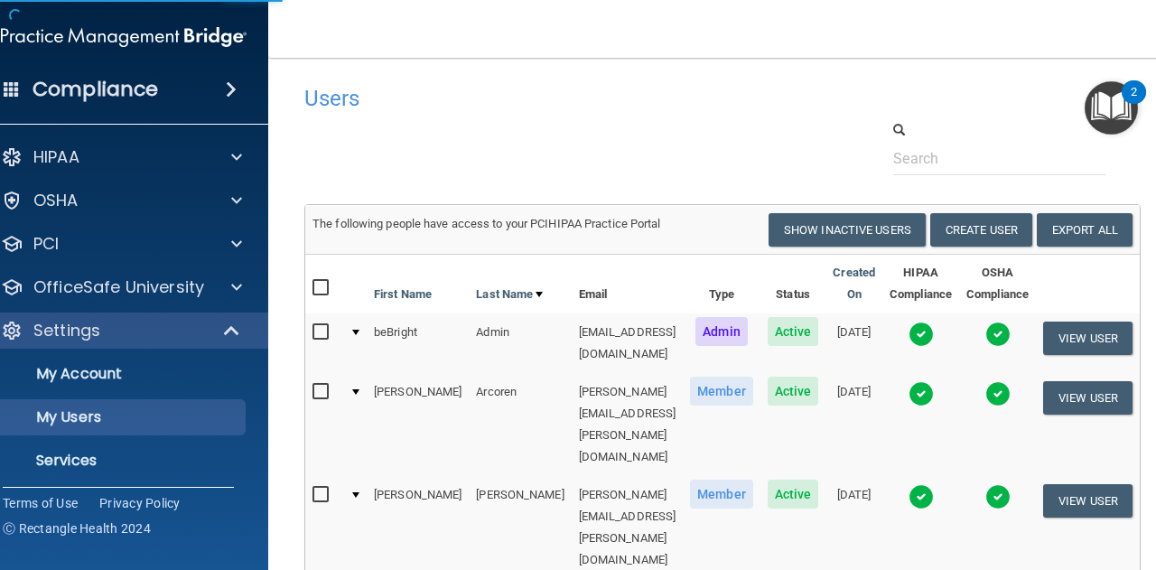
select select "20"
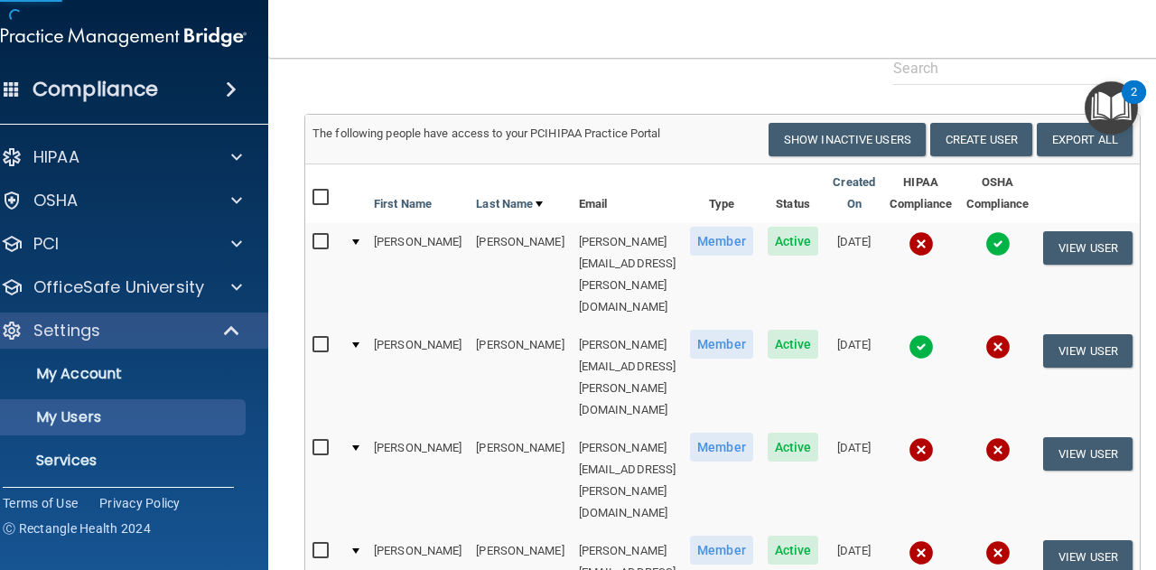
scroll to position [181, 0]
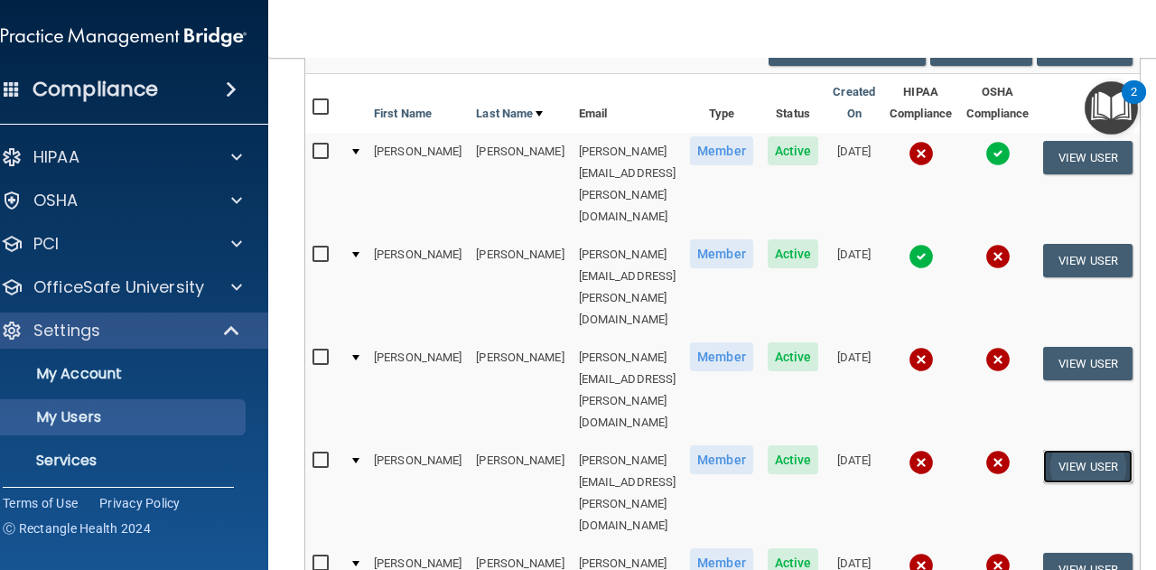
click at [1097, 450] on button "View User" at bounding box center [1087, 466] width 89 height 33
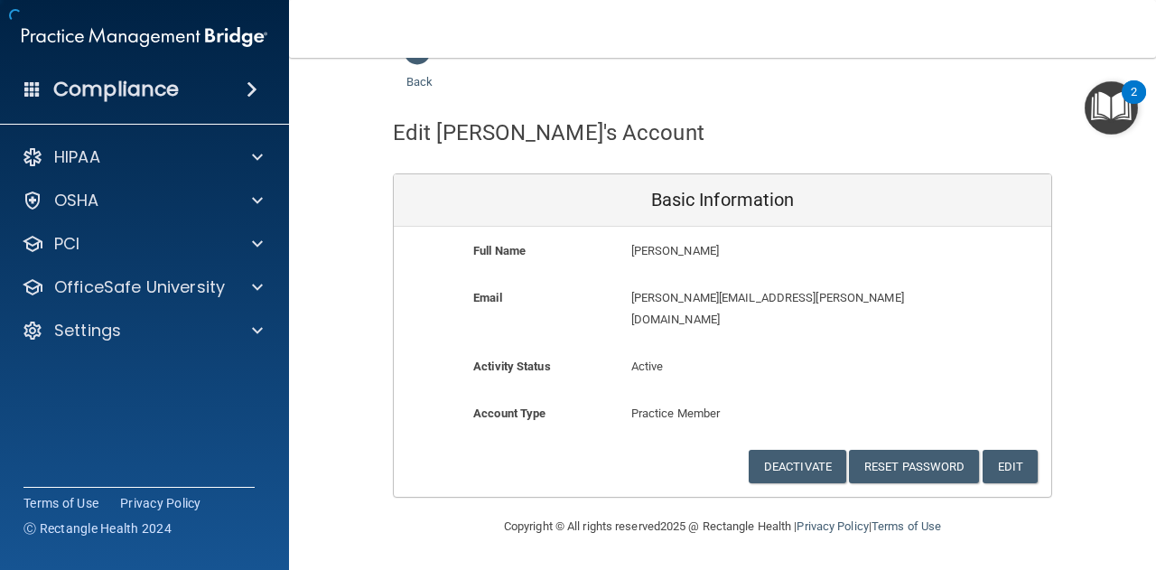
scroll to position [14, 0]
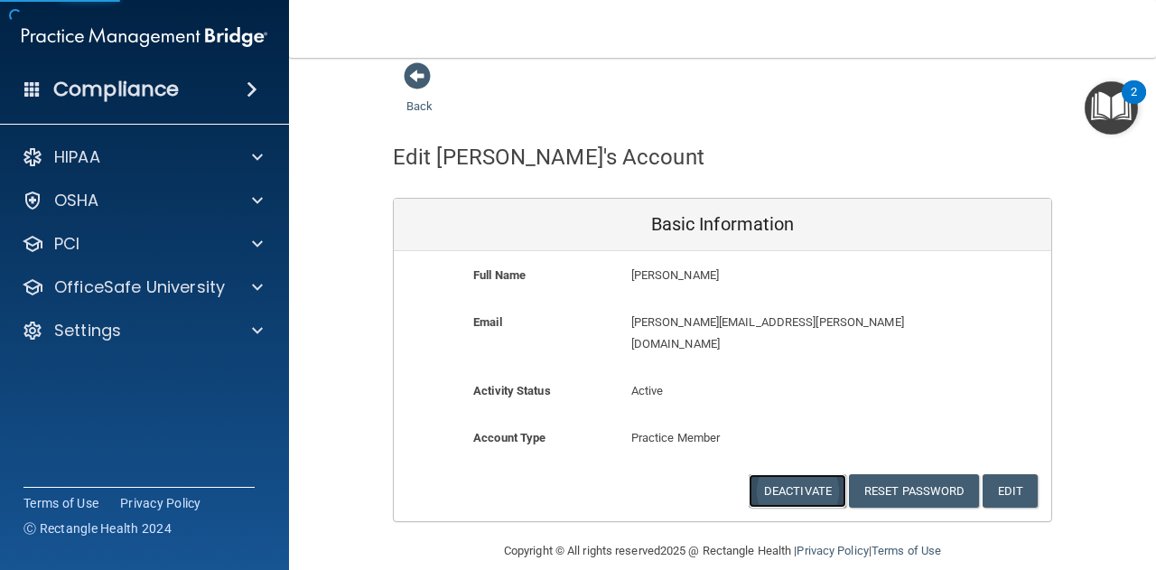
click at [782, 474] on button "Deactivate" at bounding box center [796, 490] width 97 height 33
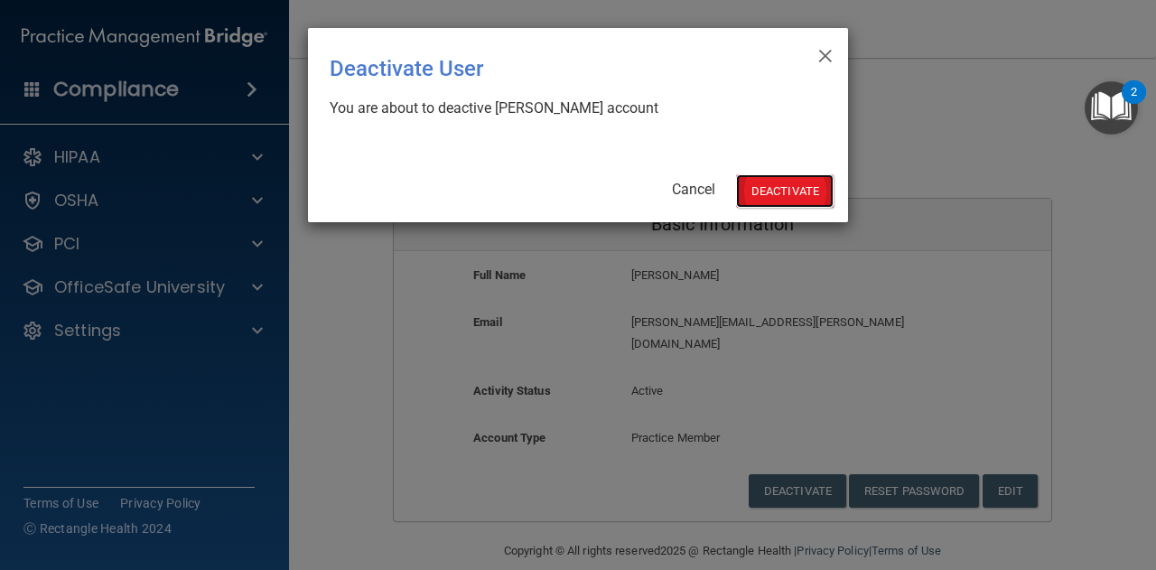
click at [793, 196] on button "Deactivate" at bounding box center [784, 190] width 97 height 33
